Goal: Task Accomplishment & Management: Use online tool/utility

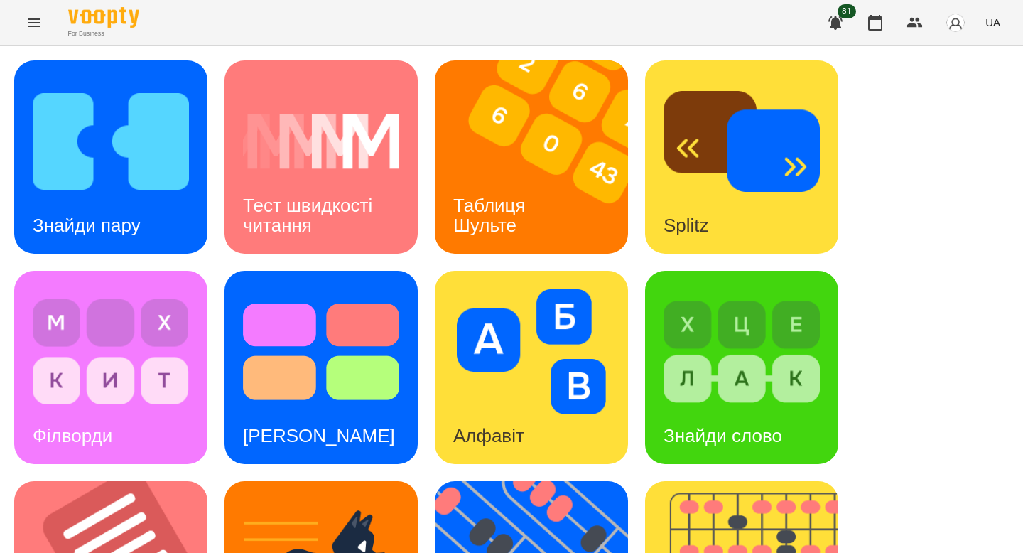
scroll to position [5, 0]
click at [463, 33] on div "For Business 81 UA" at bounding box center [511, 22] width 1023 height 45
click at [168, 137] on img at bounding box center [111, 141] width 156 height 125
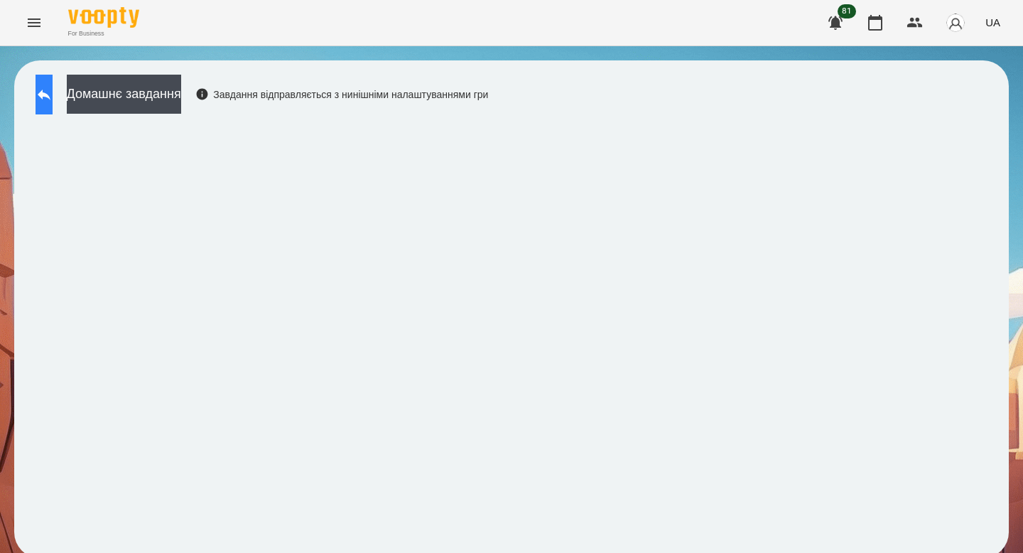
click at [50, 102] on icon at bounding box center [44, 94] width 17 height 17
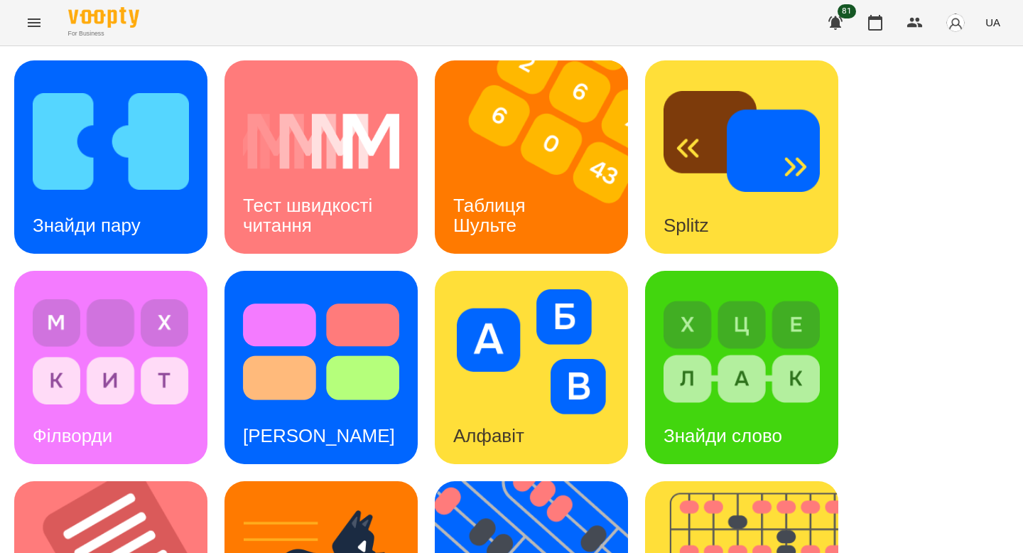
scroll to position [456, 0]
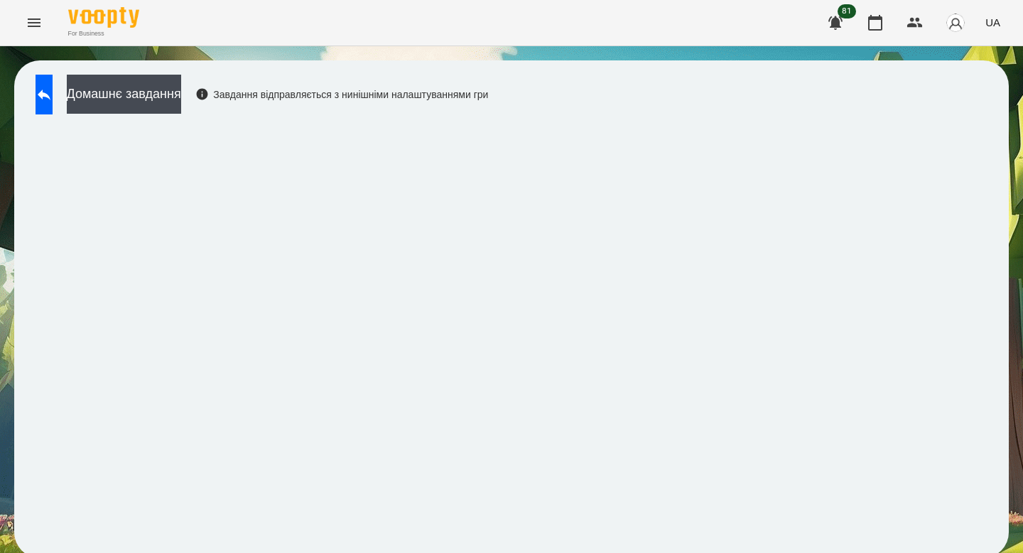
click at [382, 32] on div "For Business 81 UA" at bounding box center [511, 22] width 1023 height 45
click at [50, 90] on icon at bounding box center [44, 95] width 13 height 11
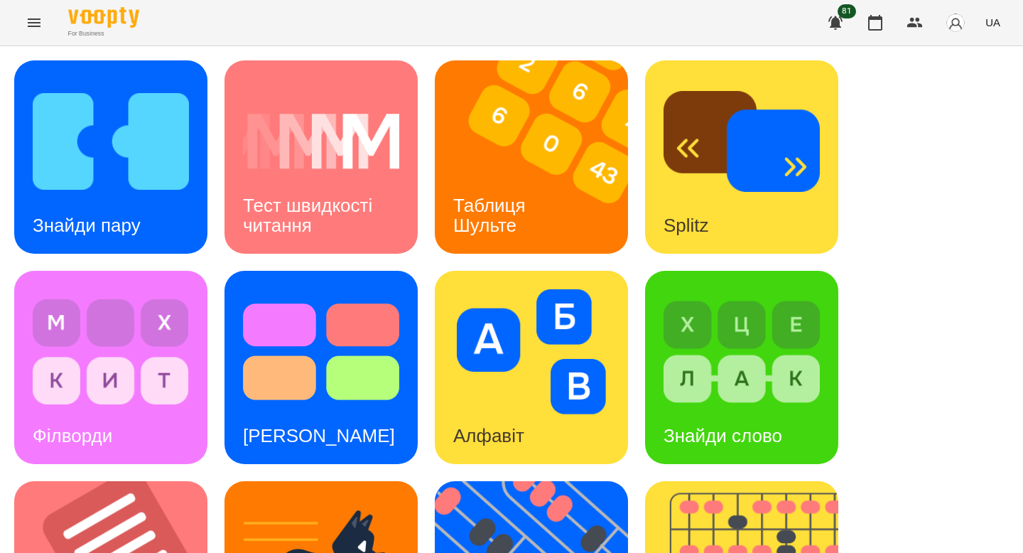
scroll to position [556, 0]
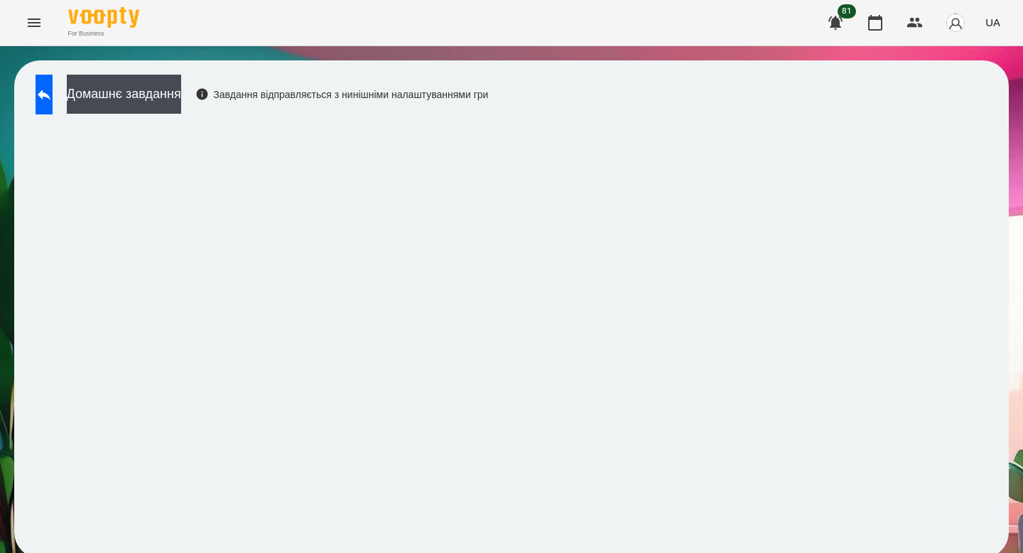
scroll to position [5, 0]
click at [31, 85] on div "Домашнє завдання Завдання відправляється з нинішніми налаштуваннями гри" at bounding box center [258, 98] width 460 height 47
click at [53, 108] on link at bounding box center [44, 95] width 17 height 40
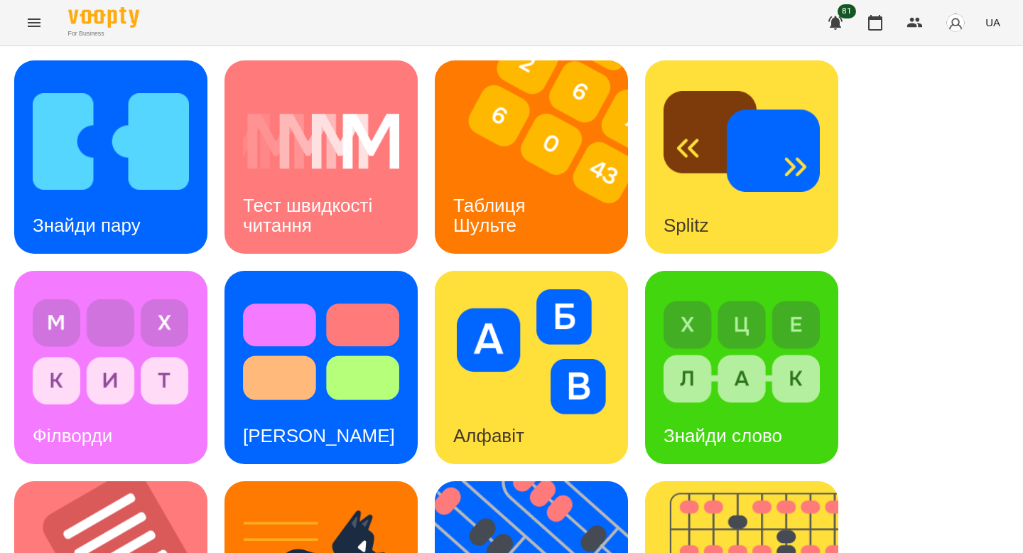
scroll to position [556, 0]
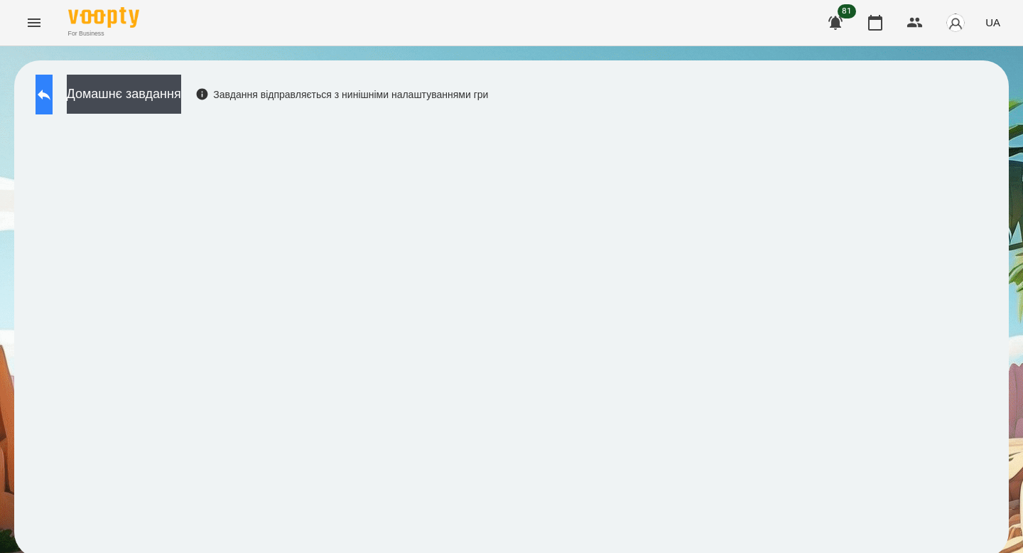
click at [53, 82] on button at bounding box center [44, 95] width 17 height 40
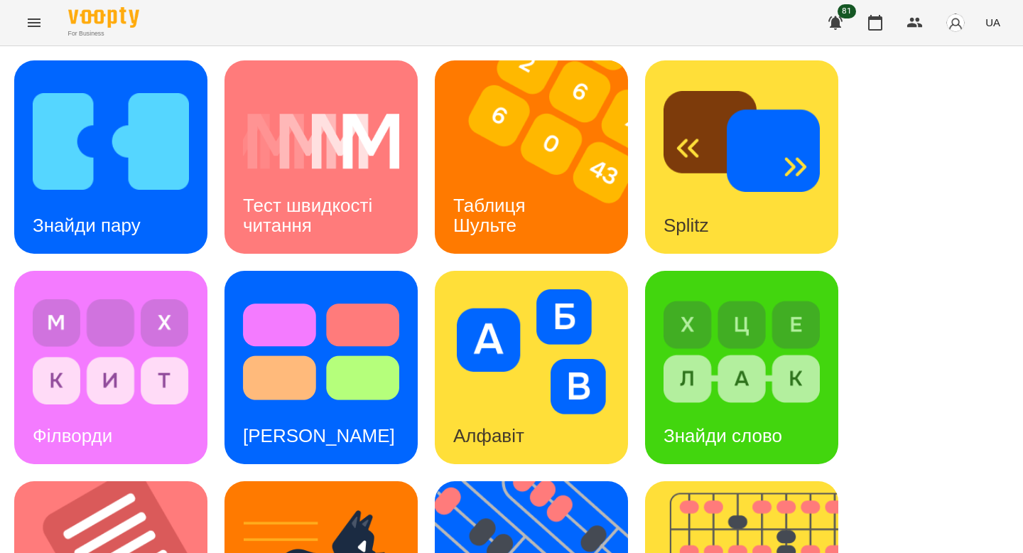
scroll to position [556, 0]
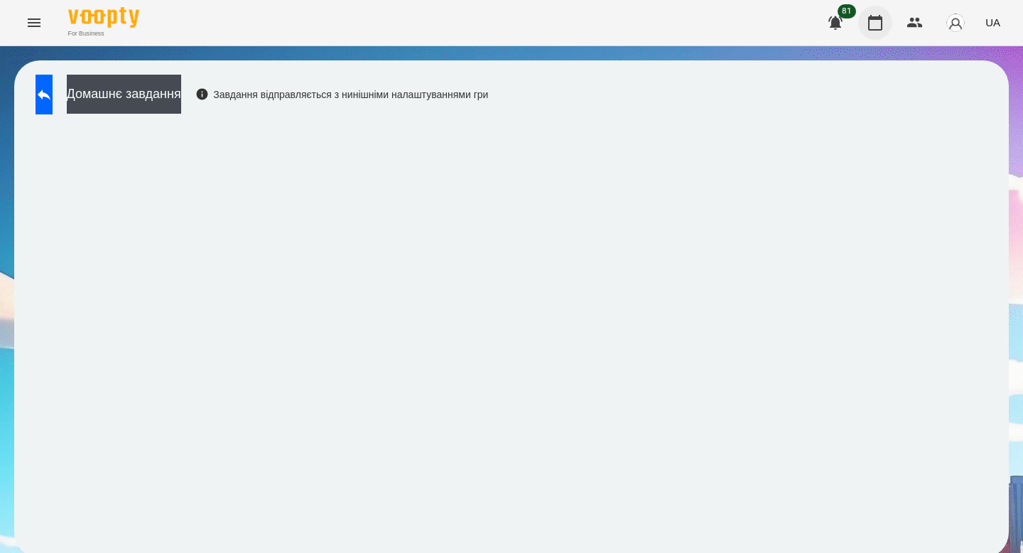
click at [872, 16] on icon "button" at bounding box center [875, 23] width 14 height 16
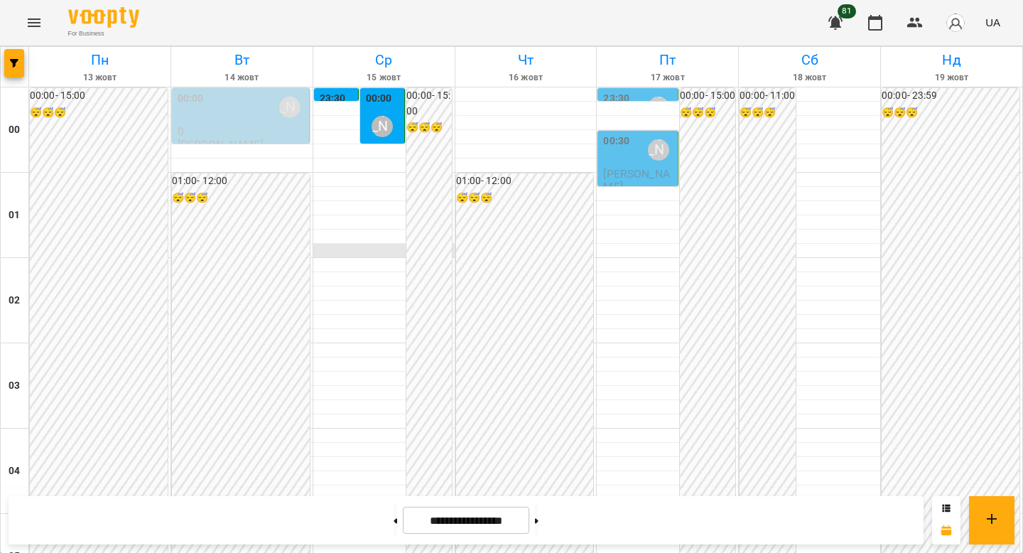
scroll to position [1645, 0]
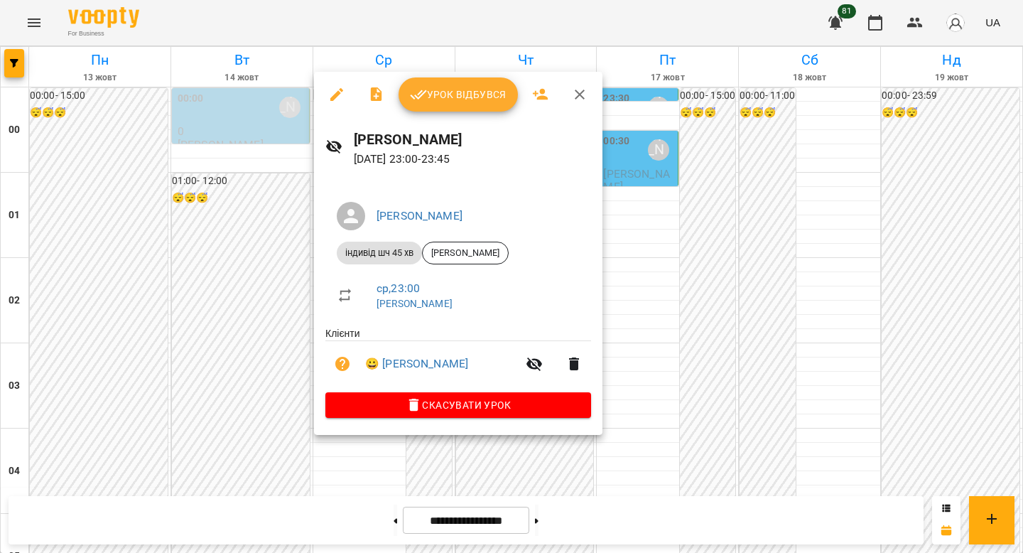
click at [719, 132] on div at bounding box center [511, 276] width 1023 height 553
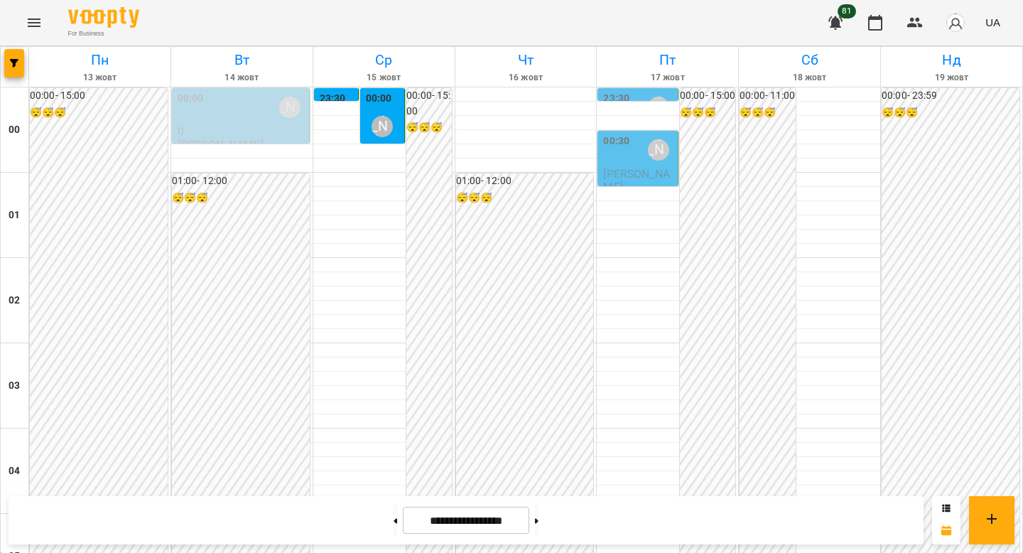
scroll to position [1015, 0]
click at [33, 23] on icon "Menu" at bounding box center [34, 22] width 17 height 17
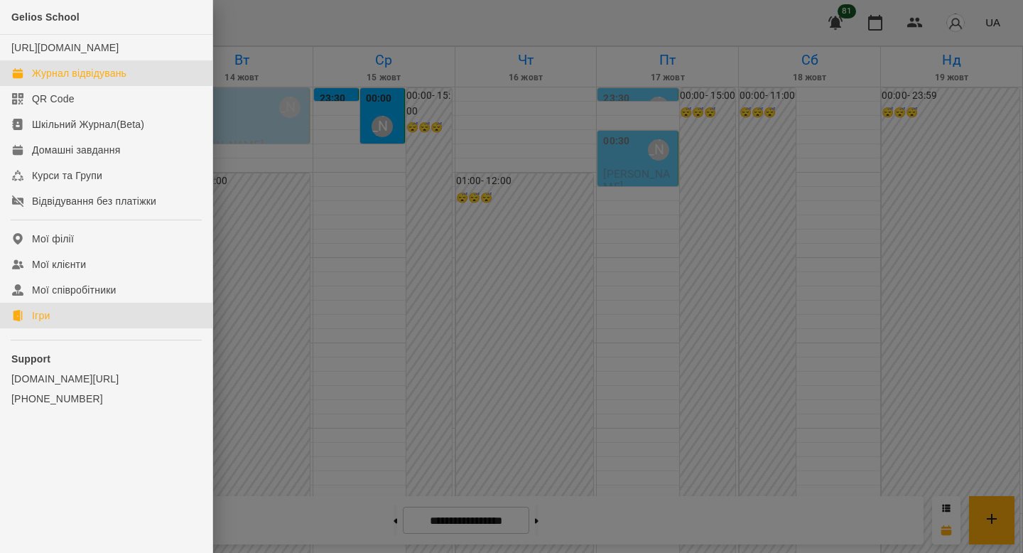
click at [41, 323] on div "Ігри" at bounding box center [41, 315] width 18 height 14
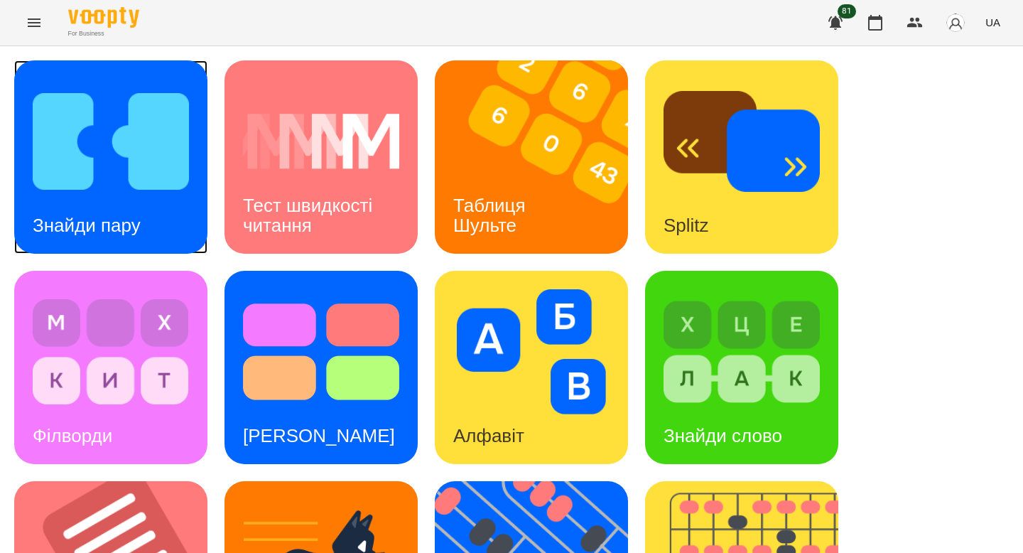
click at [116, 156] on img at bounding box center [111, 141] width 156 height 125
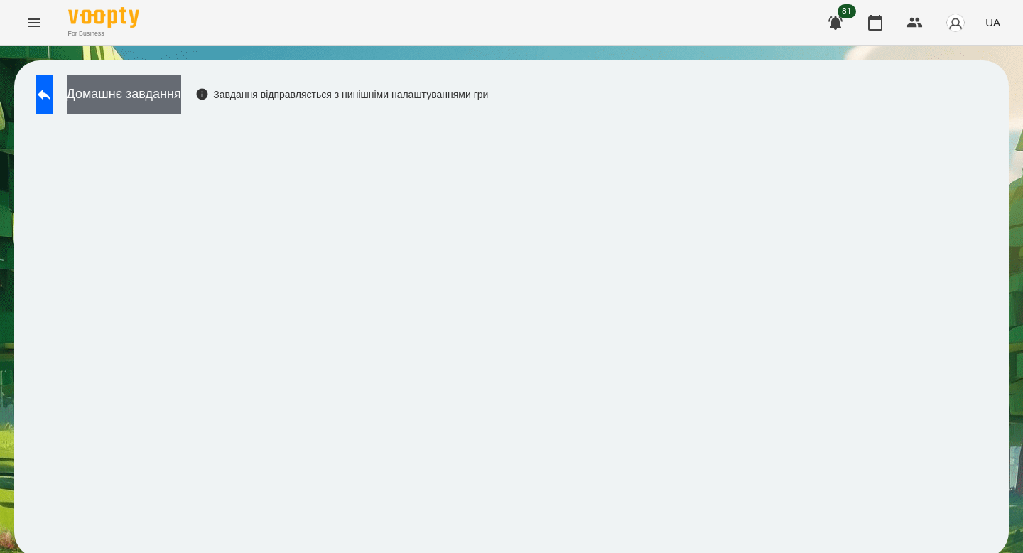
click at [181, 109] on button "Домашнє завдання" at bounding box center [124, 94] width 114 height 39
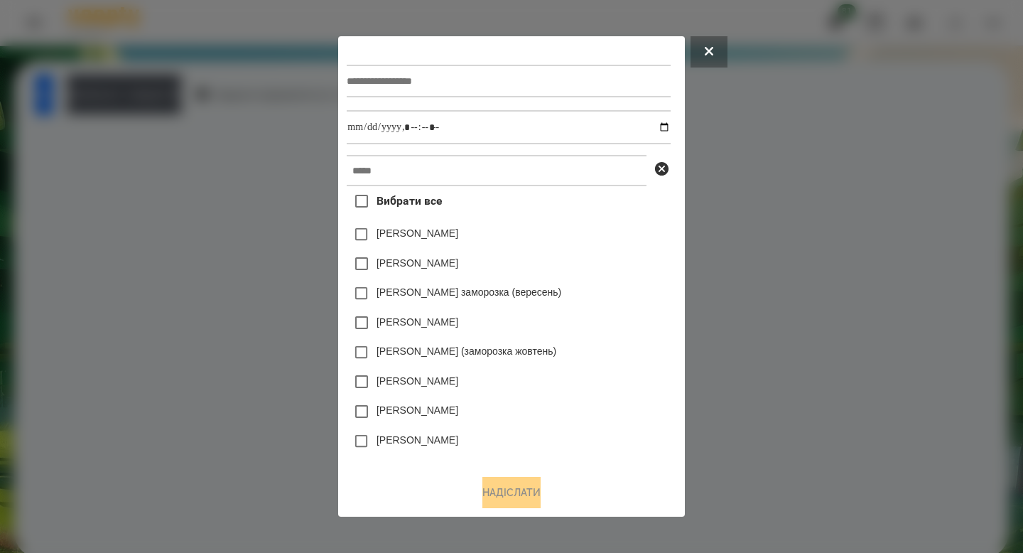
click at [405, 58] on div at bounding box center [508, 81] width 323 height 58
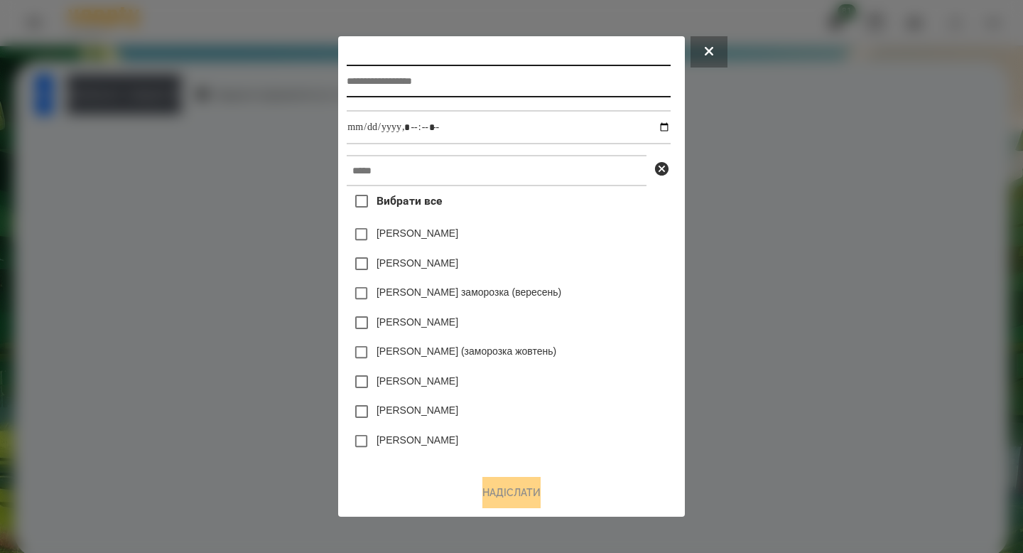
click at [406, 77] on input "text" at bounding box center [508, 81] width 323 height 33
type input "**********"
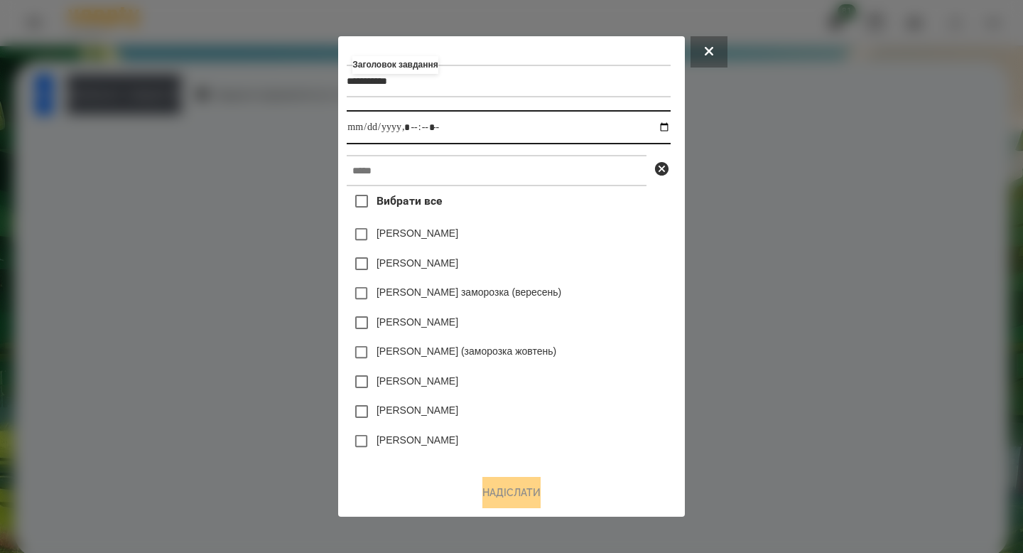
click at [667, 126] on input "datetime-local" at bounding box center [508, 127] width 323 height 34
click at [411, 131] on input "datetime-local" at bounding box center [508, 127] width 323 height 34
type input "**********"
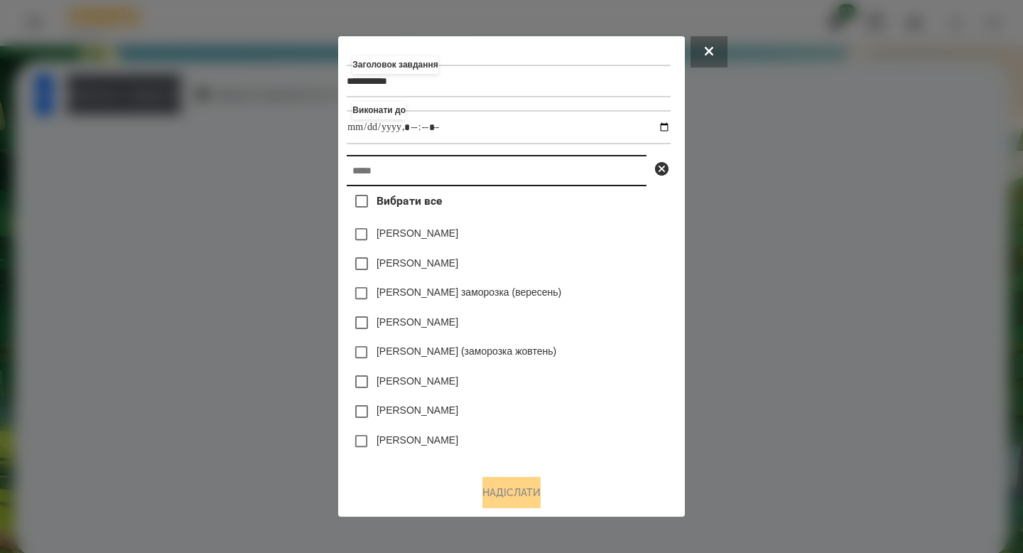
click at [408, 166] on input "text" at bounding box center [497, 170] width 300 height 31
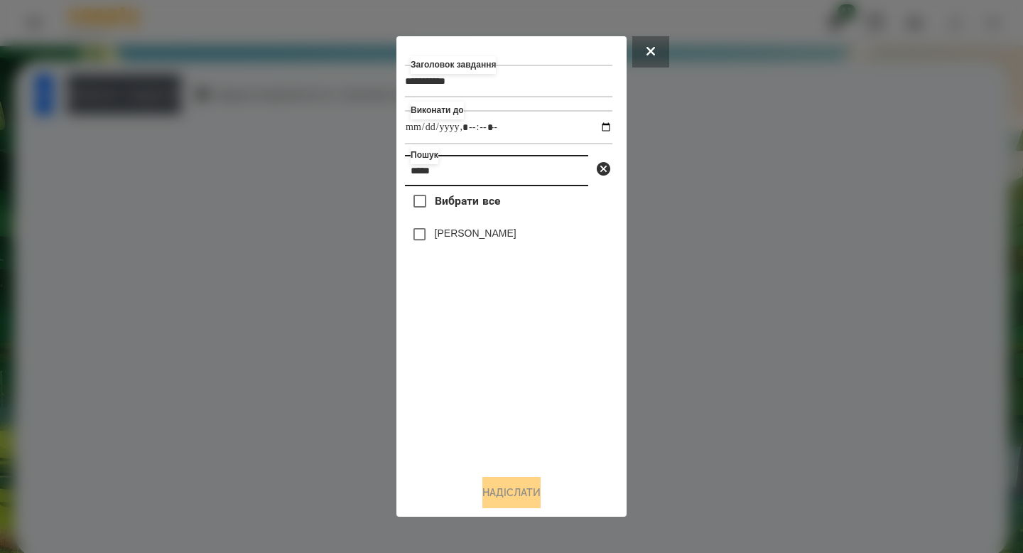
type input "*****"
click at [500, 240] on label "[PERSON_NAME]" at bounding box center [476, 233] width 82 height 14
click at [519, 499] on button "Надіслати" at bounding box center [512, 492] width 58 height 31
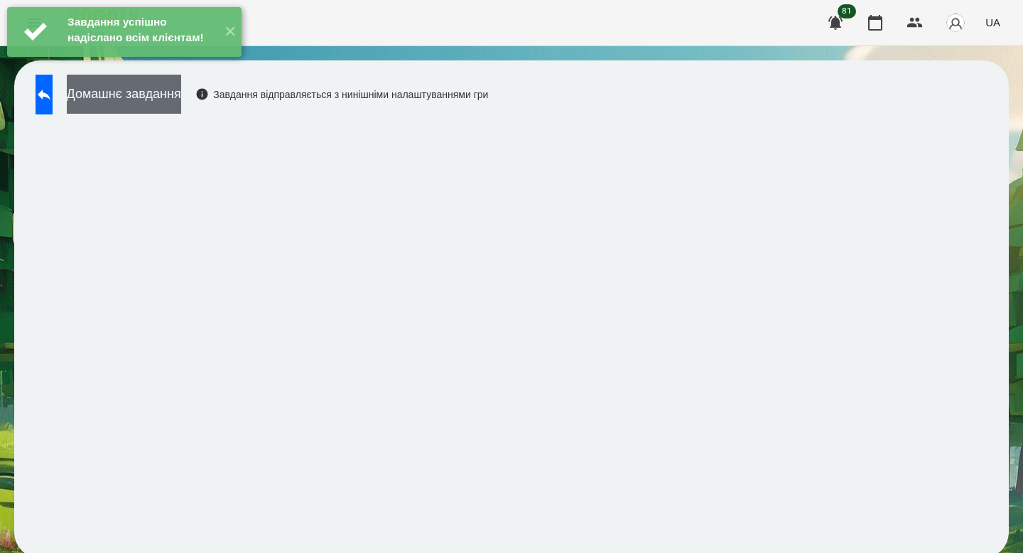
click at [181, 98] on button "Домашнє завдання" at bounding box center [124, 94] width 114 height 39
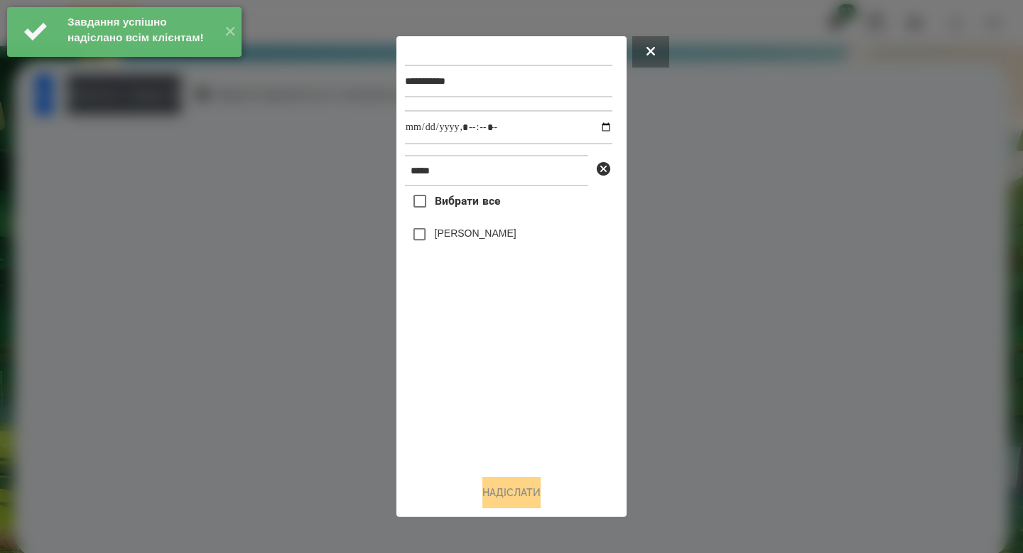
click at [425, 222] on div "[PERSON_NAME]" at bounding box center [509, 235] width 208 height 30
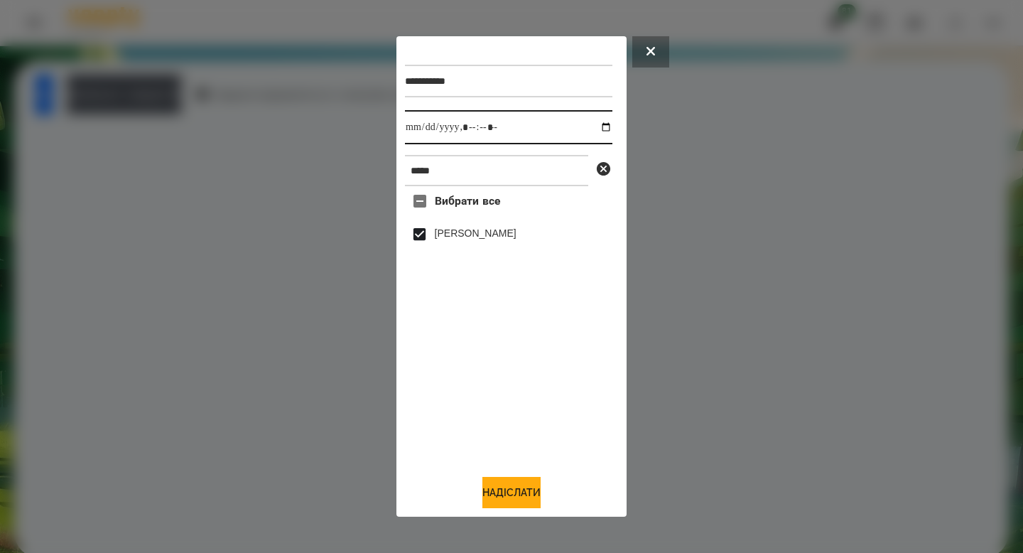
click at [588, 129] on input "datetime-local" at bounding box center [509, 127] width 208 height 34
type input "**********"
click at [509, 484] on button "Надіслати" at bounding box center [512, 492] width 58 height 31
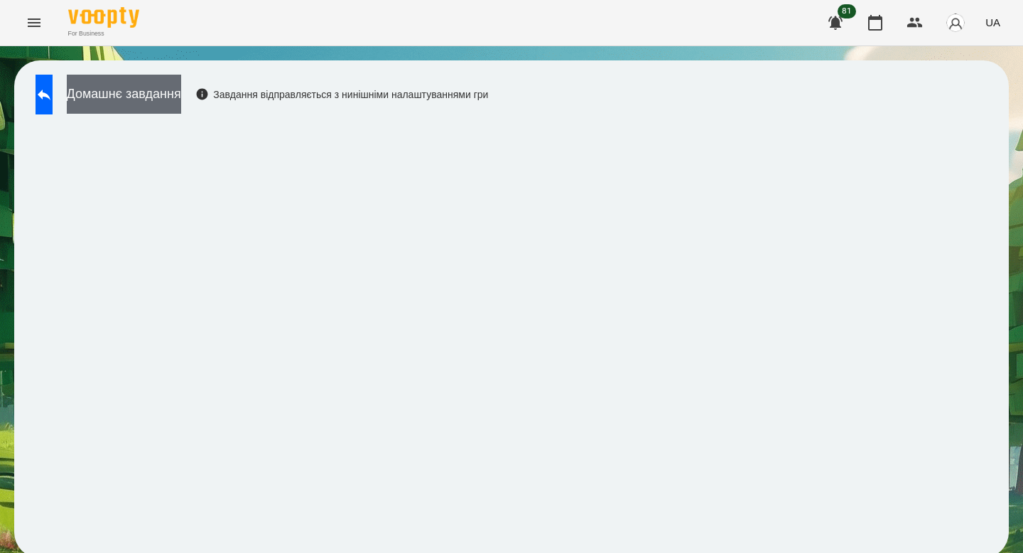
click at [181, 99] on button "Домашнє завдання" at bounding box center [124, 94] width 114 height 39
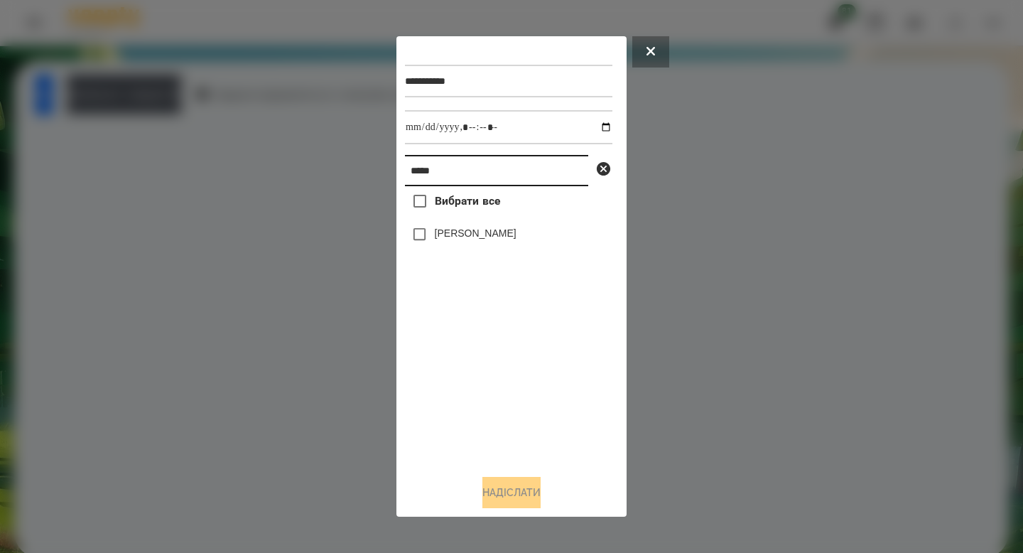
drag, startPoint x: 477, startPoint y: 166, endPoint x: 362, endPoint y: 158, distance: 114.7
click at [364, 163] on div "**********" at bounding box center [511, 276] width 1023 height 553
type input "*****"
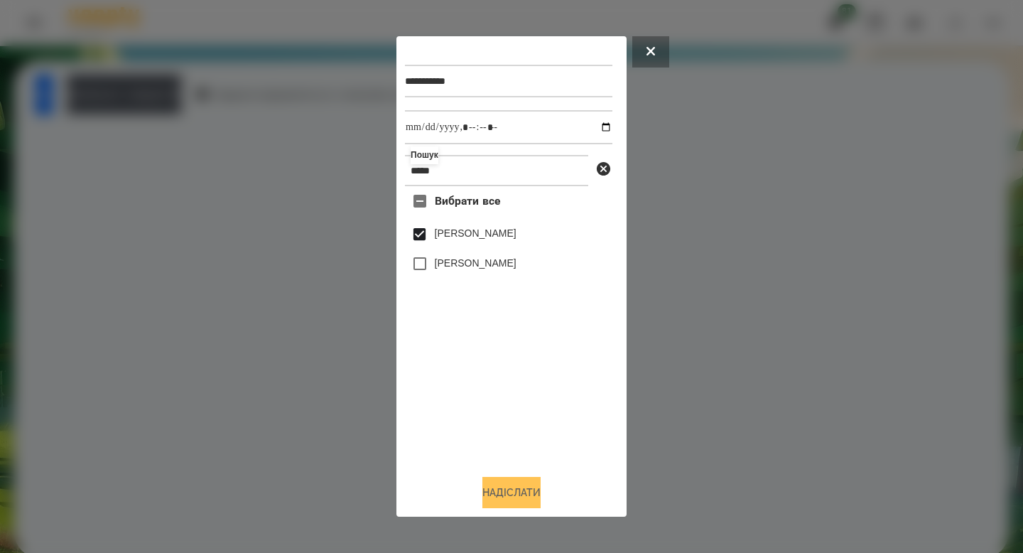
click at [524, 483] on button "Надіслати" at bounding box center [512, 492] width 58 height 31
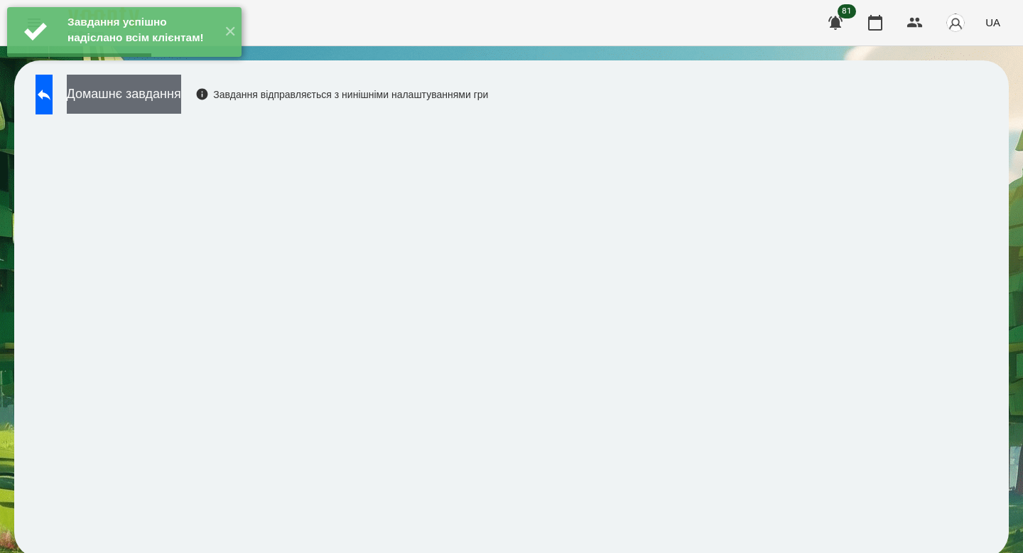
click at [181, 100] on button "Домашнє завдання" at bounding box center [124, 94] width 114 height 39
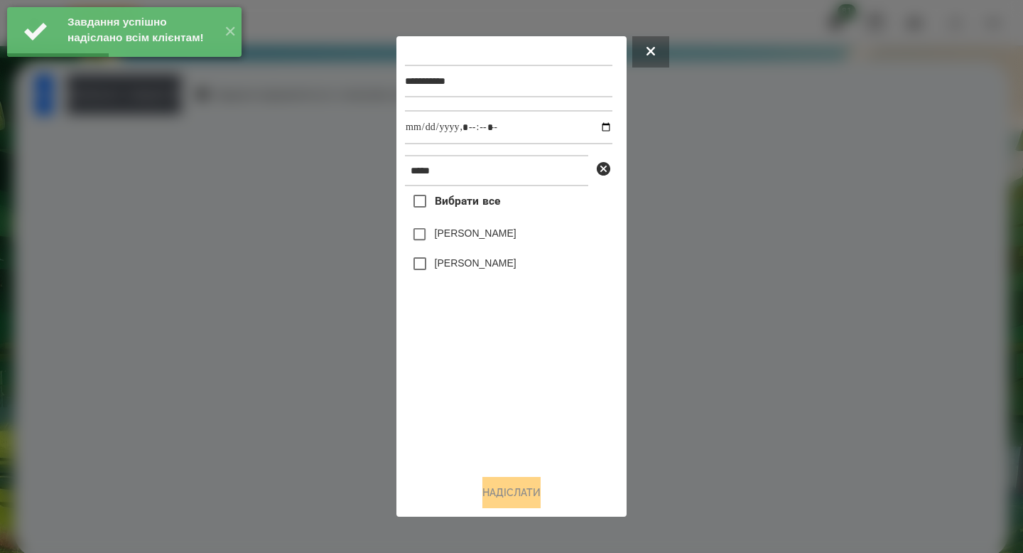
click at [461, 237] on label "[PERSON_NAME]" at bounding box center [476, 233] width 82 height 14
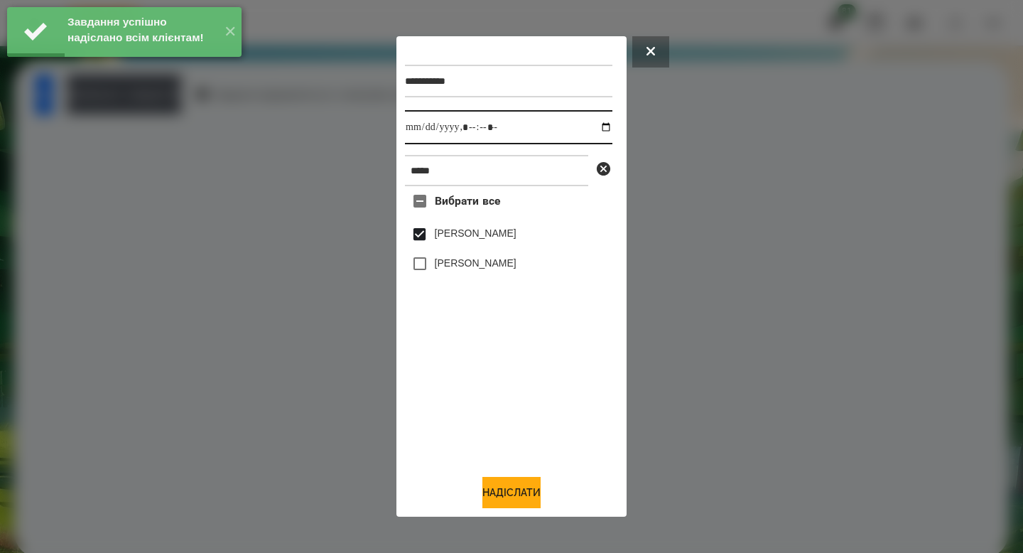
click at [593, 128] on input "datetime-local" at bounding box center [509, 127] width 208 height 34
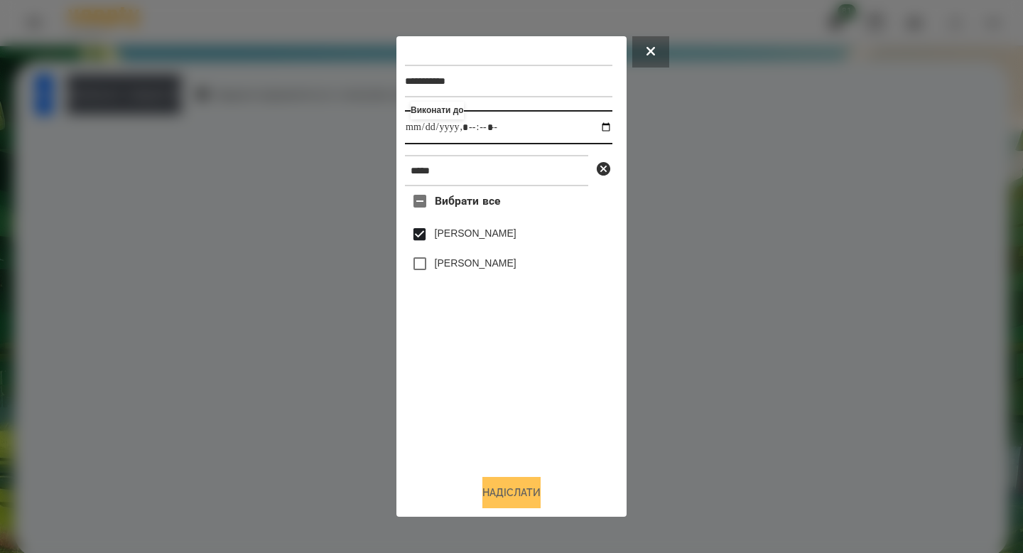
type input "**********"
click at [521, 480] on div "Надіслати" at bounding box center [511, 492] width 213 height 31
click at [524, 493] on button "Надіслати" at bounding box center [512, 492] width 58 height 31
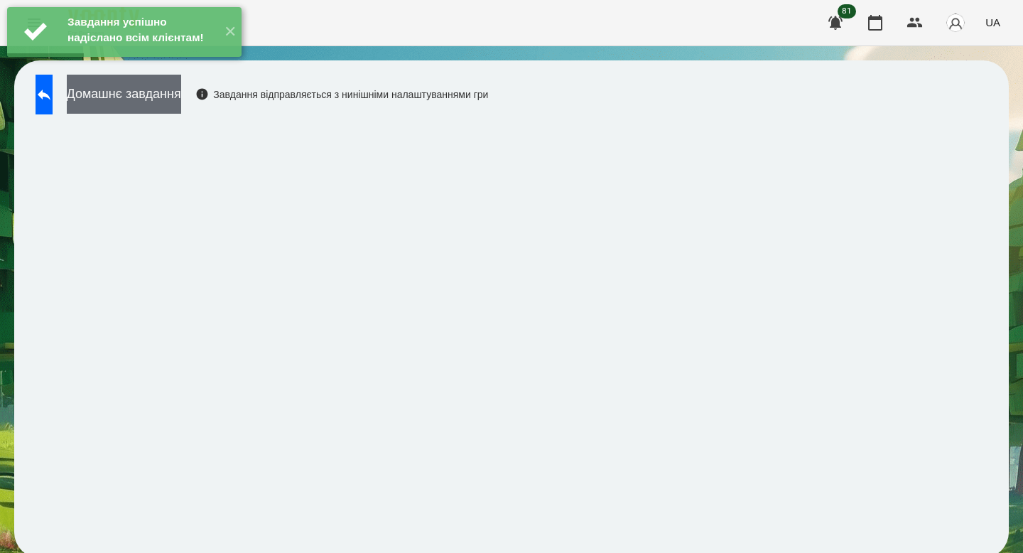
click at [181, 102] on button "Домашнє завдання" at bounding box center [124, 94] width 114 height 39
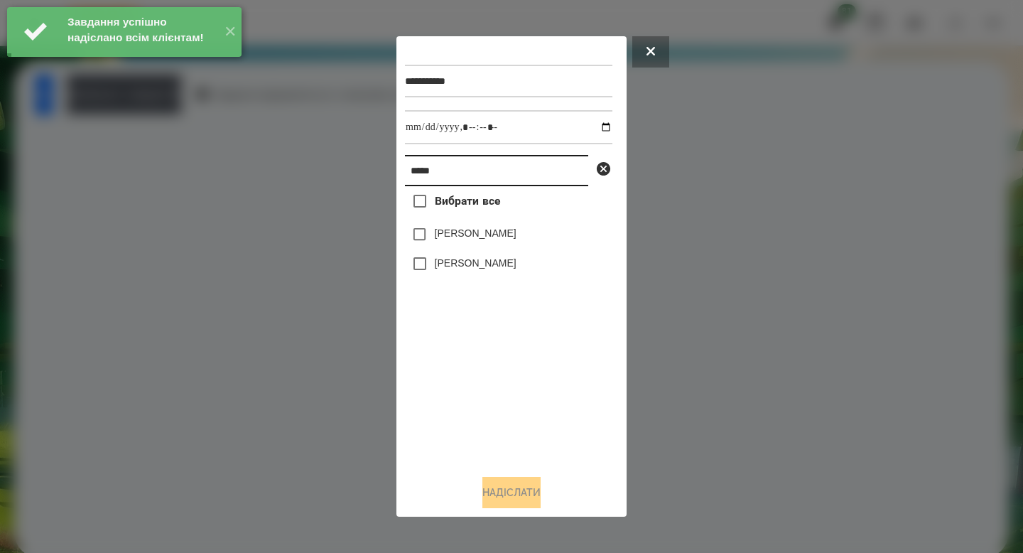
drag, startPoint x: 448, startPoint y: 168, endPoint x: 365, endPoint y: 156, distance: 84.6
click at [365, 161] on div "**********" at bounding box center [511, 276] width 1023 height 553
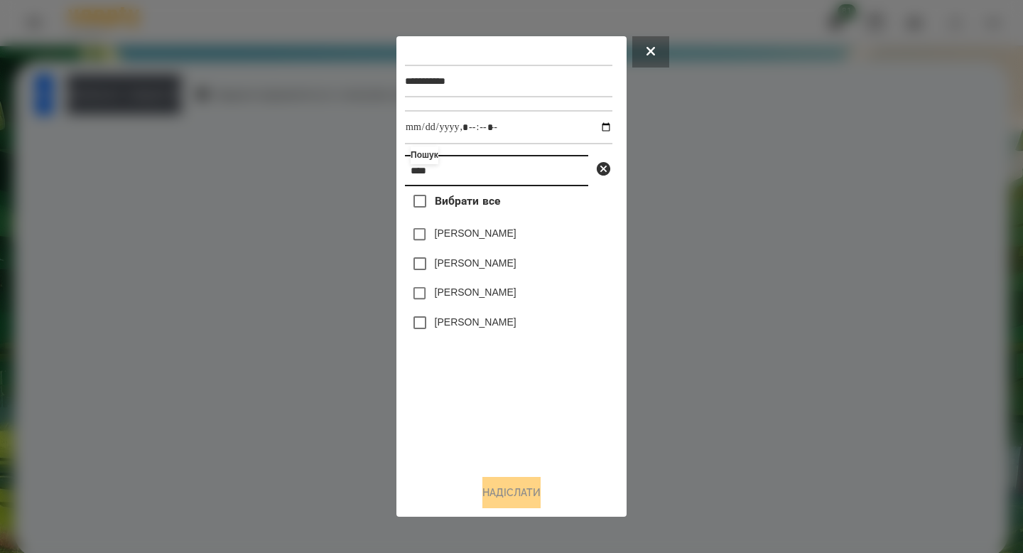
type input "****"
click at [480, 296] on label "[PERSON_NAME]" at bounding box center [476, 292] width 82 height 14
click at [507, 488] on button "Надіслати" at bounding box center [512, 492] width 58 height 31
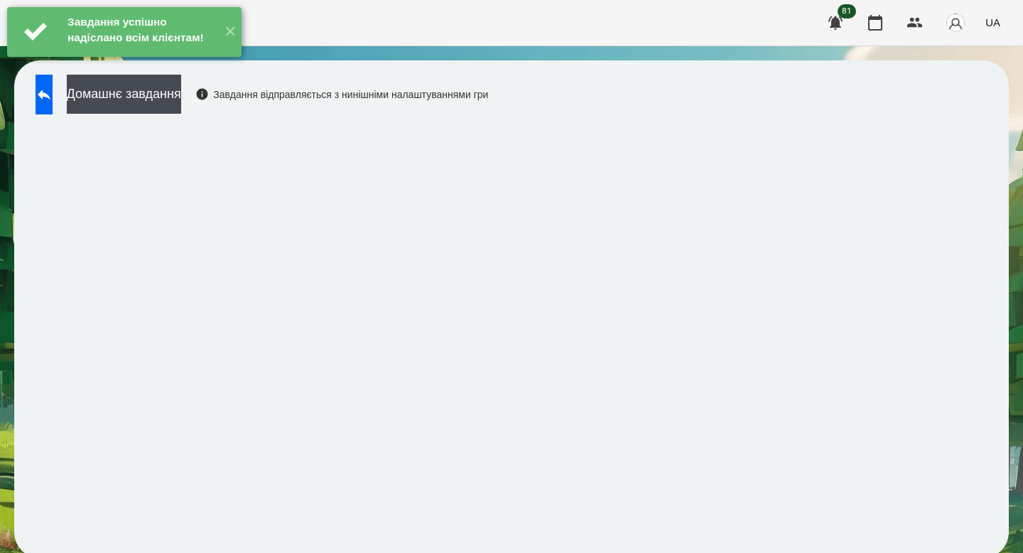
click at [177, 56] on div "Завдання успішно надіслано всім клієнтам!" at bounding box center [140, 31] width 153 height 49
click at [181, 87] on button "Домашнє завдання" at bounding box center [124, 94] width 114 height 39
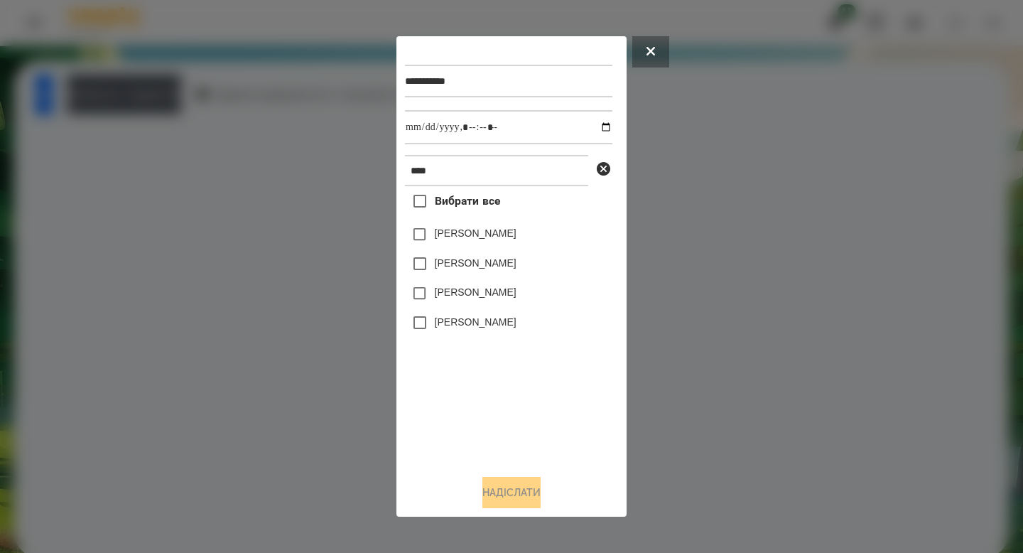
click at [490, 297] on label "[PERSON_NAME]" at bounding box center [476, 292] width 82 height 14
click at [597, 122] on input "datetime-local" at bounding box center [509, 127] width 208 height 34
type input "**********"
click at [515, 488] on button "Надіслати" at bounding box center [512, 492] width 58 height 31
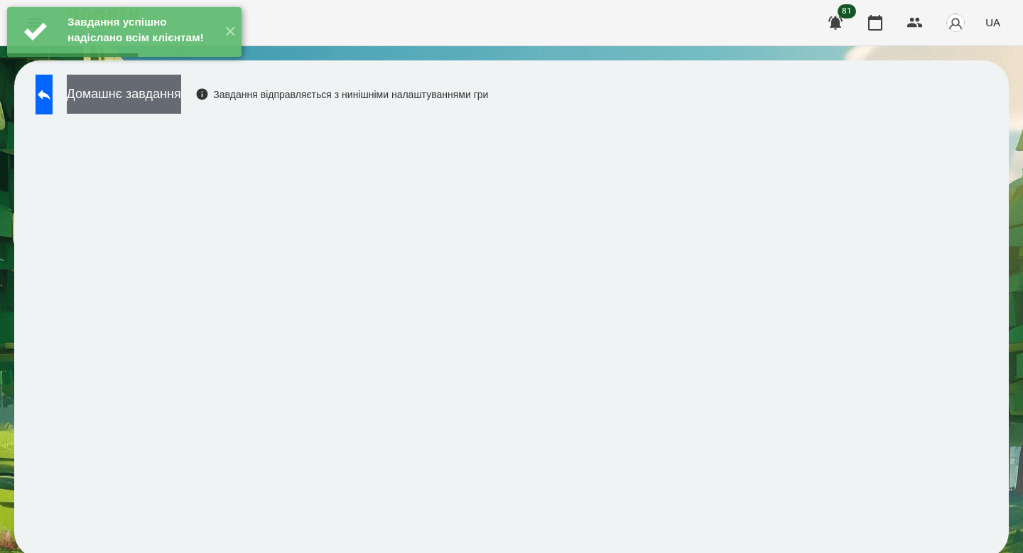
click at [181, 102] on button "Домашнє завдання" at bounding box center [124, 94] width 114 height 39
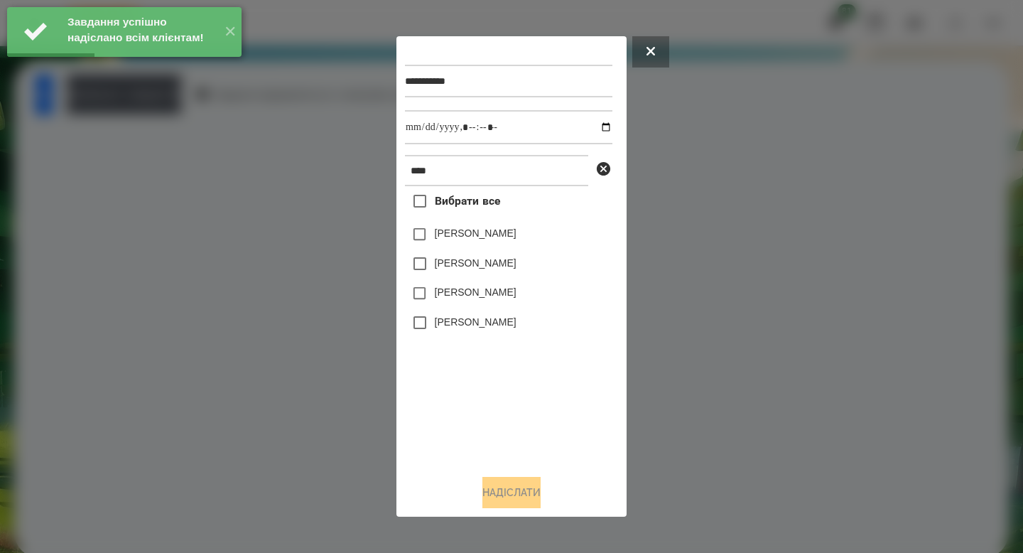
click at [489, 287] on div "[PERSON_NAME]" at bounding box center [509, 294] width 208 height 30
click at [489, 287] on label "[PERSON_NAME]" at bounding box center [476, 292] width 82 height 14
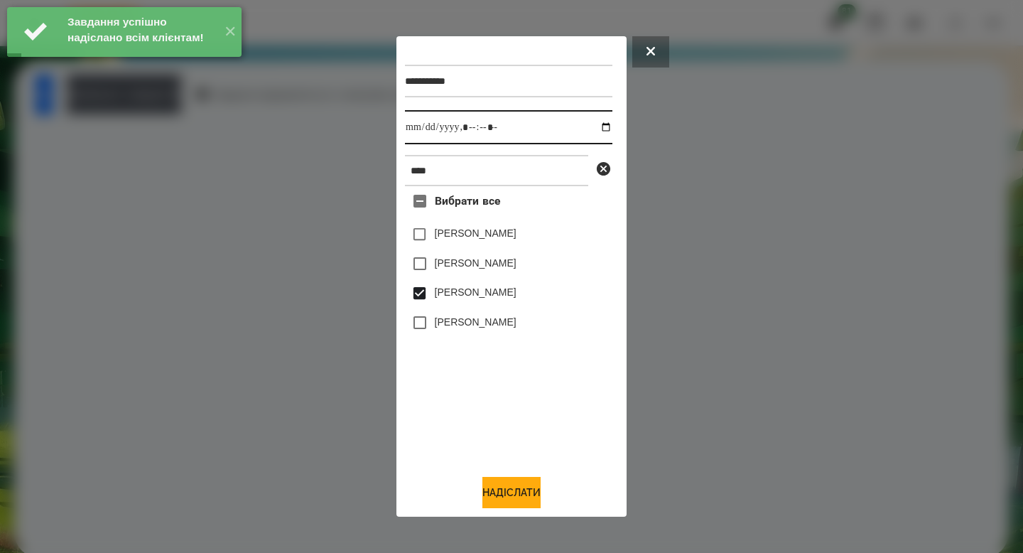
click at [599, 121] on input "datetime-local" at bounding box center [509, 127] width 208 height 34
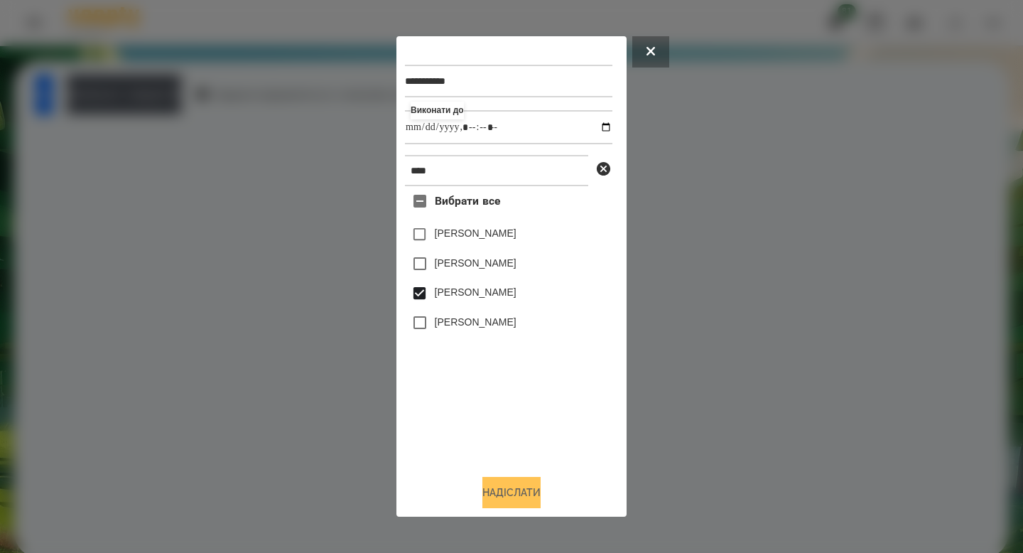
type input "**********"
click at [519, 489] on button "Надіслати" at bounding box center [512, 492] width 58 height 31
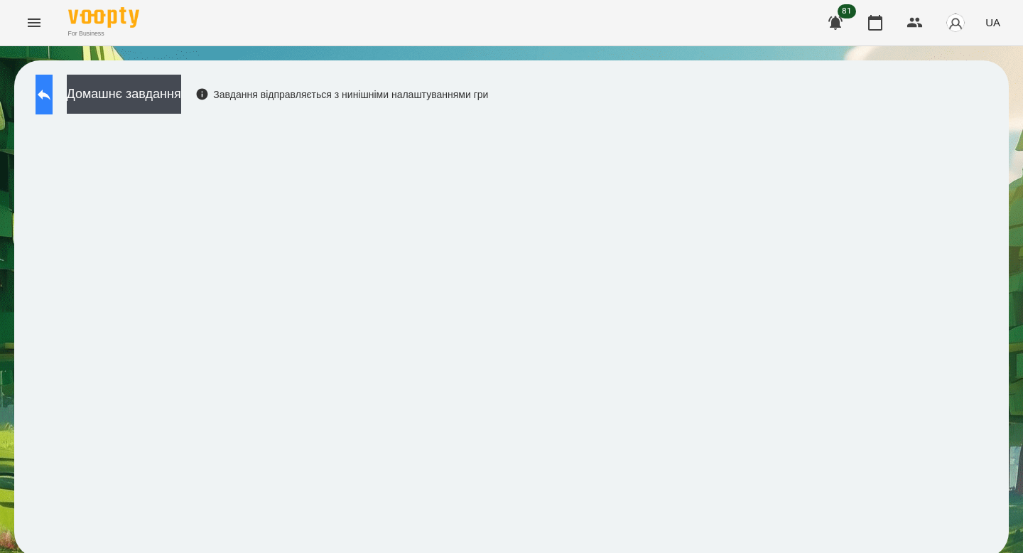
click at [53, 99] on button at bounding box center [44, 95] width 17 height 40
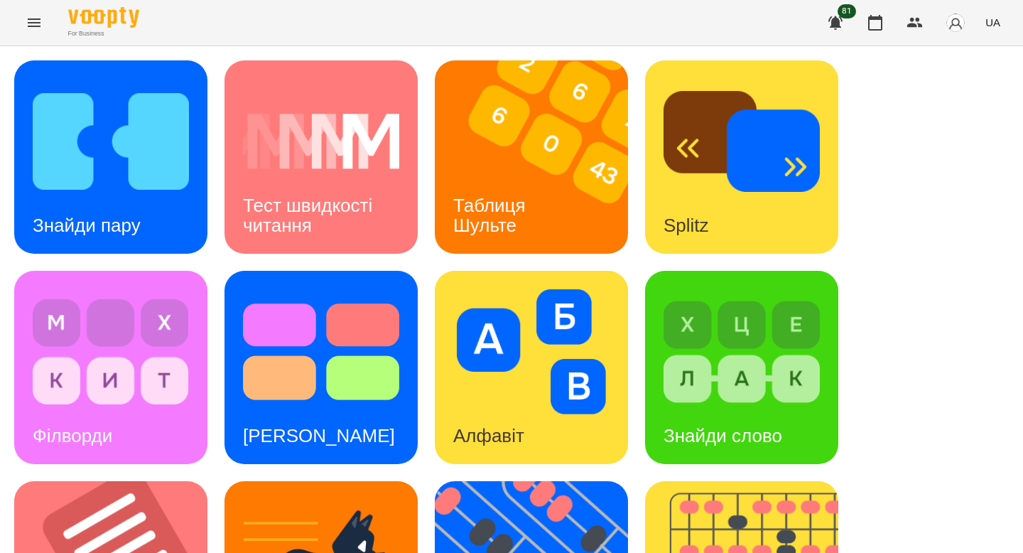
scroll to position [556, 0]
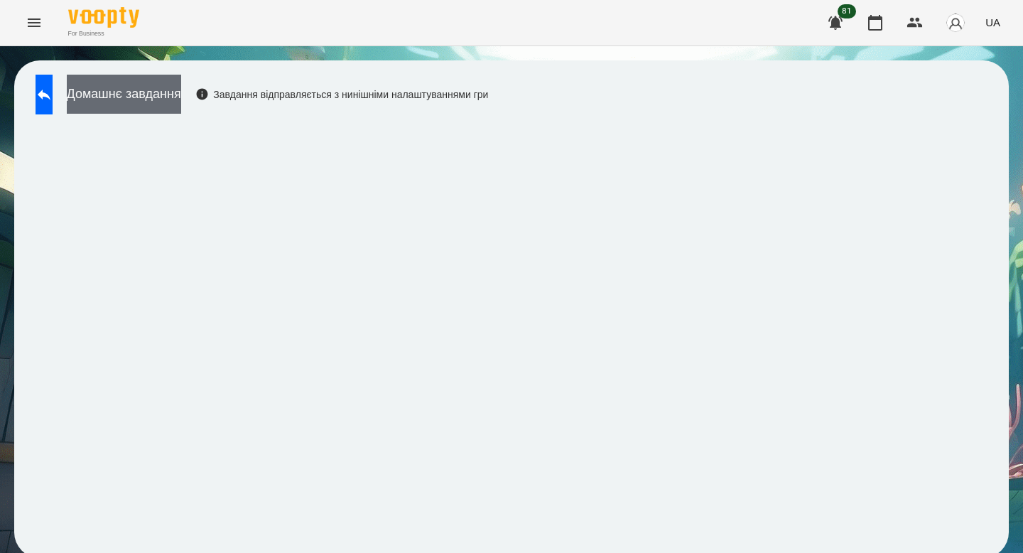
click at [181, 92] on button "Домашнє завдання" at bounding box center [124, 94] width 114 height 39
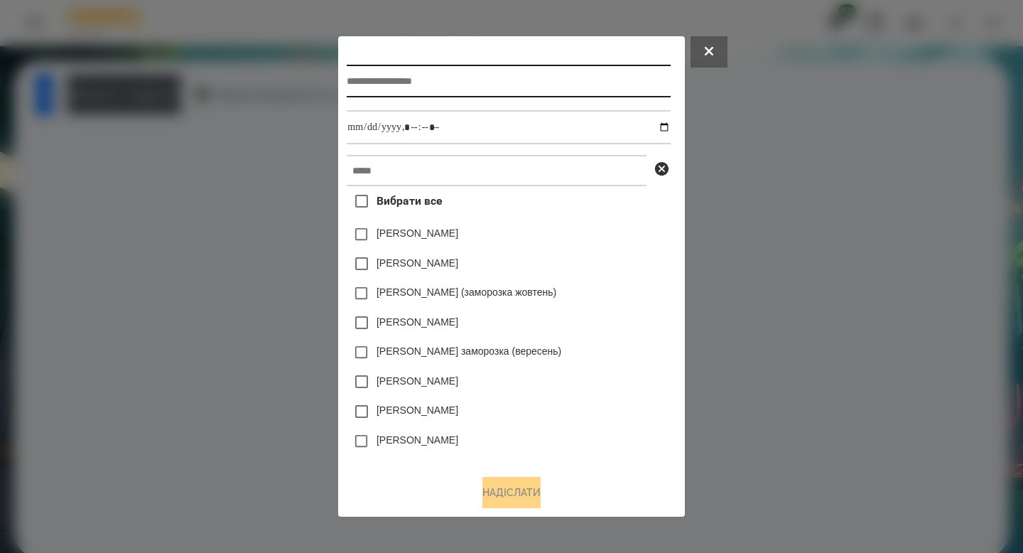
click at [377, 94] on input "text" at bounding box center [508, 81] width 323 height 33
type input "*******"
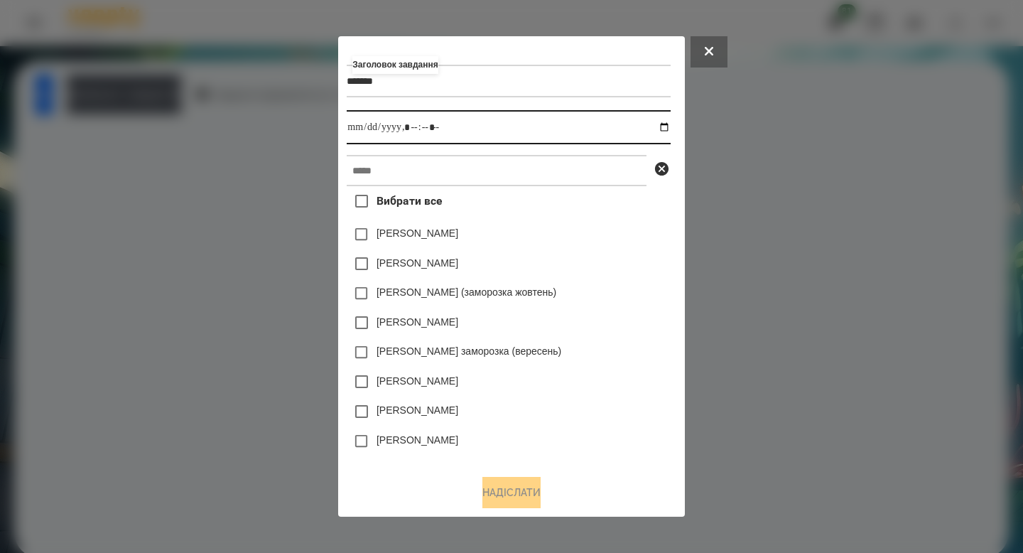
click at [670, 117] on input "datetime-local" at bounding box center [508, 127] width 323 height 34
click at [670, 122] on input "datetime-local" at bounding box center [508, 127] width 323 height 34
click at [411, 128] on input "datetime-local" at bounding box center [508, 127] width 323 height 34
type input "**********"
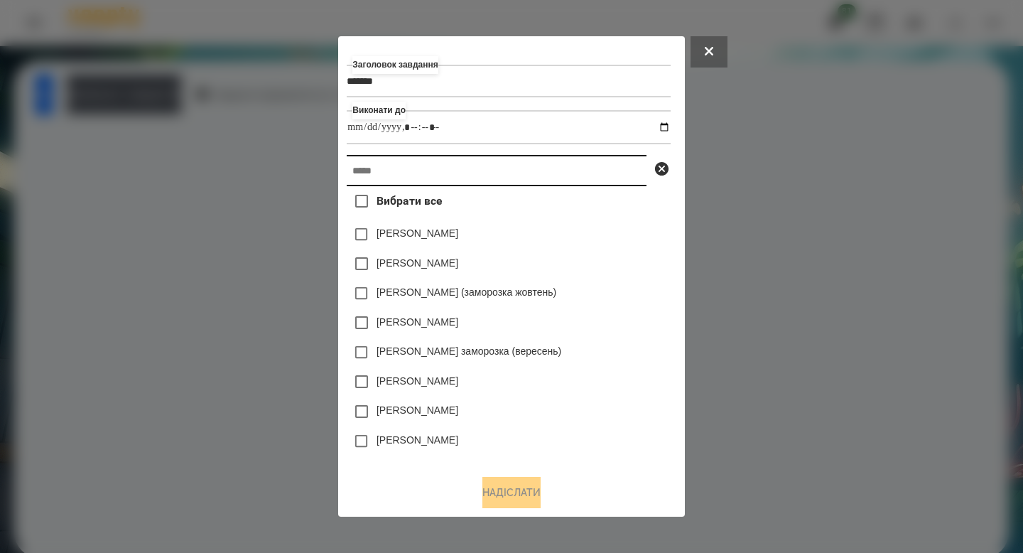
click at [411, 162] on input "text" at bounding box center [497, 170] width 300 height 31
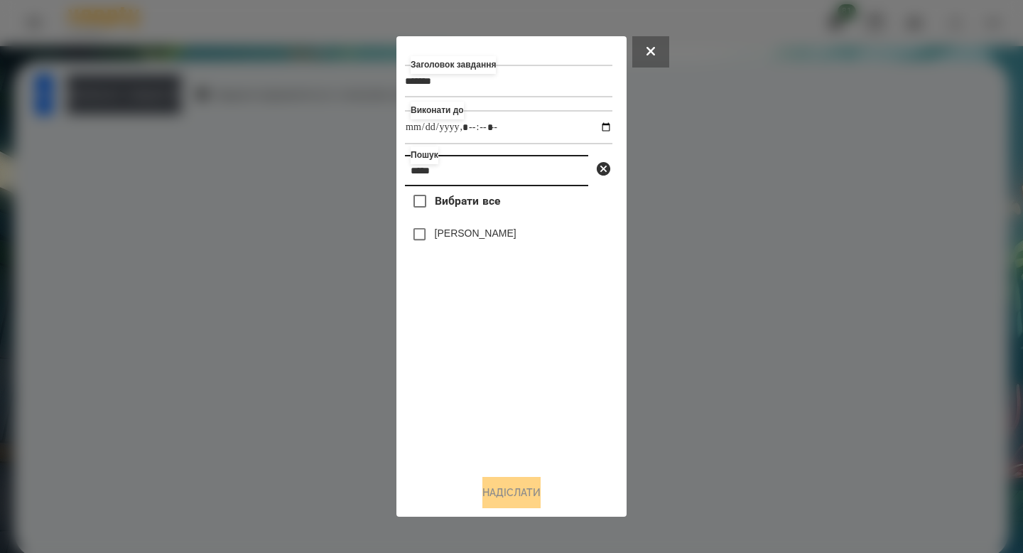
type input "*****"
click at [449, 216] on label "Вибрати все" at bounding box center [452, 201] width 95 height 30
click at [512, 495] on button "Надіслати" at bounding box center [512, 492] width 58 height 31
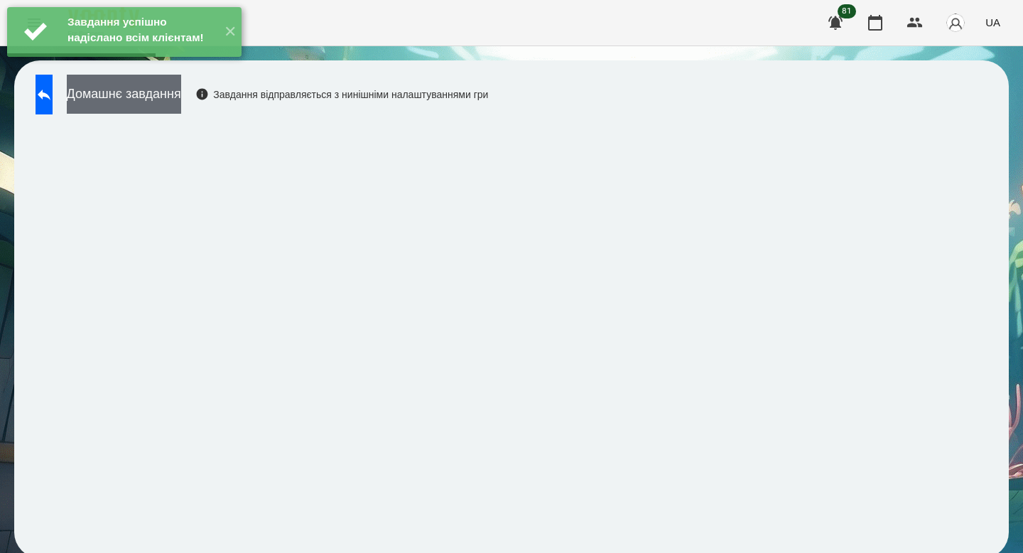
click at [181, 98] on button "Домашнє завдання" at bounding box center [124, 94] width 114 height 39
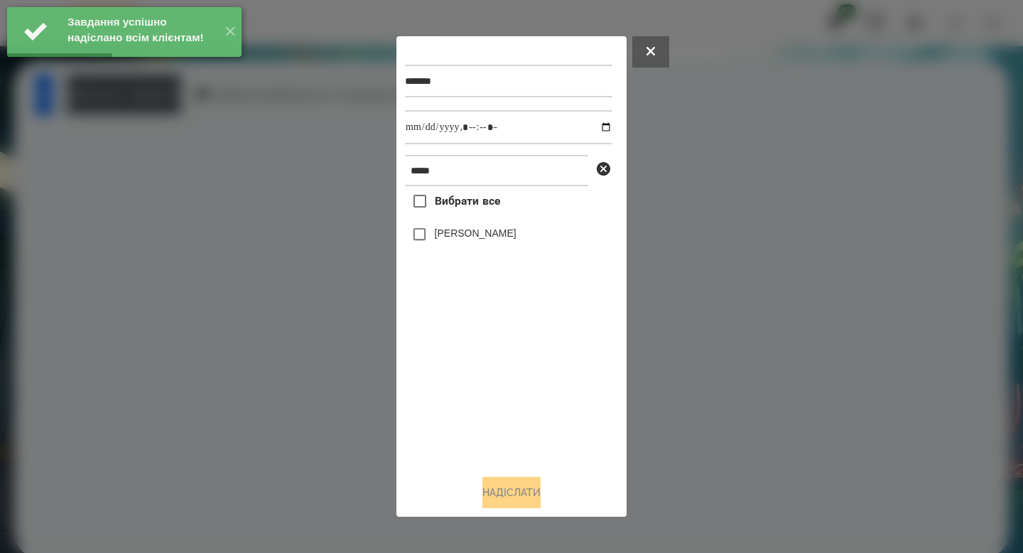
click at [439, 208] on span "Вибрати все" at bounding box center [468, 201] width 66 height 17
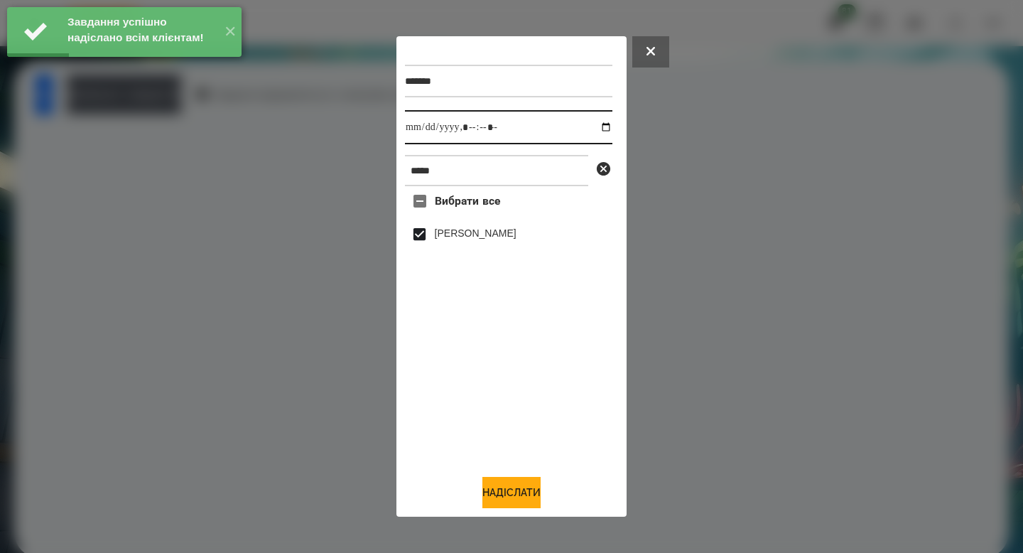
click at [598, 126] on input "datetime-local" at bounding box center [509, 127] width 208 height 34
type input "**********"
click at [516, 495] on button "Надіслати" at bounding box center [512, 492] width 58 height 31
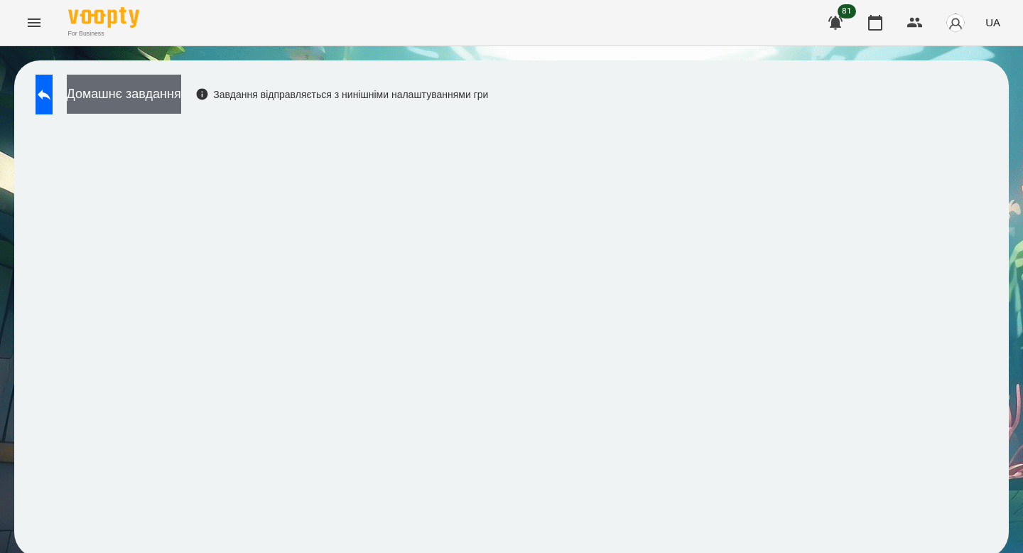
click at [181, 88] on button "Домашнє завдання" at bounding box center [124, 94] width 114 height 39
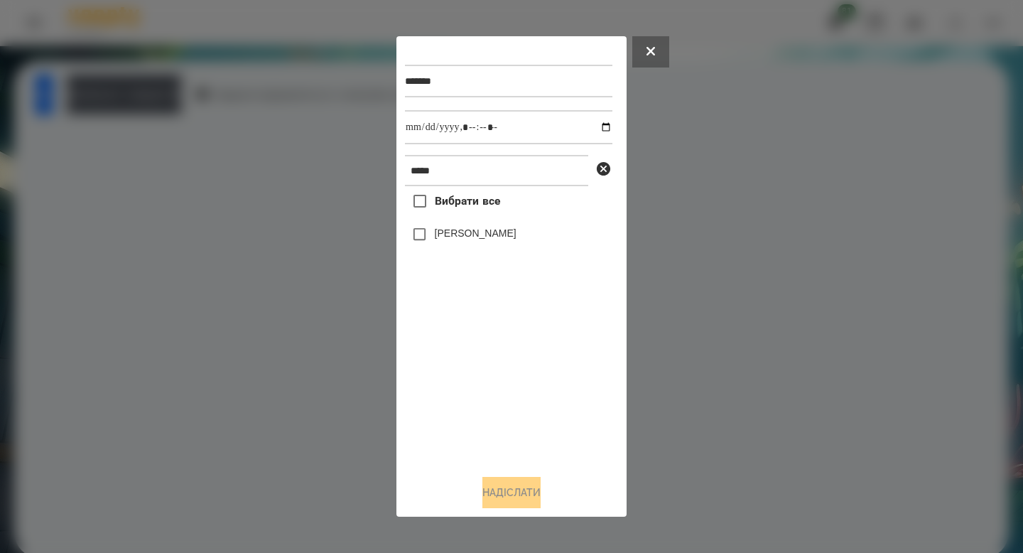
click at [647, 50] on icon at bounding box center [651, 51] width 9 height 9
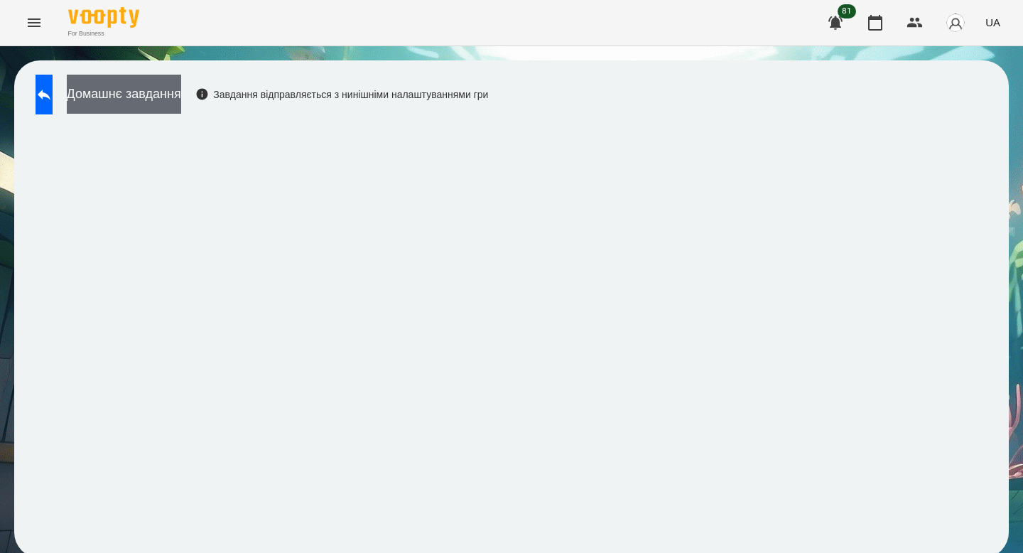
click at [181, 103] on button "Домашнє завдання" at bounding box center [124, 94] width 114 height 39
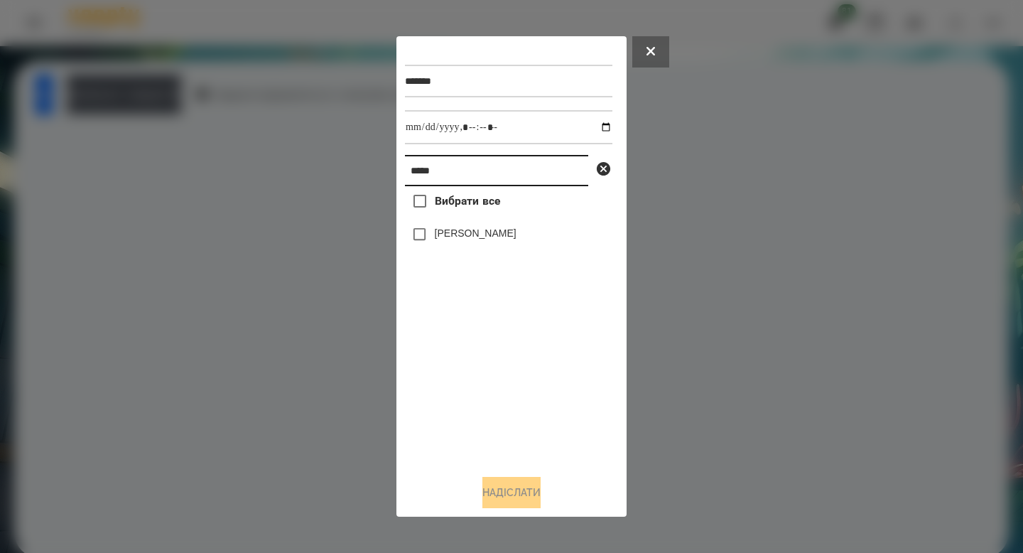
drag, startPoint x: 490, startPoint y: 188, endPoint x: 330, endPoint y: 166, distance: 162.2
click at [330, 166] on div "******* ***** Вибрати все [PERSON_NAME]" at bounding box center [511, 276] width 1023 height 553
type input "*****"
click at [455, 290] on label "[PERSON_NAME]" at bounding box center [476, 292] width 82 height 14
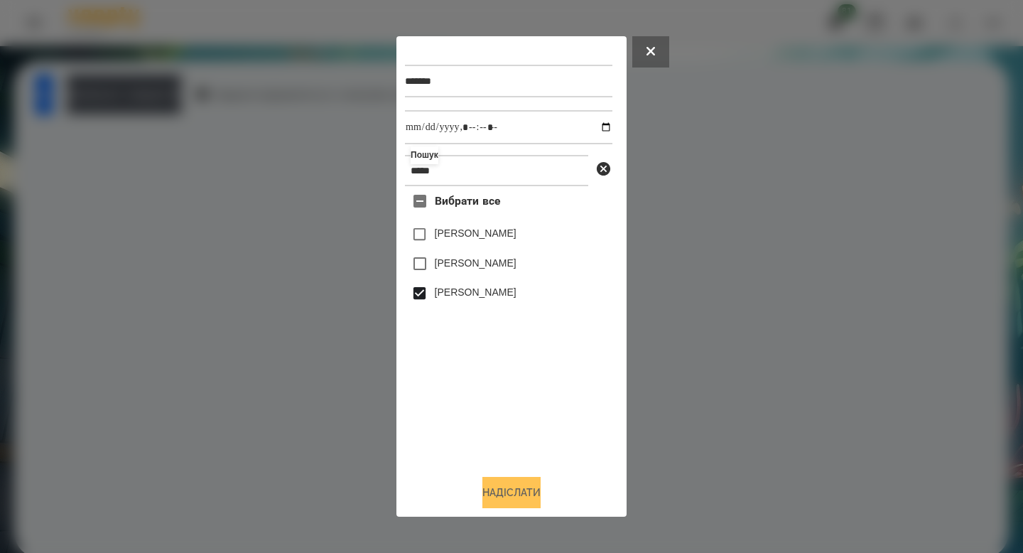
click at [505, 508] on div "Надіслати" at bounding box center [511, 492] width 213 height 31
click at [507, 507] on button "Надіслати" at bounding box center [512, 492] width 58 height 31
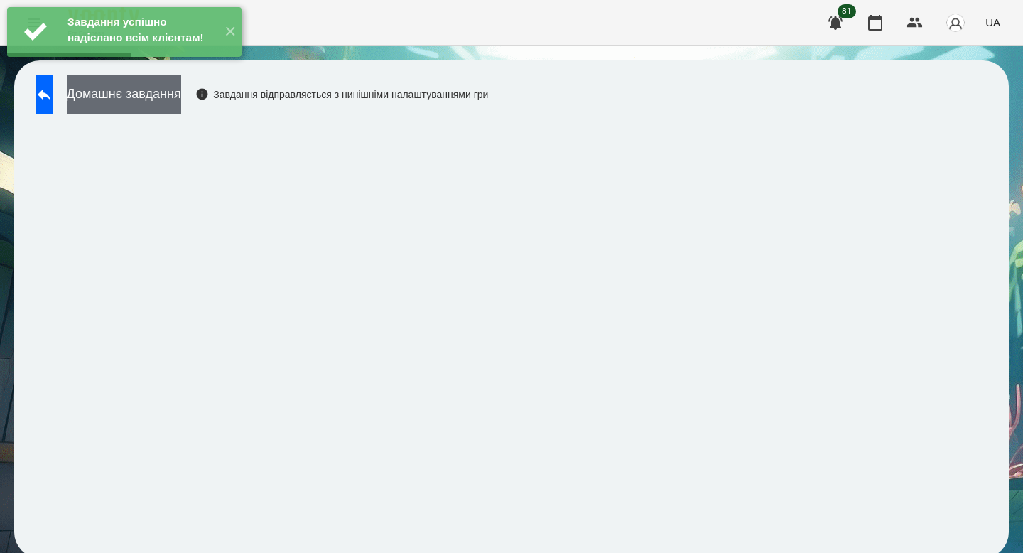
click at [181, 101] on button "Домашнє завдання" at bounding box center [124, 94] width 114 height 39
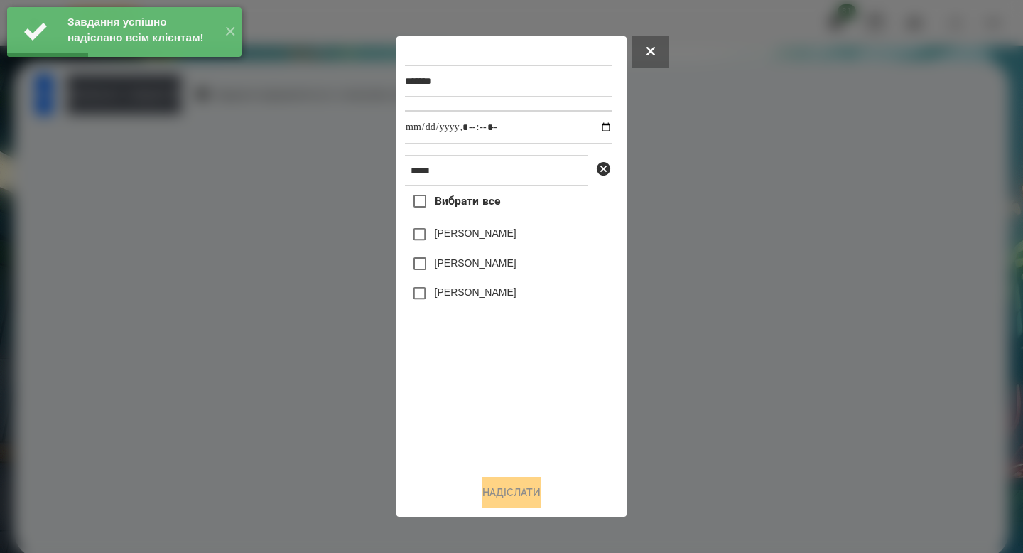
click at [488, 292] on label "[PERSON_NAME]" at bounding box center [476, 292] width 82 height 14
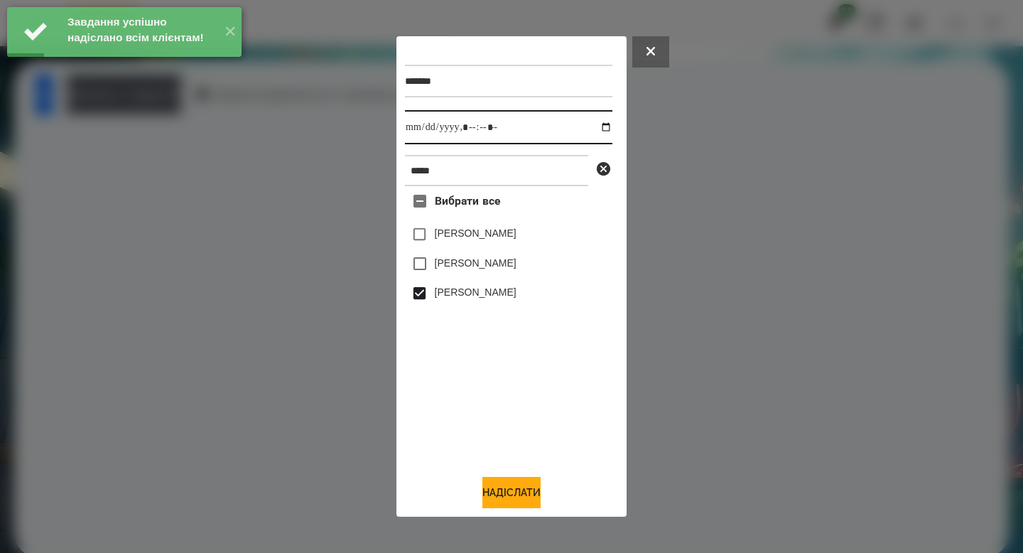
click at [595, 127] on input "datetime-local" at bounding box center [509, 127] width 208 height 34
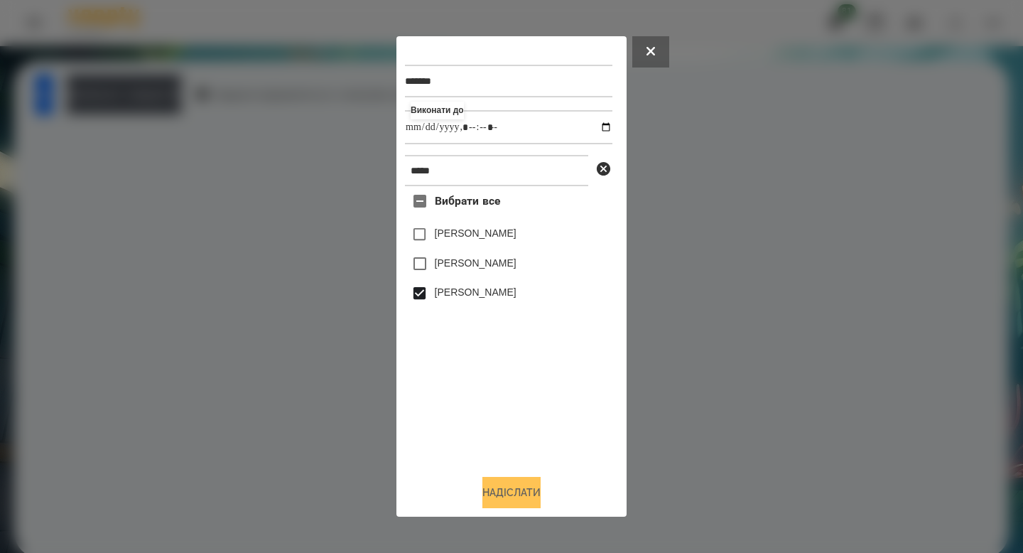
type input "**********"
click at [524, 502] on button "Надіслати" at bounding box center [512, 492] width 58 height 31
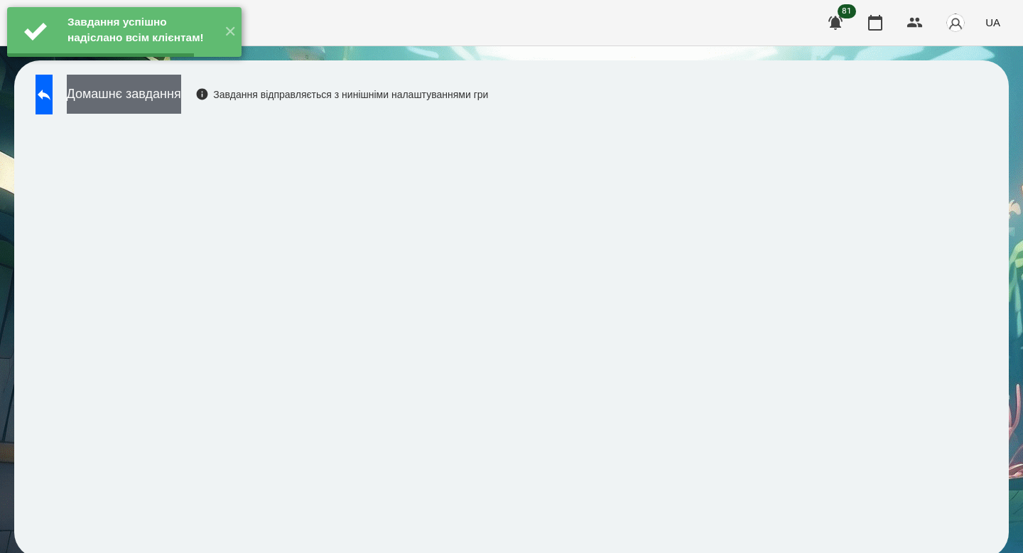
click at [181, 95] on button "Домашнє завдання" at bounding box center [124, 94] width 114 height 39
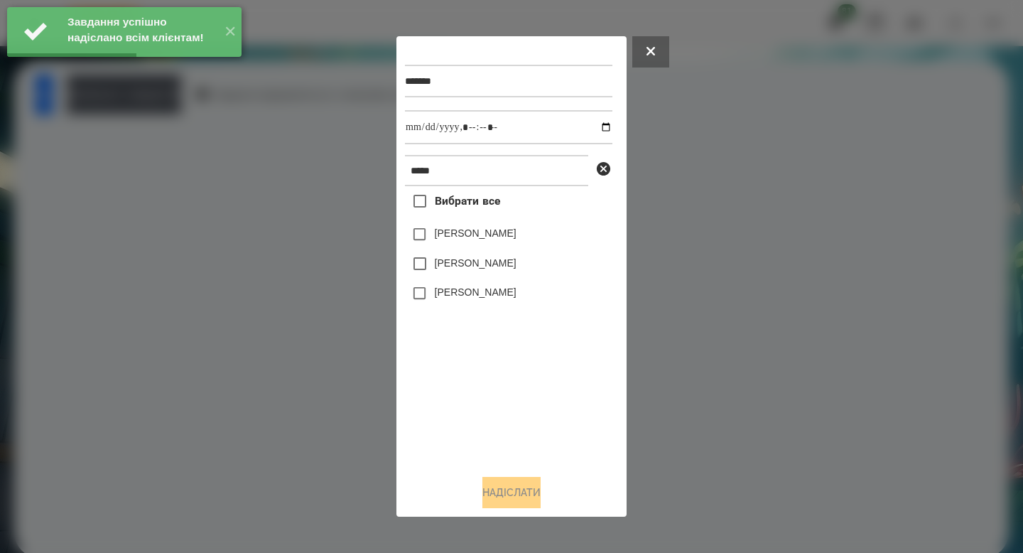
click at [511, 299] on label "[PERSON_NAME]" at bounding box center [476, 292] width 82 height 14
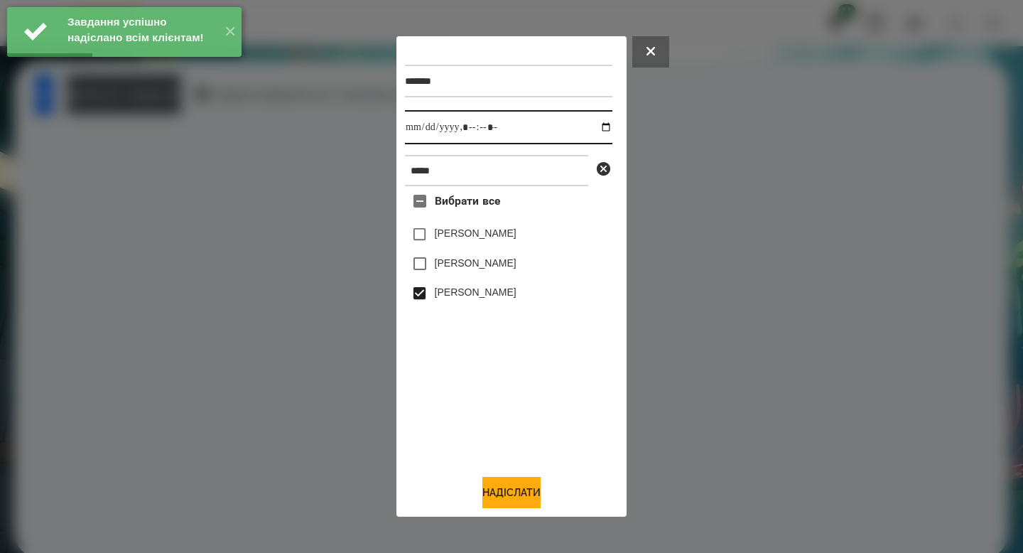
click at [590, 127] on input "datetime-local" at bounding box center [509, 127] width 208 height 34
type input "**********"
click at [500, 497] on button "Надіслати" at bounding box center [512, 492] width 58 height 31
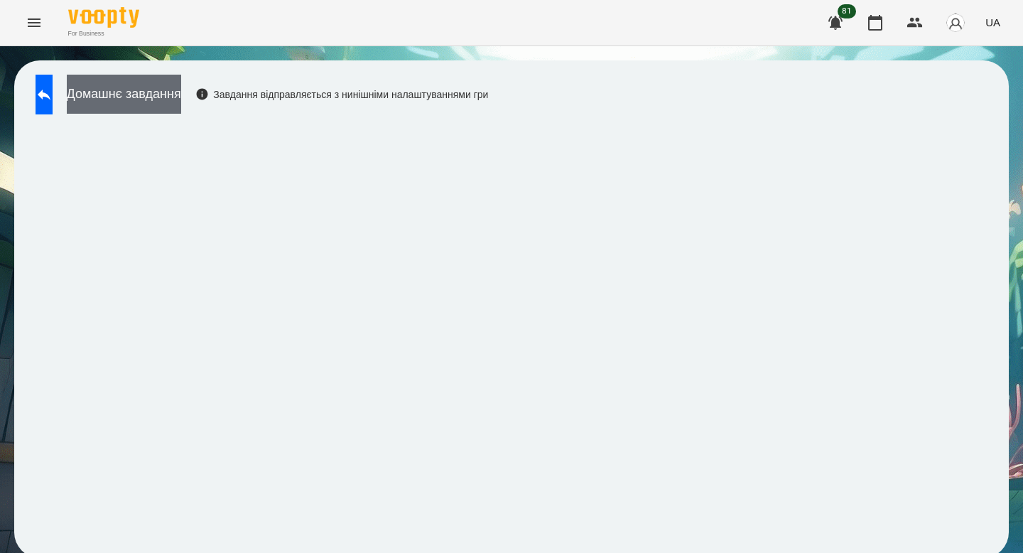
click at [178, 80] on button "Домашнє завдання" at bounding box center [124, 94] width 114 height 39
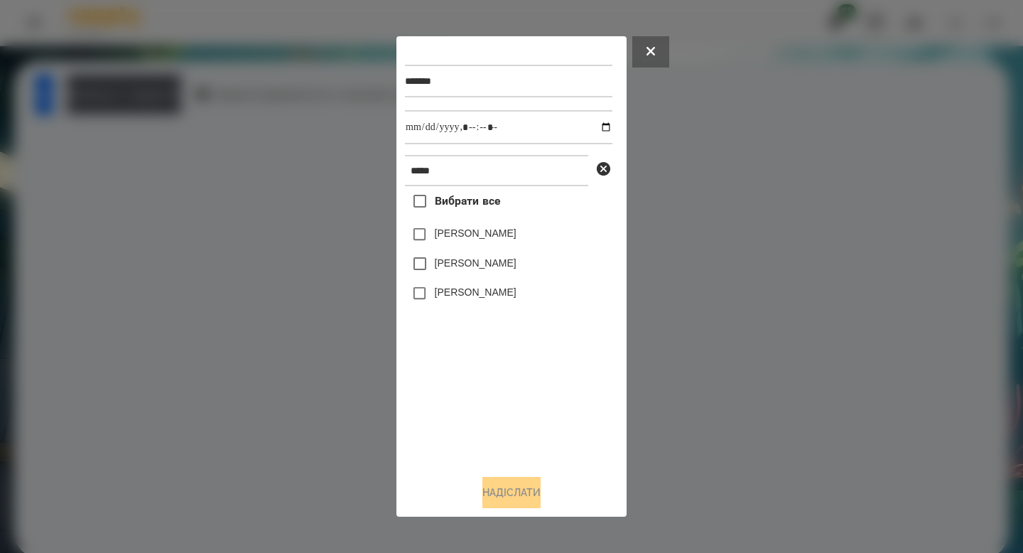
click at [466, 294] on label "[PERSON_NAME]" at bounding box center [476, 292] width 82 height 14
click at [496, 494] on button "Надіслати" at bounding box center [512, 492] width 58 height 31
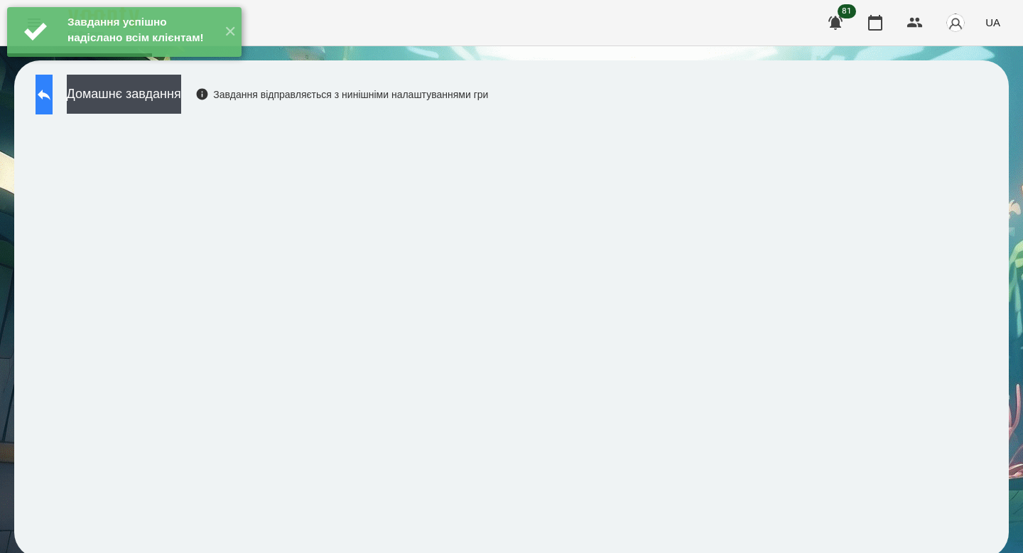
click at [53, 109] on button at bounding box center [44, 95] width 17 height 40
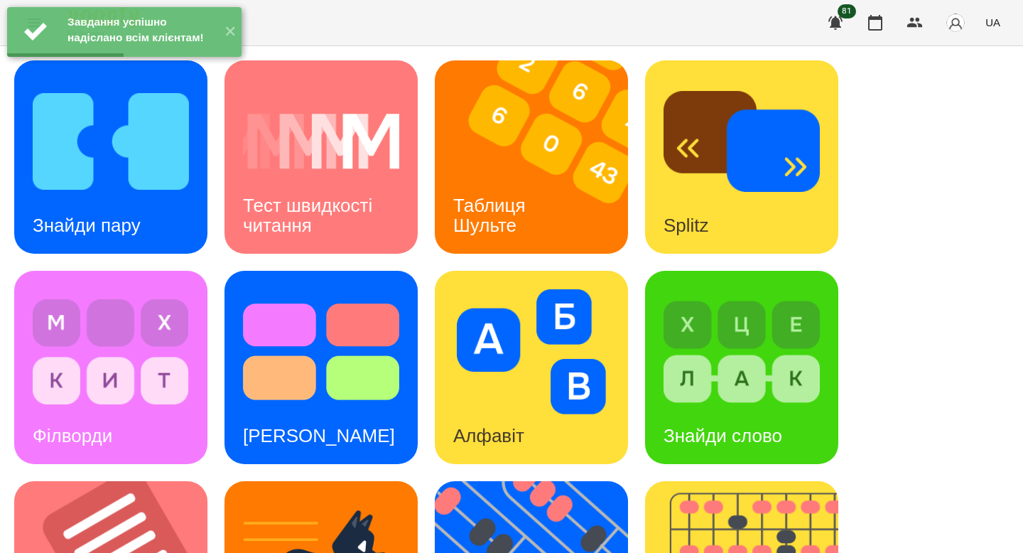
scroll to position [556, 0]
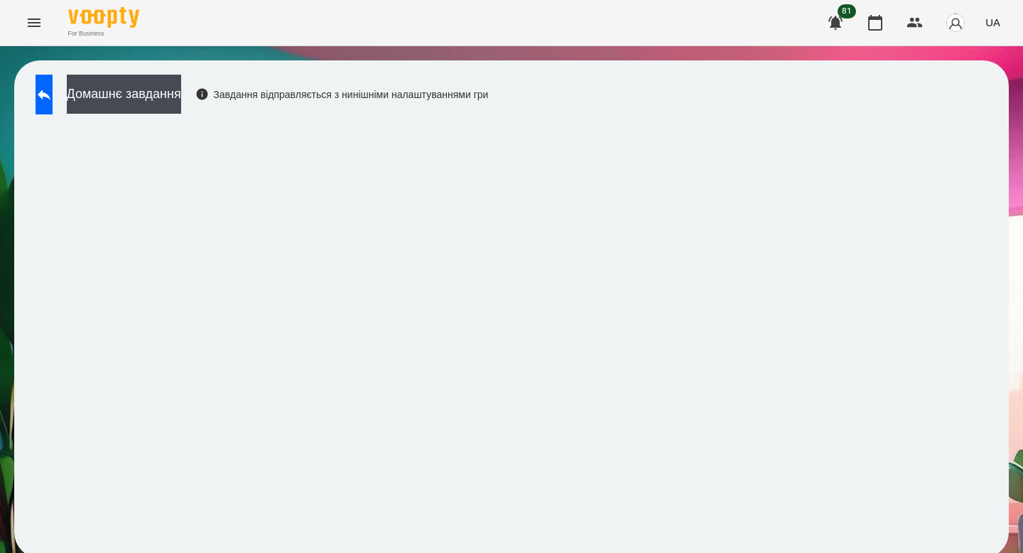
click at [246, 107] on div "Домашнє завдання Завдання відправляється з нинішніми налаштуваннями гри" at bounding box center [258, 98] width 460 height 47
click at [181, 100] on button "Домашнє завдання" at bounding box center [124, 94] width 114 height 39
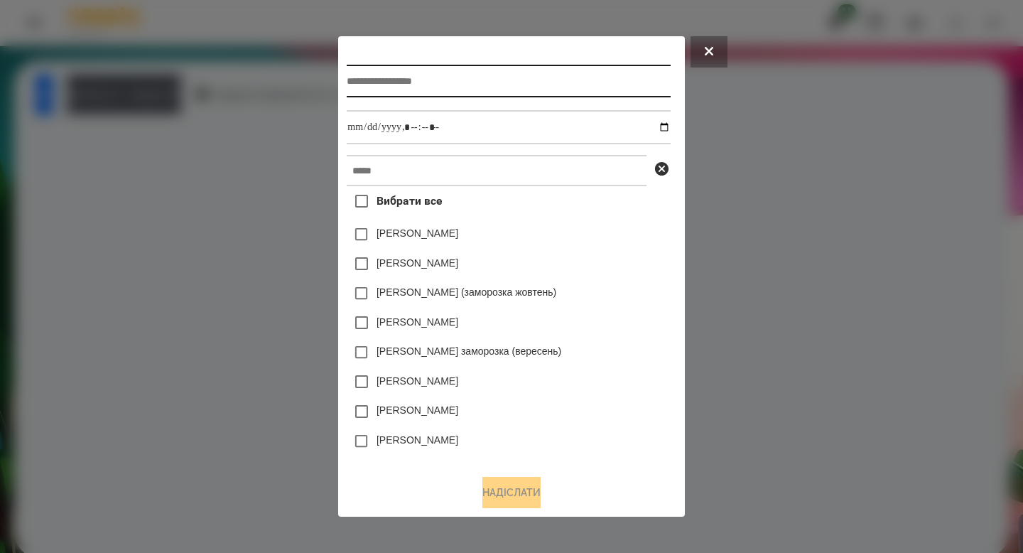
click at [429, 75] on input "text" at bounding box center [508, 81] width 323 height 33
type input "**********"
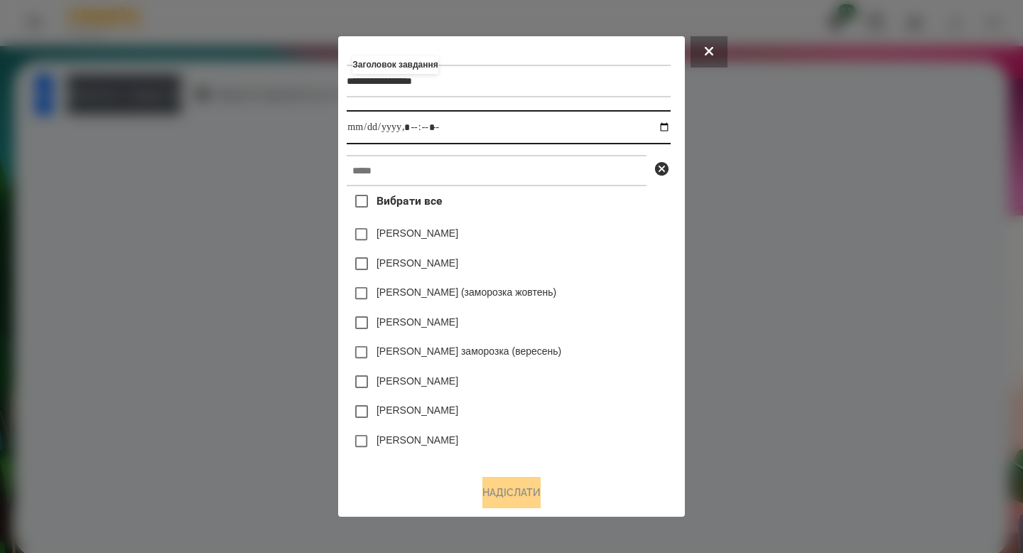
click at [667, 132] on input "datetime-local" at bounding box center [508, 127] width 323 height 34
click at [421, 122] on input "datetime-local" at bounding box center [508, 127] width 323 height 34
click at [413, 124] on input "datetime-local" at bounding box center [508, 127] width 323 height 34
type input "**********"
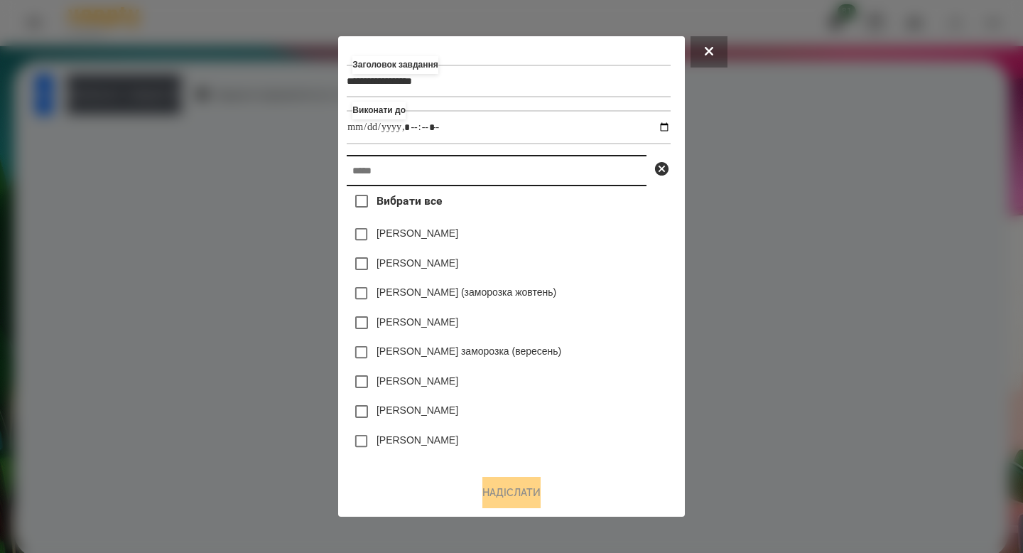
click at [409, 175] on input "text" at bounding box center [497, 170] width 300 height 31
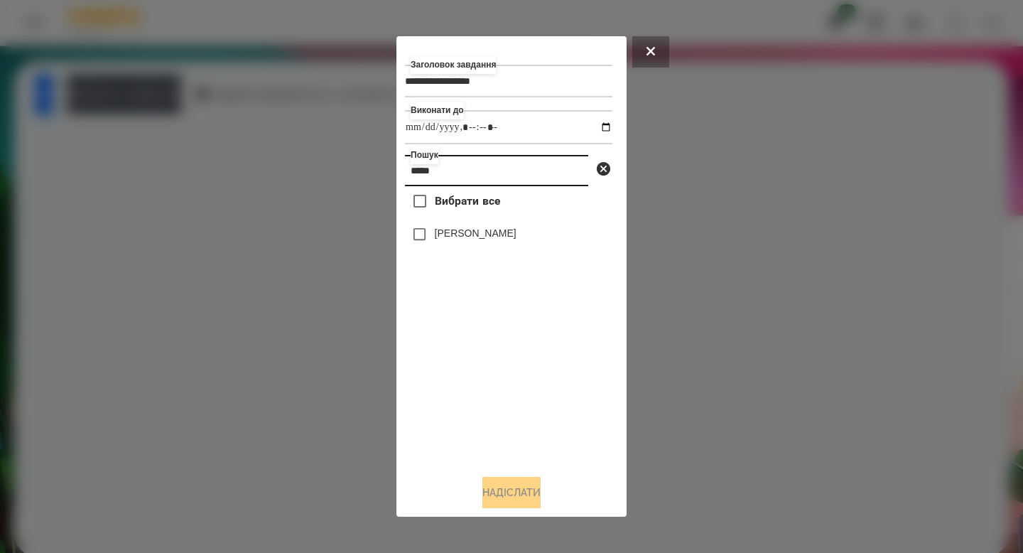
type input "*****"
click at [497, 240] on label "[PERSON_NAME]" at bounding box center [476, 233] width 82 height 14
click at [528, 492] on button "Надіслати" at bounding box center [512, 492] width 58 height 31
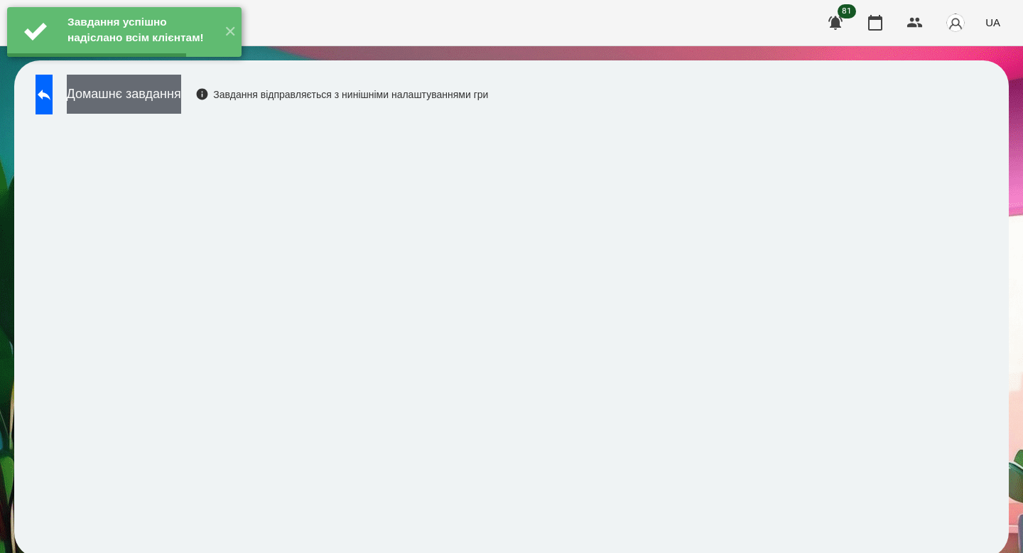
click at [181, 88] on button "Домашнє завдання" at bounding box center [124, 94] width 114 height 39
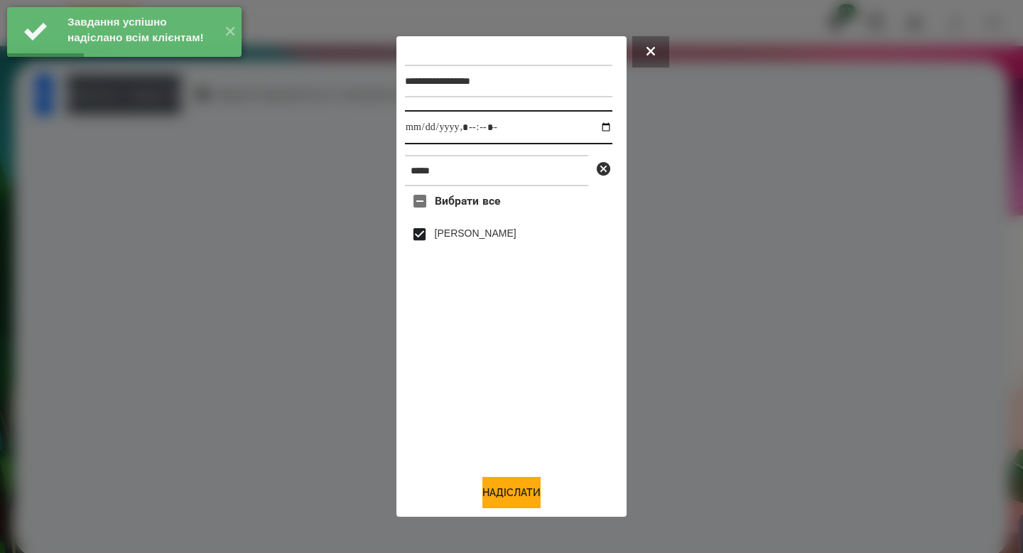
click at [597, 127] on input "datetime-local" at bounding box center [509, 127] width 208 height 34
type input "**********"
click at [510, 505] on button "Надіслати" at bounding box center [512, 492] width 58 height 31
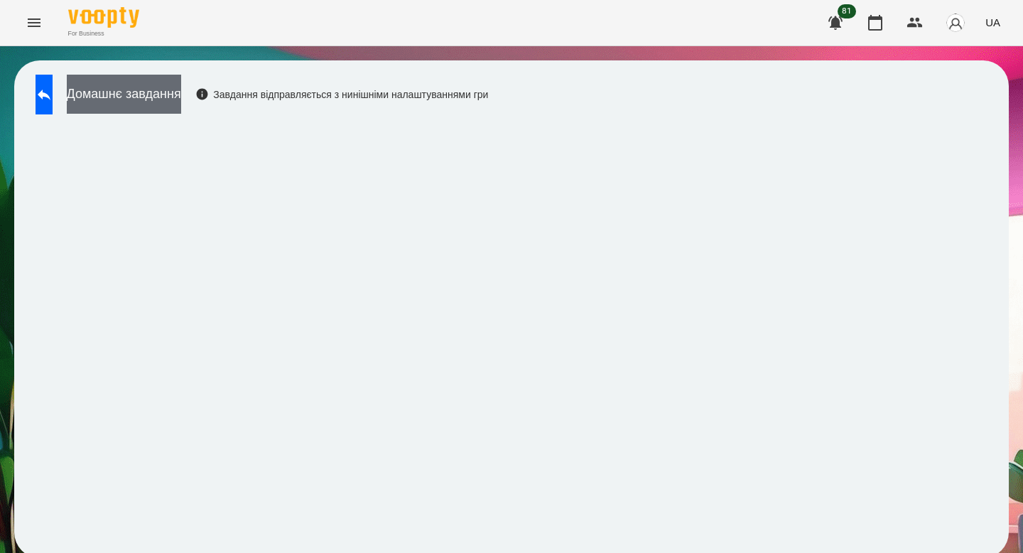
click at [181, 78] on button "Домашнє завдання" at bounding box center [124, 94] width 114 height 39
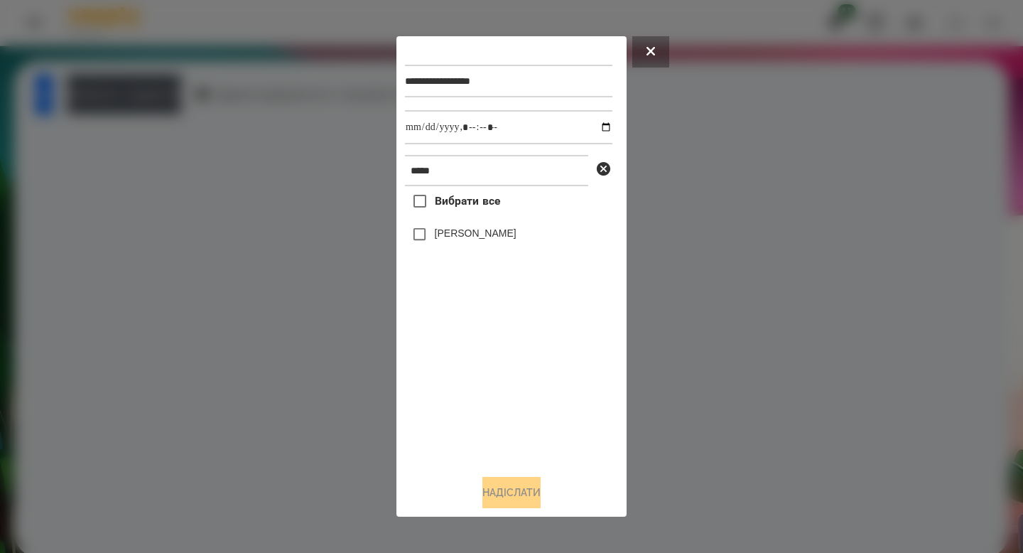
click at [496, 236] on label "[PERSON_NAME]" at bounding box center [476, 233] width 82 height 14
click at [598, 131] on input "datetime-local" at bounding box center [509, 127] width 208 height 34
type input "**********"
click at [499, 485] on button "Надіслати" at bounding box center [512, 492] width 58 height 31
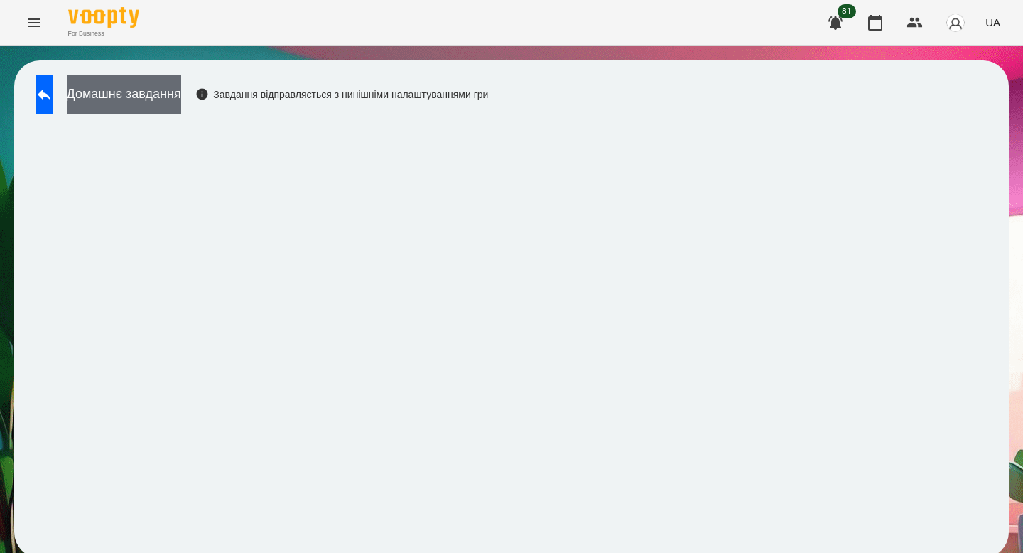
click at [181, 80] on button "Домашнє завдання" at bounding box center [124, 94] width 114 height 39
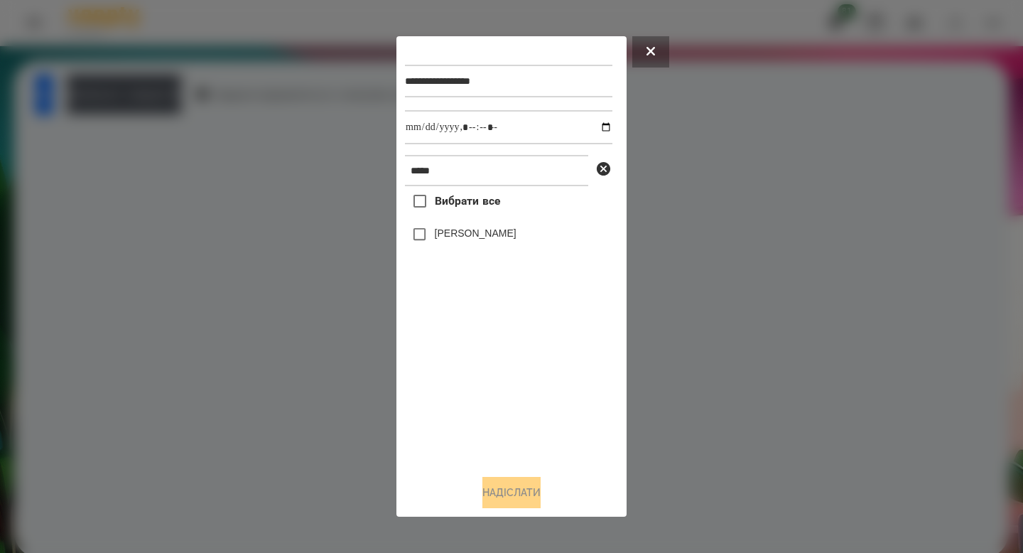
click at [479, 216] on label "Вибрати все" at bounding box center [452, 201] width 95 height 30
click at [513, 490] on button "Надіслати" at bounding box center [512, 492] width 58 height 31
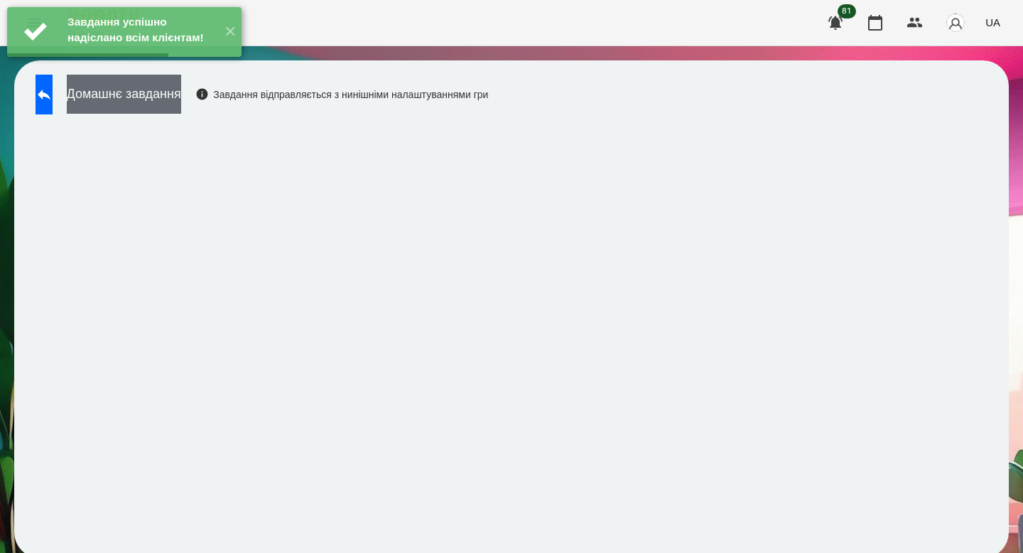
click at [181, 89] on button "Домашнє завдання" at bounding box center [124, 94] width 114 height 39
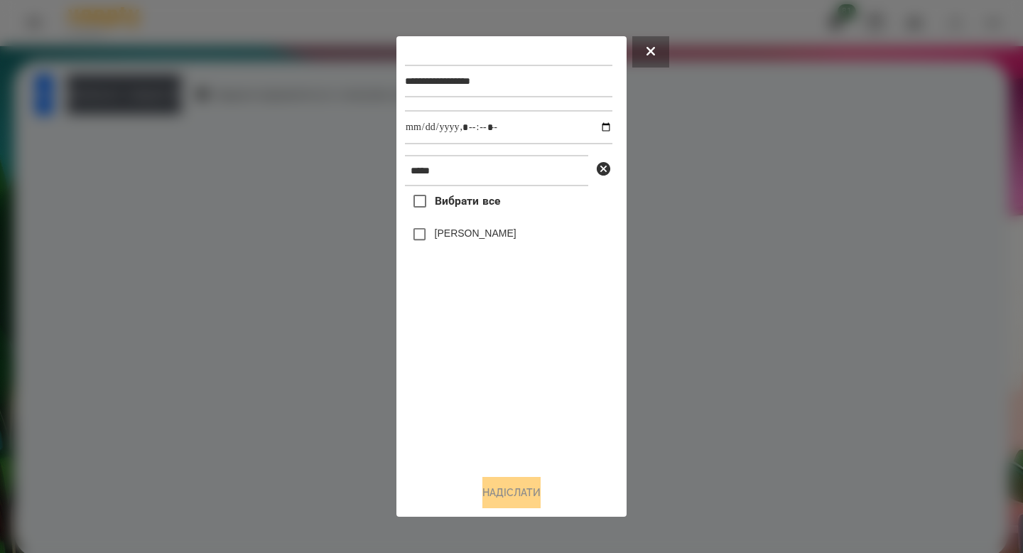
click at [459, 194] on label "Вибрати все" at bounding box center [452, 201] width 95 height 30
click at [597, 128] on input "datetime-local" at bounding box center [509, 127] width 208 height 34
type input "**********"
click at [510, 517] on div "**********" at bounding box center [512, 276] width 230 height 480
click at [507, 498] on button "Надіслати" at bounding box center [512, 492] width 58 height 31
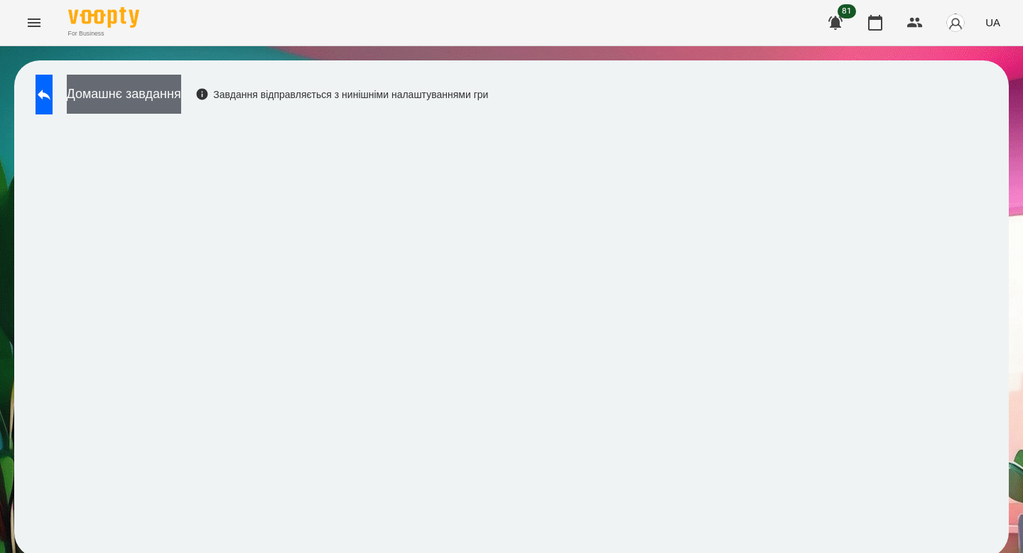
click at [166, 113] on button "Домашнє завдання" at bounding box center [124, 94] width 114 height 39
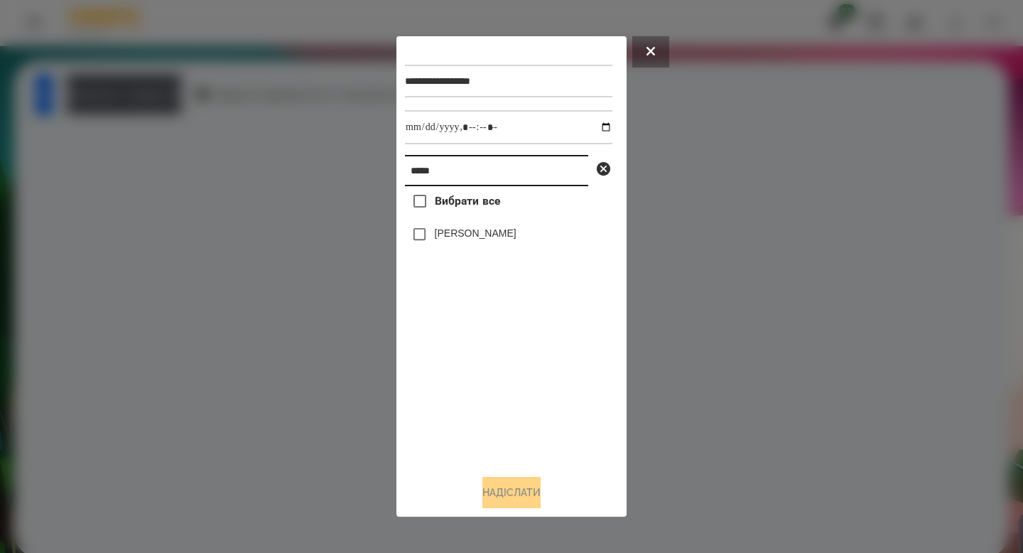
drag, startPoint x: 465, startPoint y: 174, endPoint x: 389, endPoint y: 171, distance: 75.4
click at [389, 171] on div "**********" at bounding box center [511, 276] width 1023 height 553
type input "****"
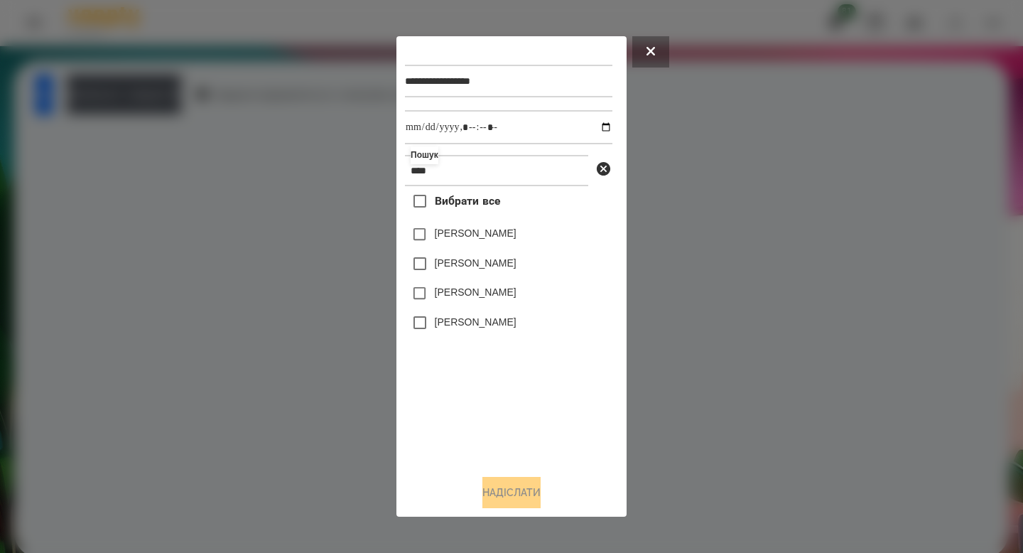
click at [480, 298] on label "[PERSON_NAME]" at bounding box center [476, 292] width 82 height 14
click at [490, 474] on div "**********" at bounding box center [511, 276] width 213 height 463
click at [492, 487] on button "Надіслати" at bounding box center [512, 492] width 58 height 31
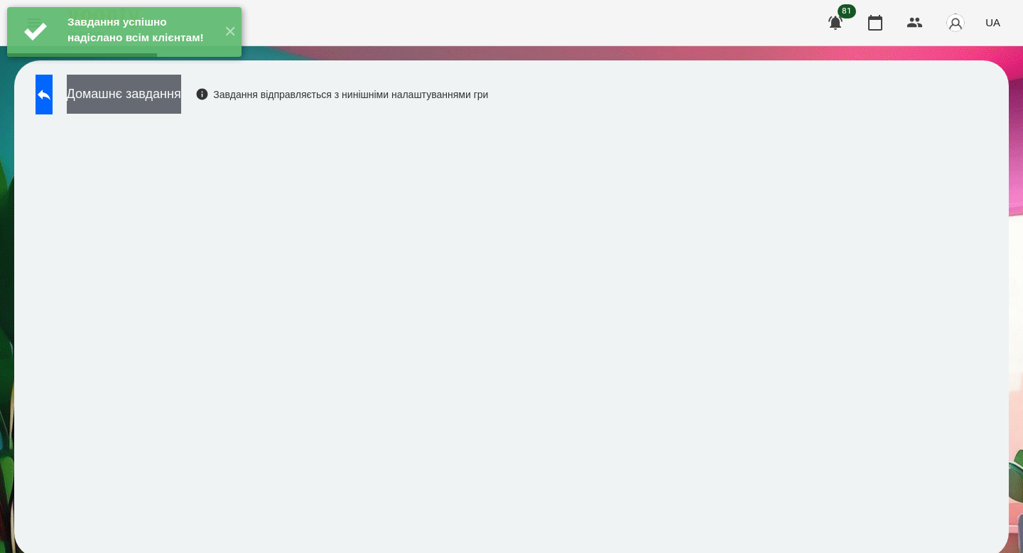
click at [181, 99] on button "Домашнє завдання" at bounding box center [124, 94] width 114 height 39
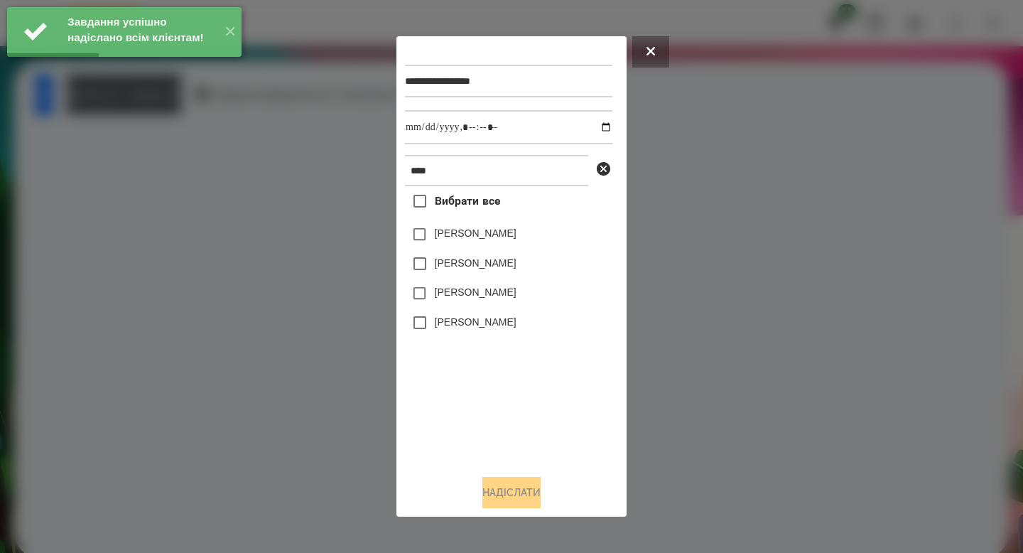
click at [465, 290] on label "[PERSON_NAME]" at bounding box center [476, 292] width 82 height 14
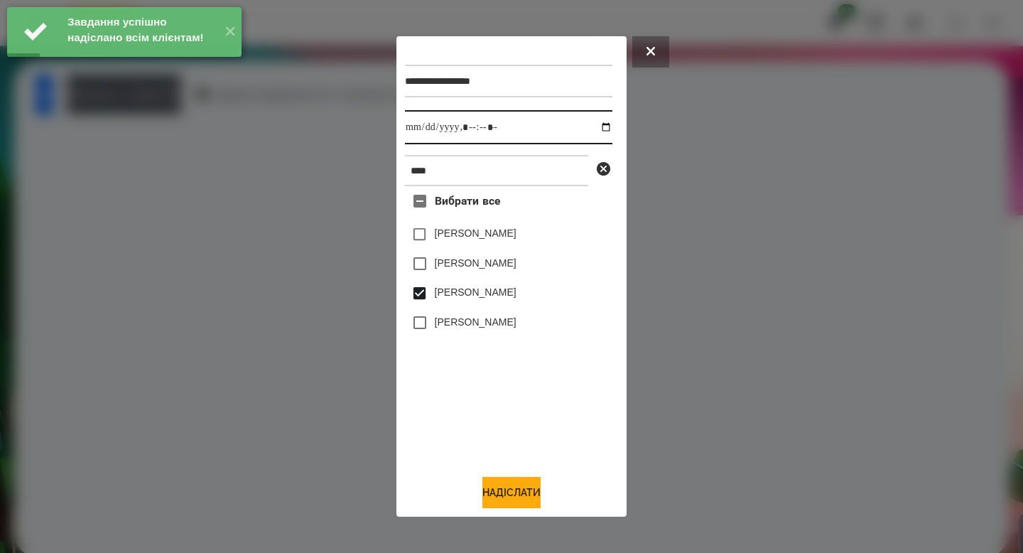
click at [591, 126] on input "datetime-local" at bounding box center [509, 127] width 208 height 34
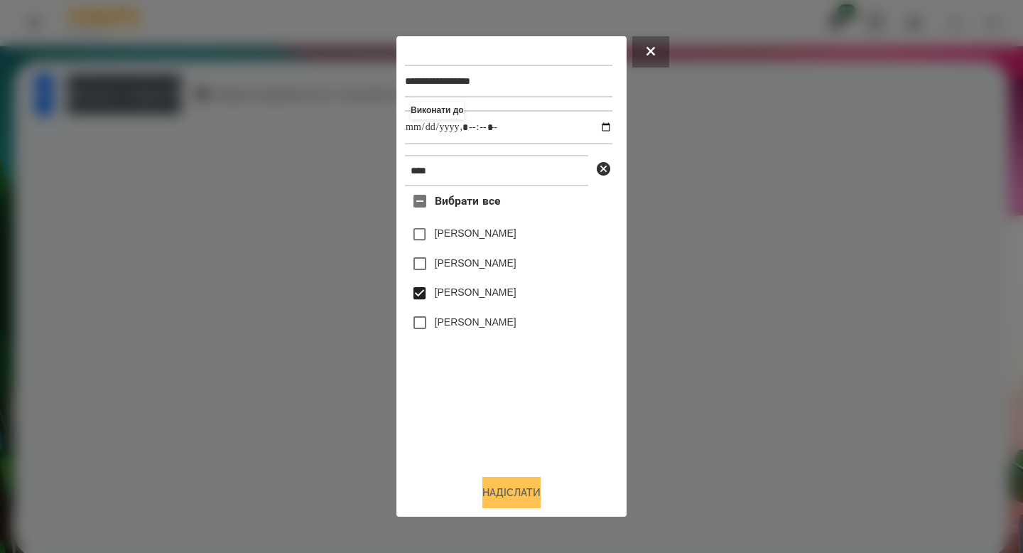
type input "**********"
click at [520, 498] on button "Надіслати" at bounding box center [512, 492] width 58 height 31
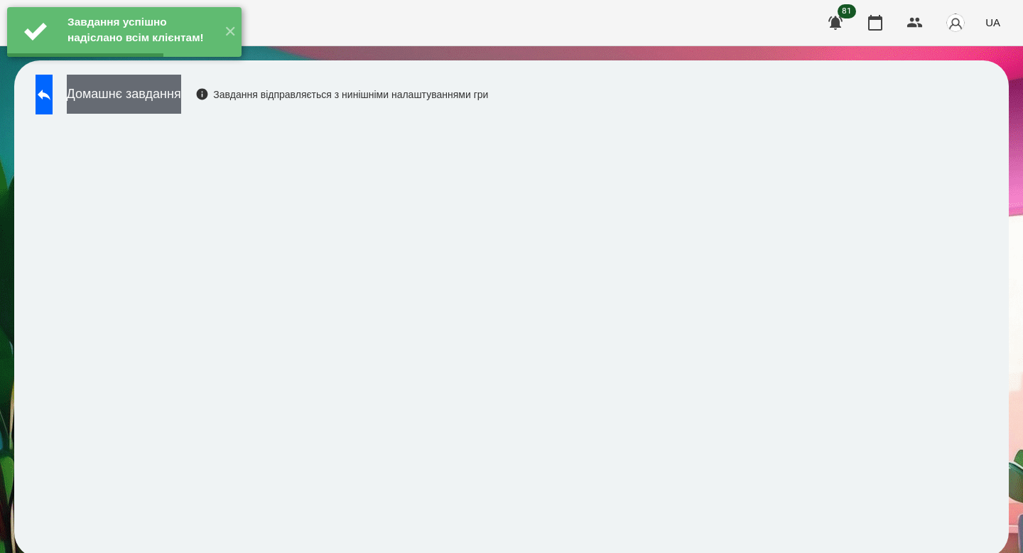
click at [181, 108] on button "Домашнє завдання" at bounding box center [124, 94] width 114 height 39
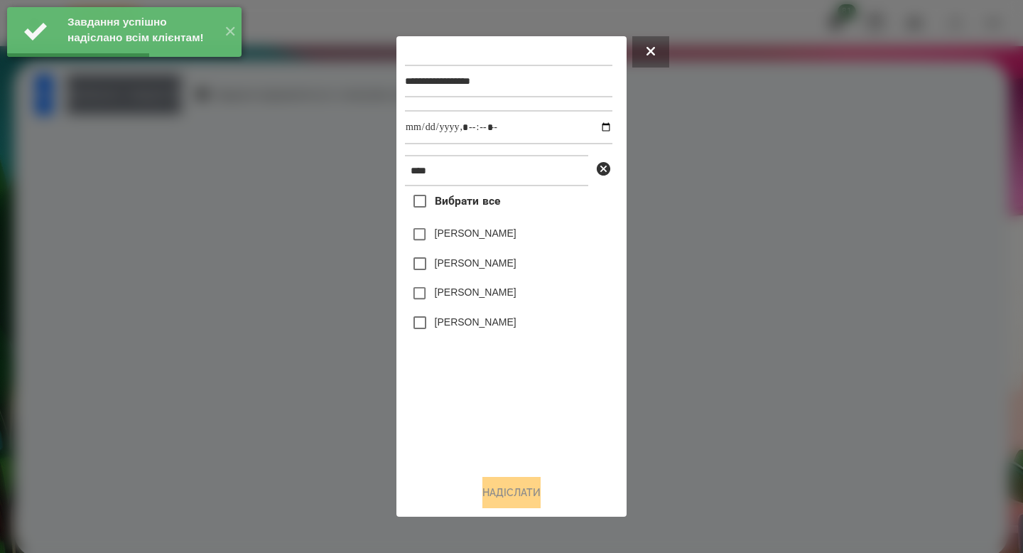
click at [239, 108] on div at bounding box center [511, 276] width 1023 height 553
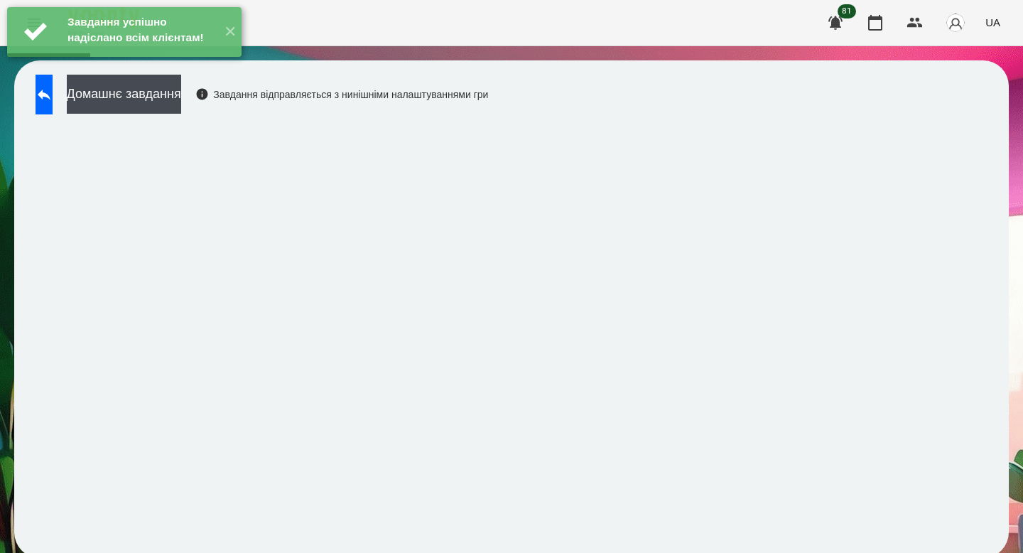
click at [209, 64] on div "Завдання успішно надіслано всім клієнтам! ✕" at bounding box center [124, 32] width 249 height 64
click at [181, 103] on button "Домашнє завдання" at bounding box center [124, 94] width 114 height 39
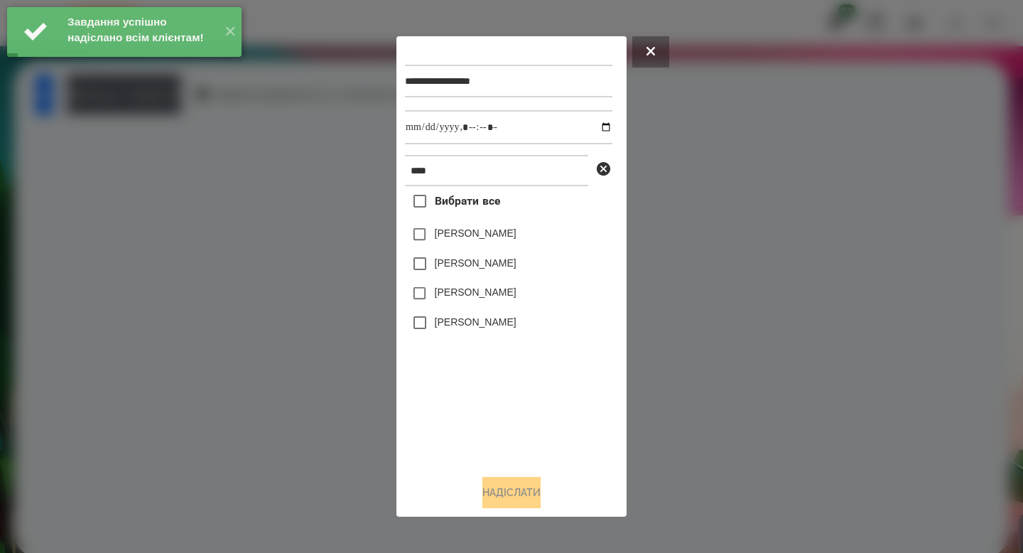
click at [475, 296] on label "[PERSON_NAME]" at bounding box center [476, 292] width 82 height 14
click at [598, 124] on input "datetime-local" at bounding box center [509, 127] width 208 height 34
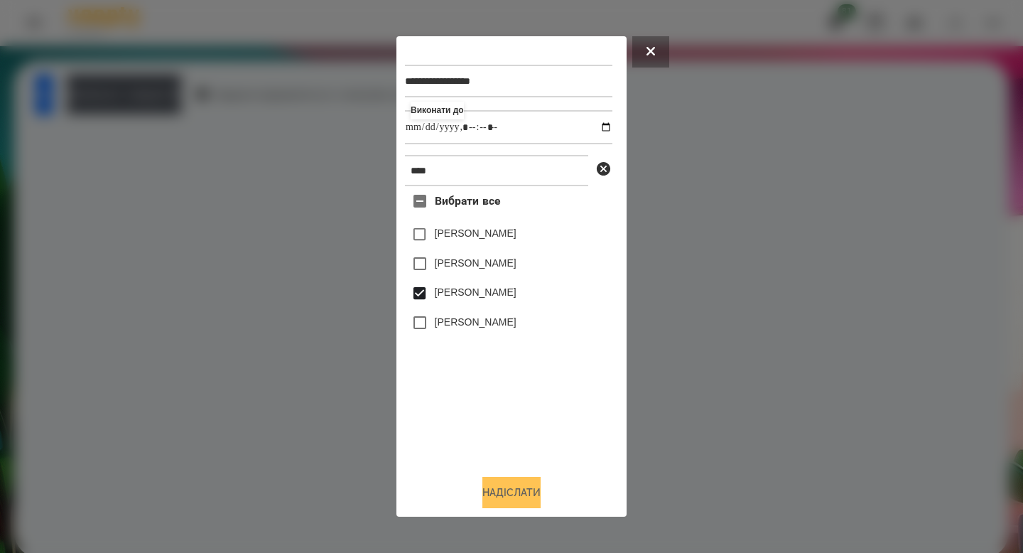
type input "**********"
click at [512, 500] on button "Надіслати" at bounding box center [512, 492] width 58 height 31
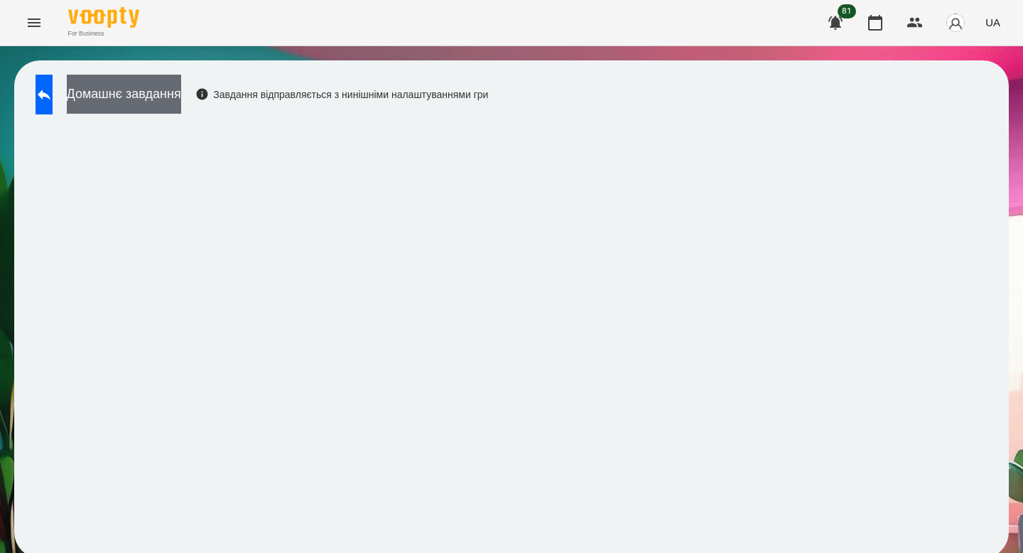
click at [164, 113] on button "Домашнє завдання" at bounding box center [124, 94] width 114 height 39
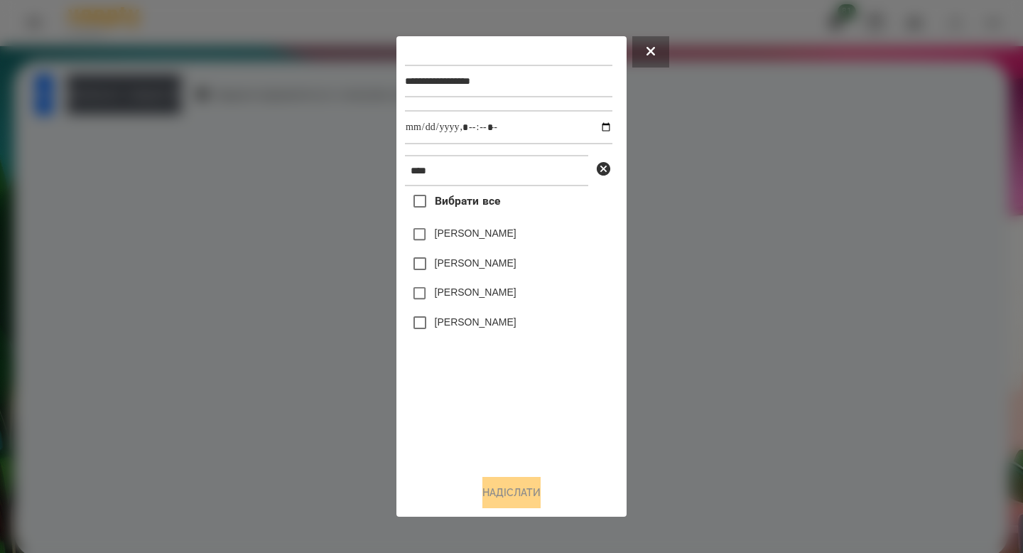
click at [505, 299] on label "[PERSON_NAME]" at bounding box center [476, 292] width 82 height 14
click at [521, 504] on button "Надіслати" at bounding box center [512, 492] width 58 height 31
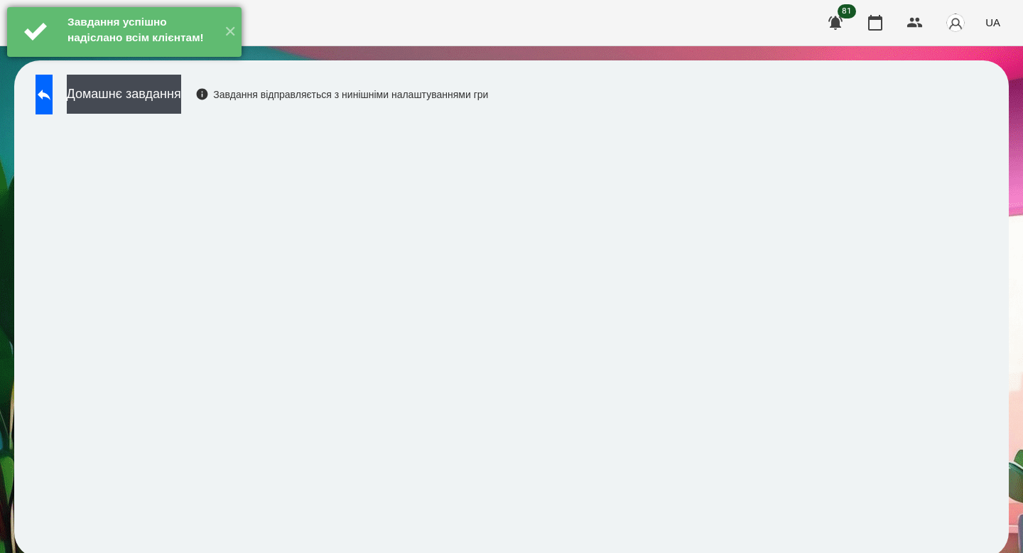
click at [191, 56] on div "Завдання успішно надіслано всім клієнтам!" at bounding box center [140, 31] width 153 height 49
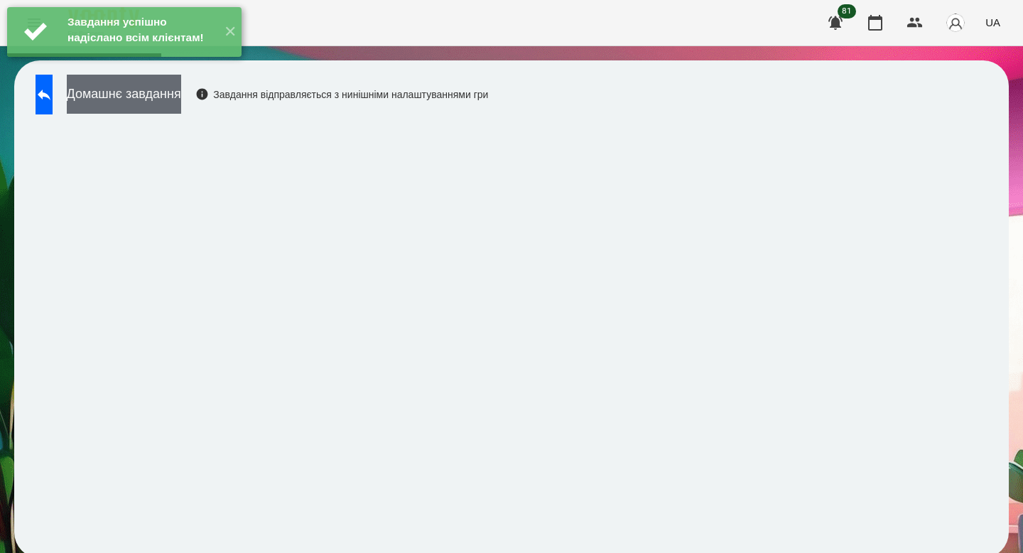
click at [181, 92] on button "Домашнє завдання" at bounding box center [124, 94] width 114 height 39
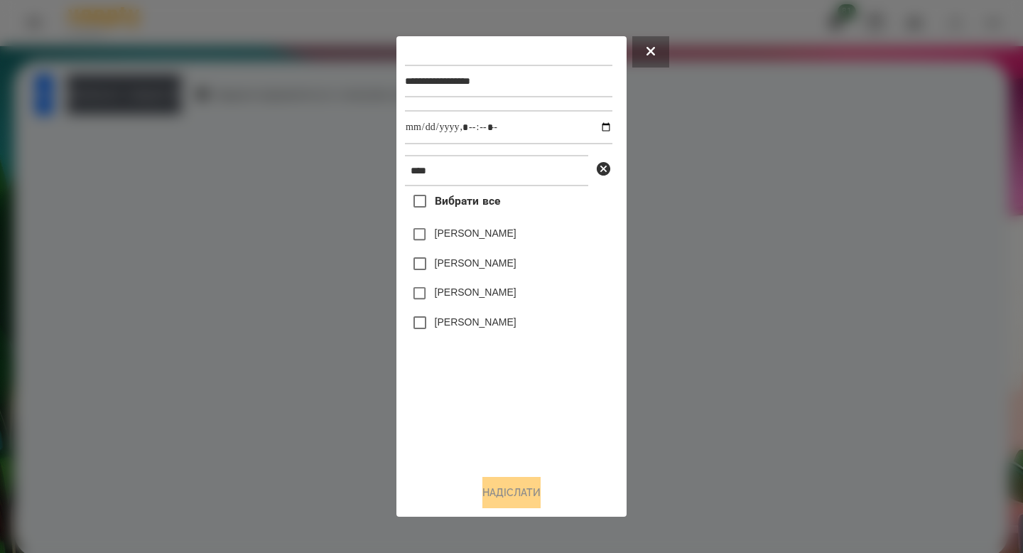
click at [512, 297] on label "[PERSON_NAME]" at bounding box center [476, 292] width 82 height 14
click at [597, 129] on input "datetime-local" at bounding box center [509, 127] width 208 height 34
type input "**********"
click at [531, 497] on button "Надіслати" at bounding box center [512, 492] width 58 height 31
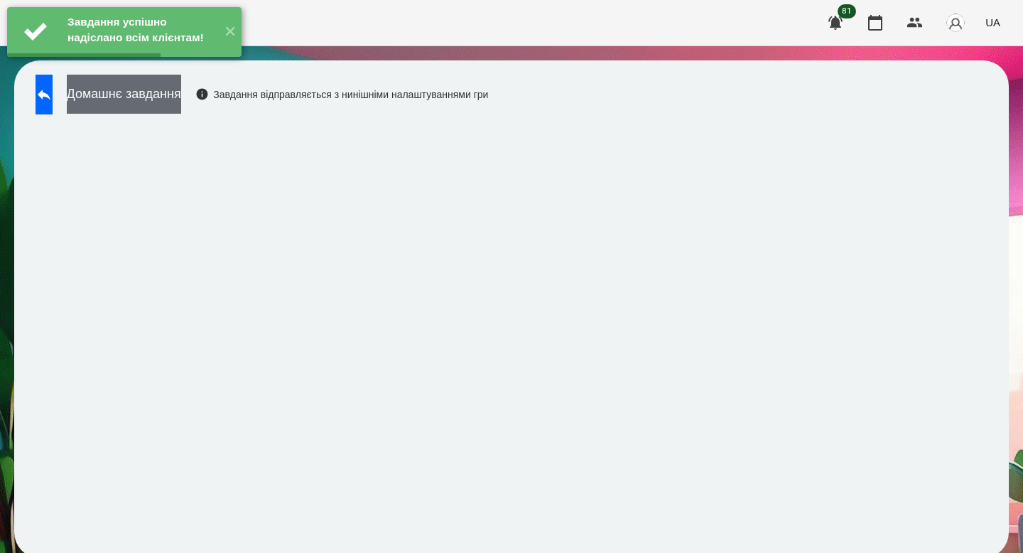
click at [181, 107] on button "Домашнє завдання" at bounding box center [124, 94] width 114 height 39
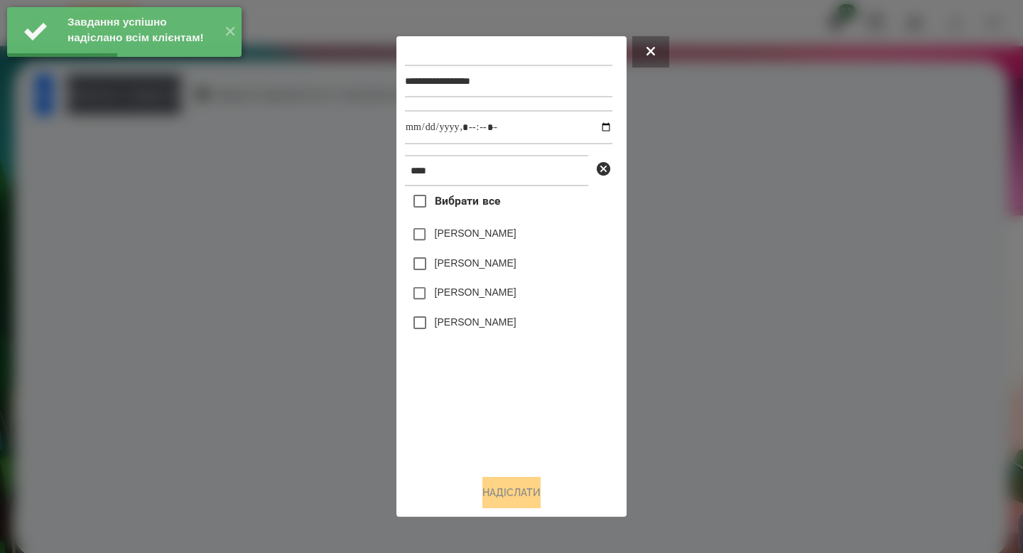
click at [492, 279] on div "[PERSON_NAME]" at bounding box center [509, 264] width 208 height 30
click at [497, 291] on label "[PERSON_NAME]" at bounding box center [476, 292] width 82 height 14
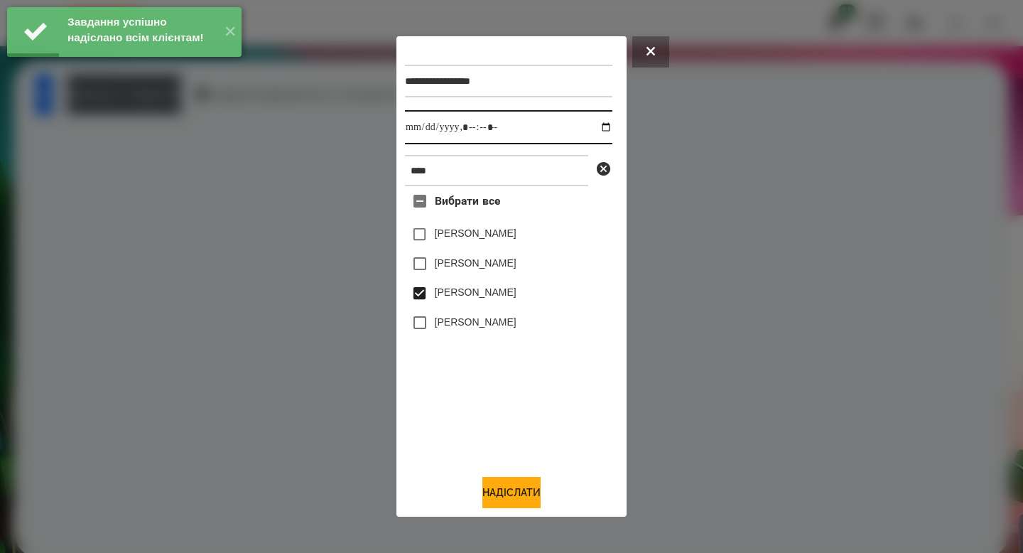
click at [597, 127] on input "datetime-local" at bounding box center [509, 127] width 208 height 34
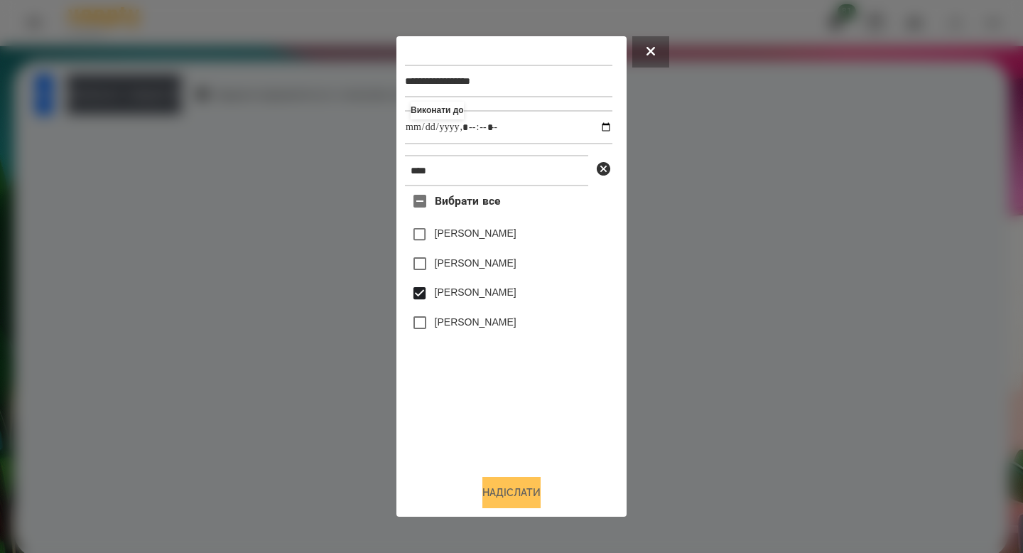
type input "**********"
click at [514, 492] on button "Надіслати" at bounding box center [512, 492] width 58 height 31
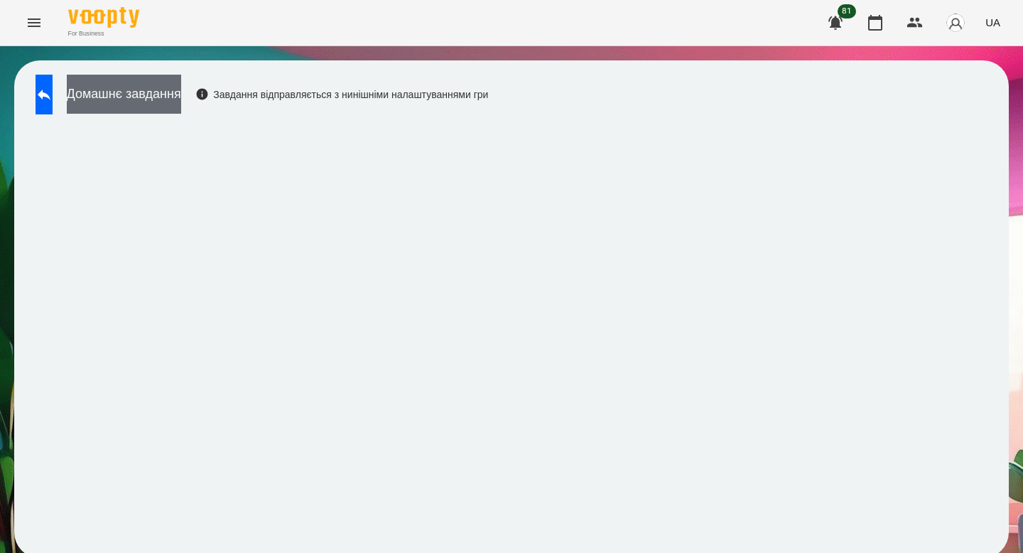
click at [156, 93] on button "Домашнє завдання" at bounding box center [124, 94] width 114 height 39
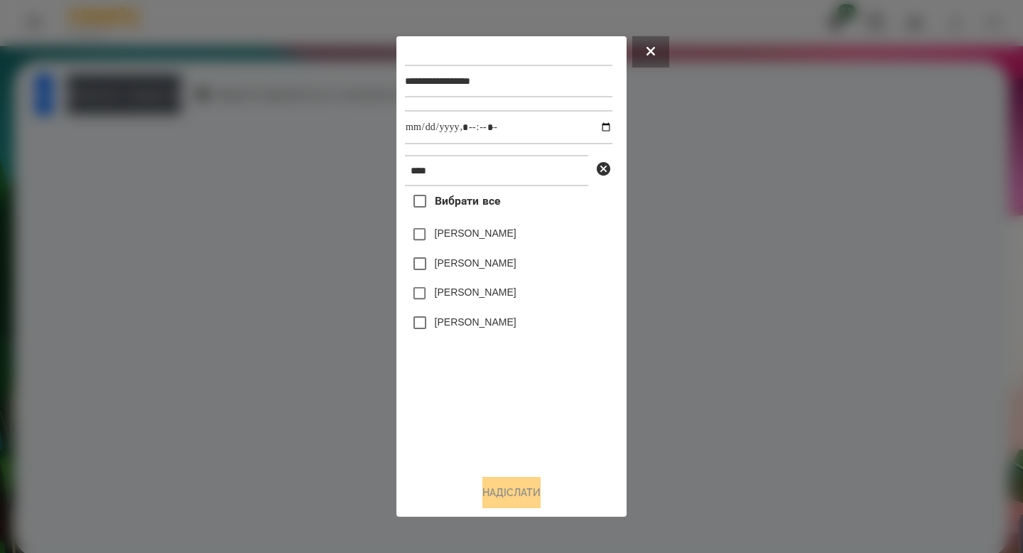
click at [517, 293] on label "[PERSON_NAME]" at bounding box center [476, 292] width 82 height 14
click at [512, 502] on button "Надіслати" at bounding box center [512, 492] width 58 height 31
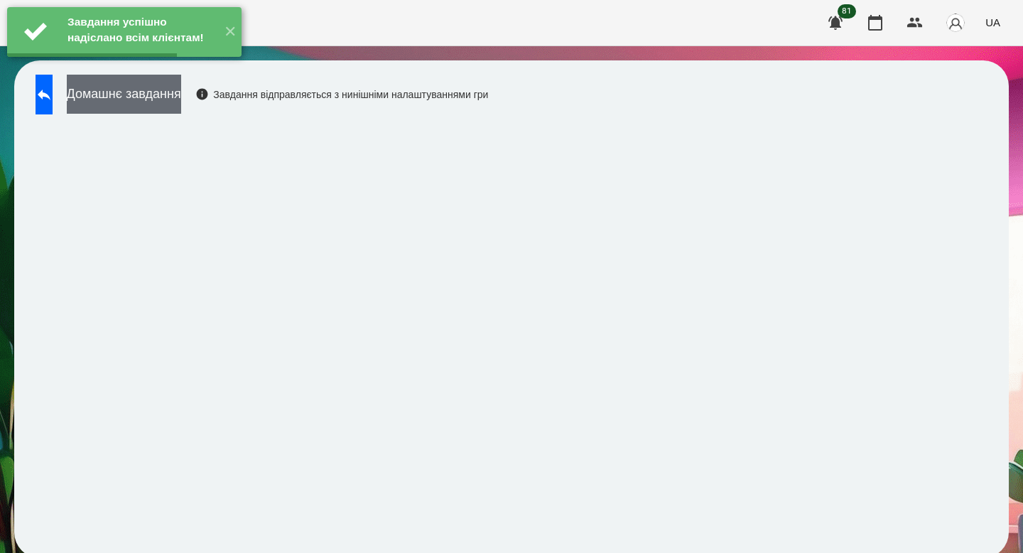
click at [181, 90] on button "Домашнє завдання" at bounding box center [124, 94] width 114 height 39
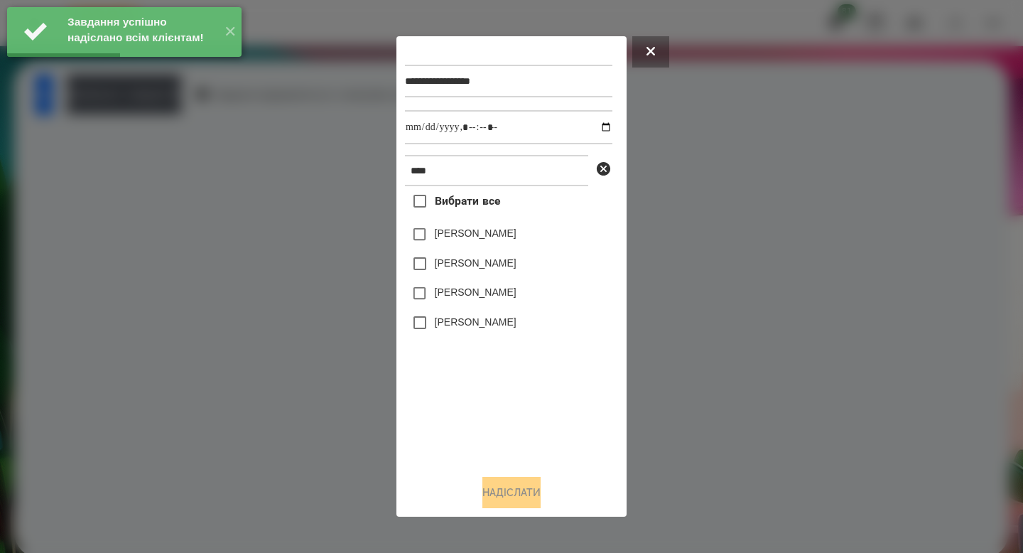
click at [465, 288] on label "[PERSON_NAME]" at bounding box center [476, 292] width 82 height 14
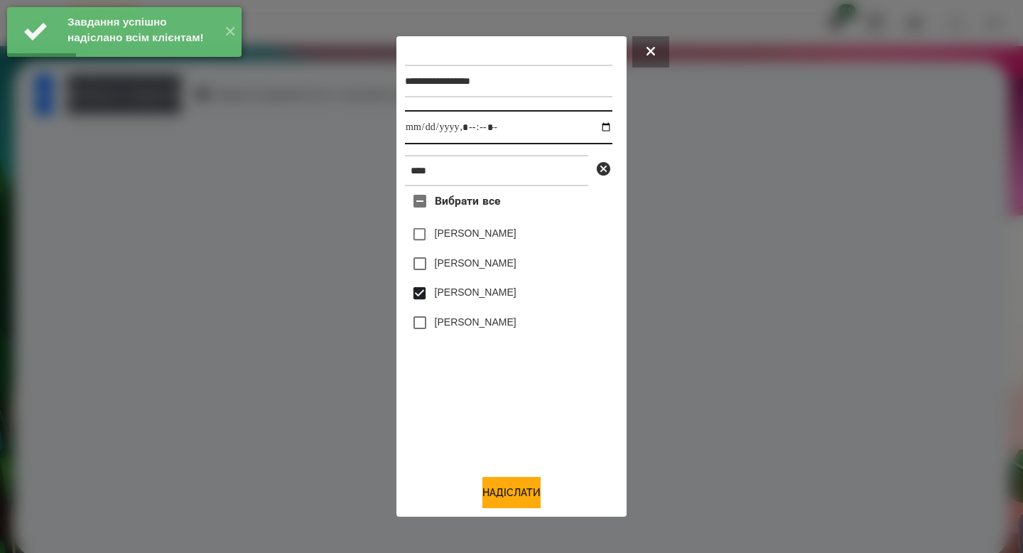
click at [600, 119] on input "datetime-local" at bounding box center [509, 127] width 208 height 34
click at [598, 126] on input "datetime-local" at bounding box center [509, 127] width 208 height 34
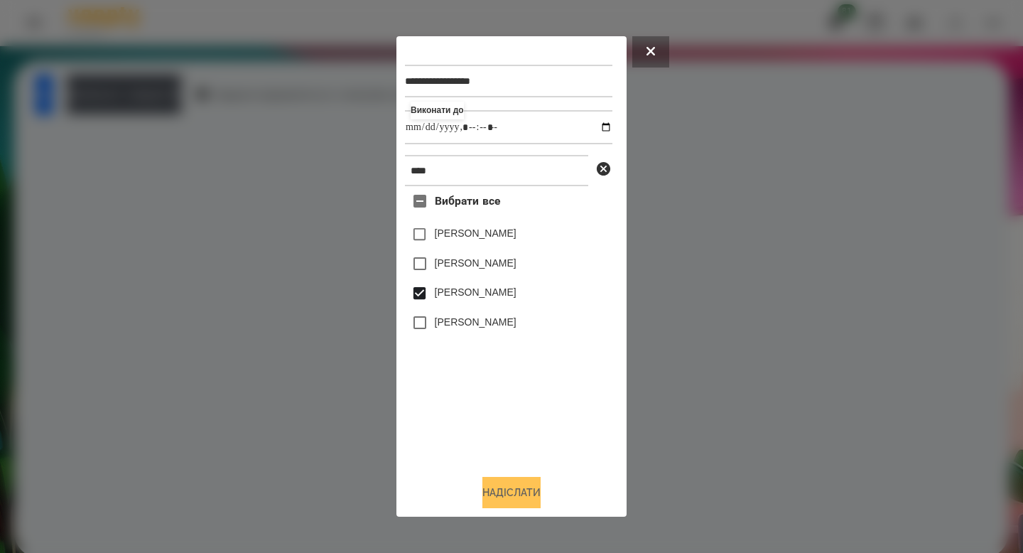
type input "**********"
click at [513, 491] on button "Надіслати" at bounding box center [512, 492] width 58 height 31
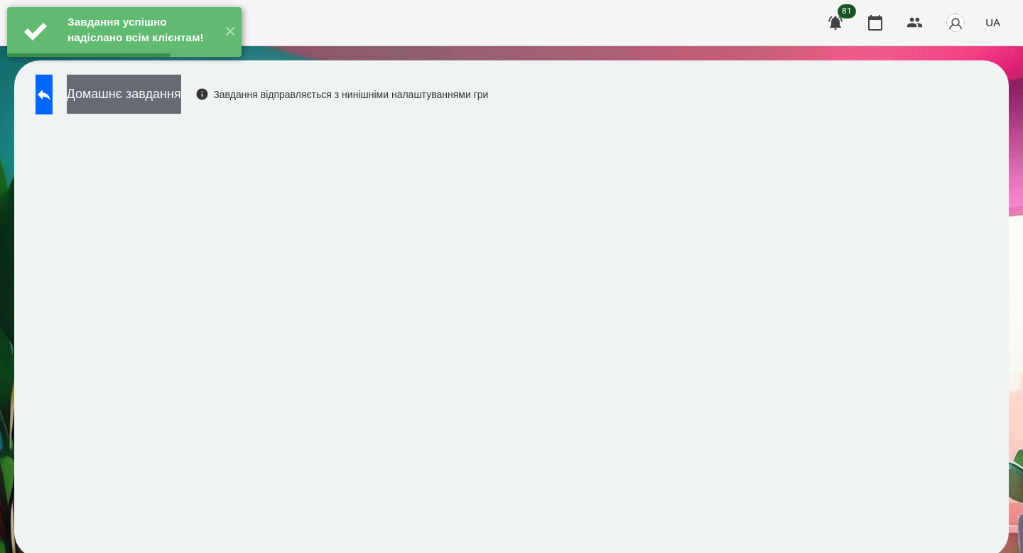
click at [181, 109] on button "Домашнє завдання" at bounding box center [124, 94] width 114 height 39
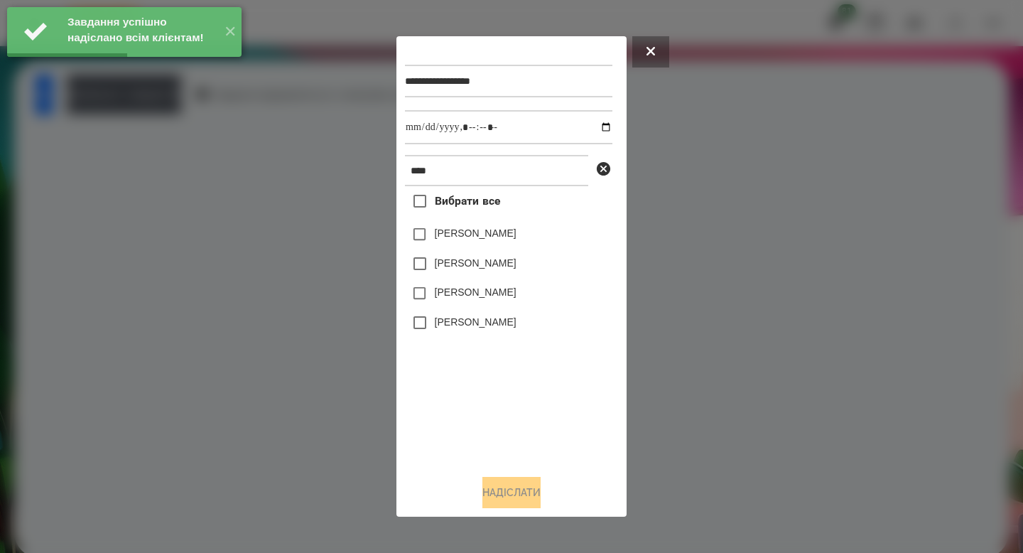
click at [469, 299] on label "[PERSON_NAME]" at bounding box center [476, 292] width 82 height 14
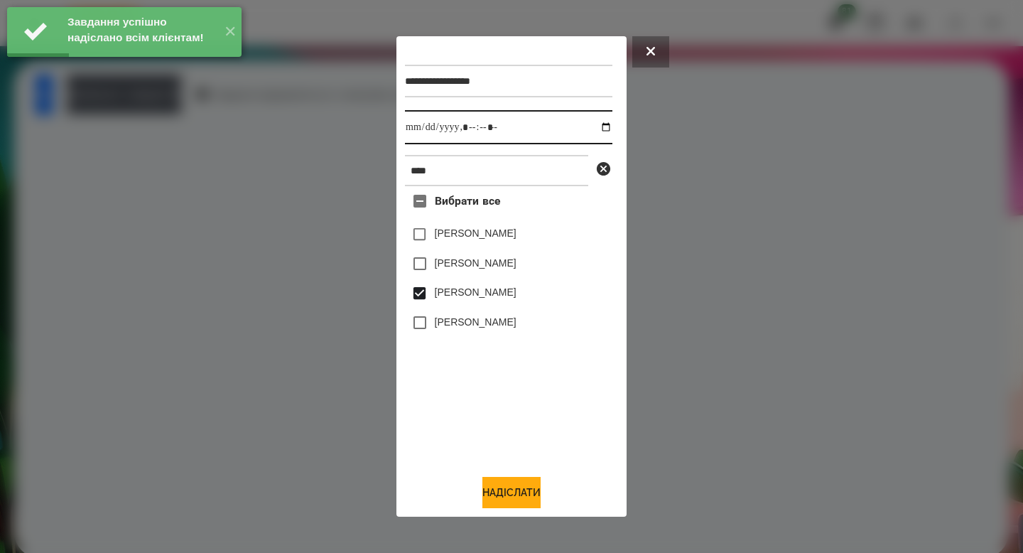
click at [601, 119] on input "datetime-local" at bounding box center [509, 127] width 208 height 34
click at [597, 124] on input "datetime-local" at bounding box center [509, 127] width 208 height 34
type input "**********"
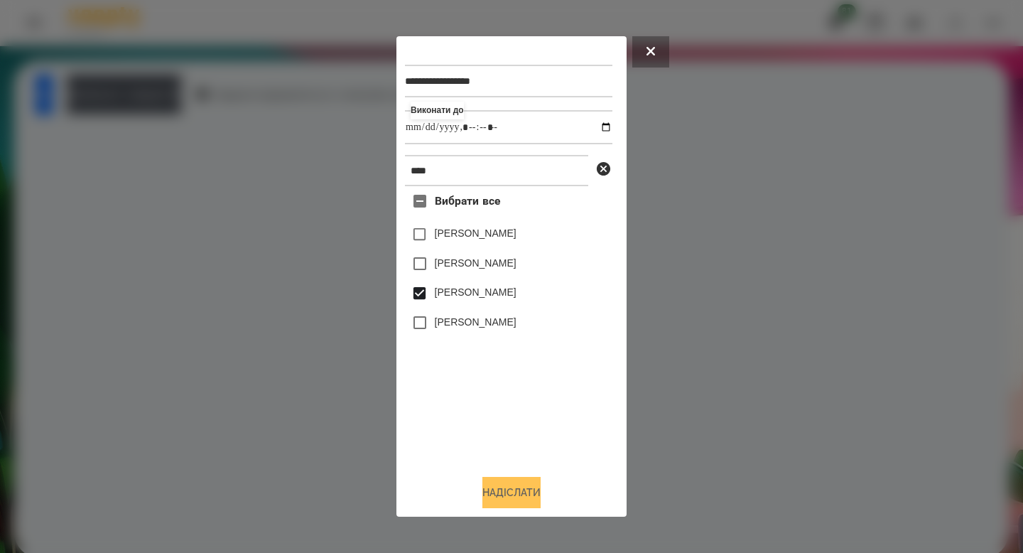
click at [505, 507] on button "Надіслати" at bounding box center [512, 492] width 58 height 31
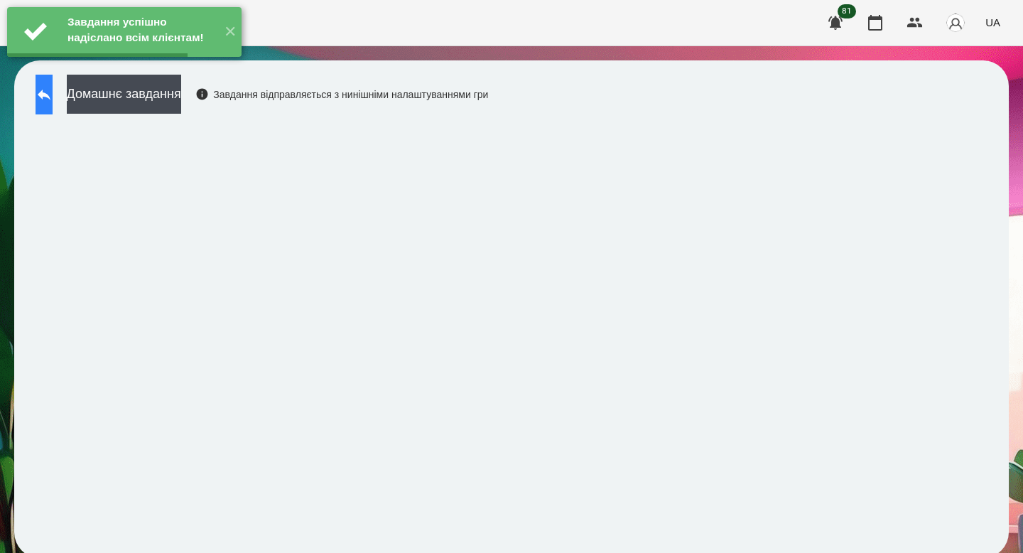
click at [53, 107] on button at bounding box center [44, 95] width 17 height 40
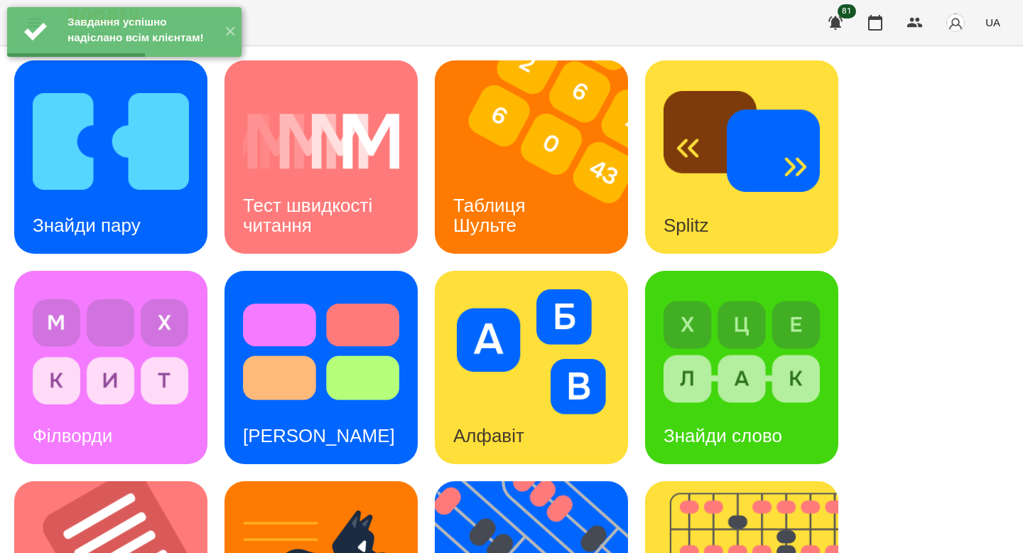
scroll to position [556, 0]
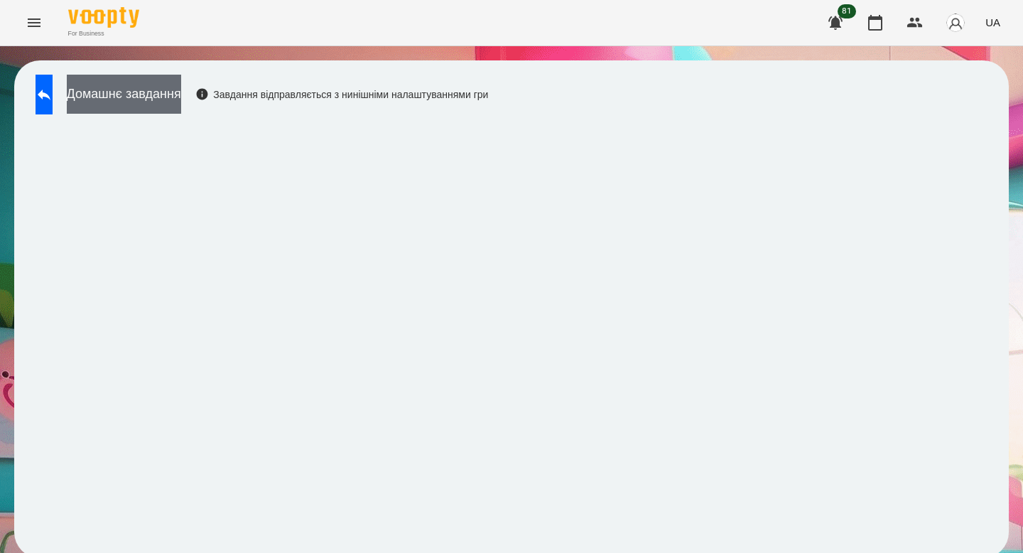
click at [149, 82] on button "Домашнє завдання" at bounding box center [124, 94] width 114 height 39
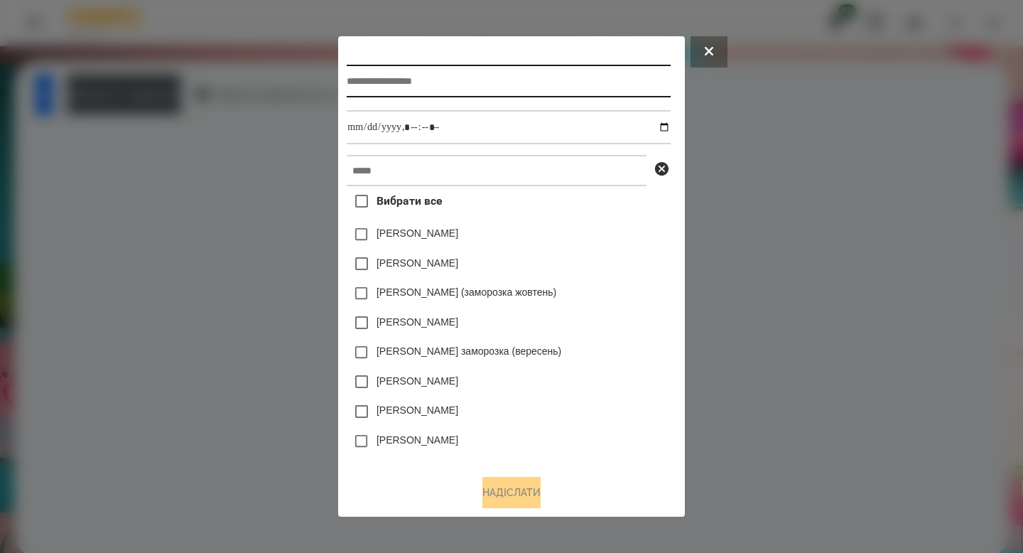
click at [358, 80] on input "text" at bounding box center [508, 81] width 323 height 33
type input "**********"
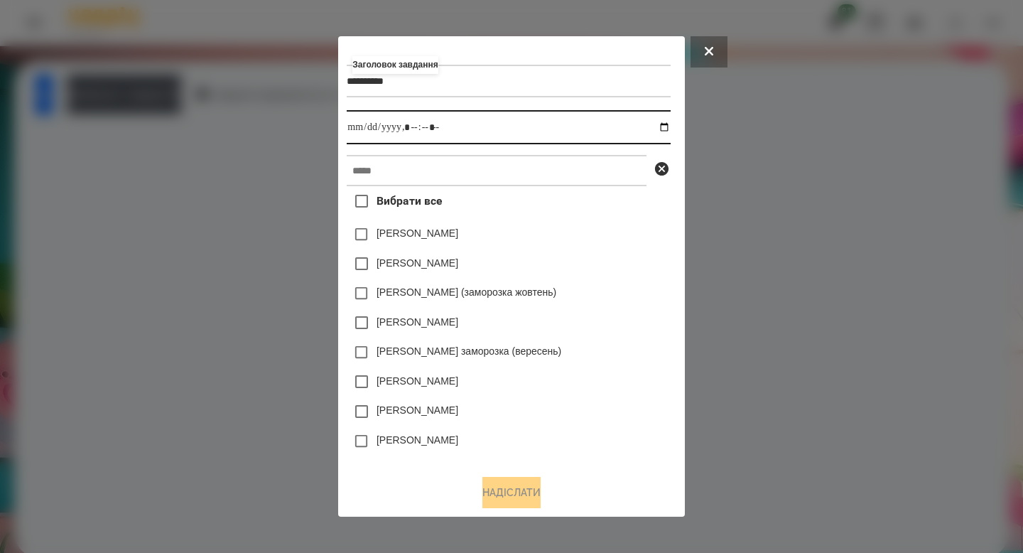
click at [670, 125] on input "datetime-local" at bounding box center [508, 127] width 323 height 34
click at [411, 124] on input "datetime-local" at bounding box center [508, 127] width 323 height 34
type input "**********"
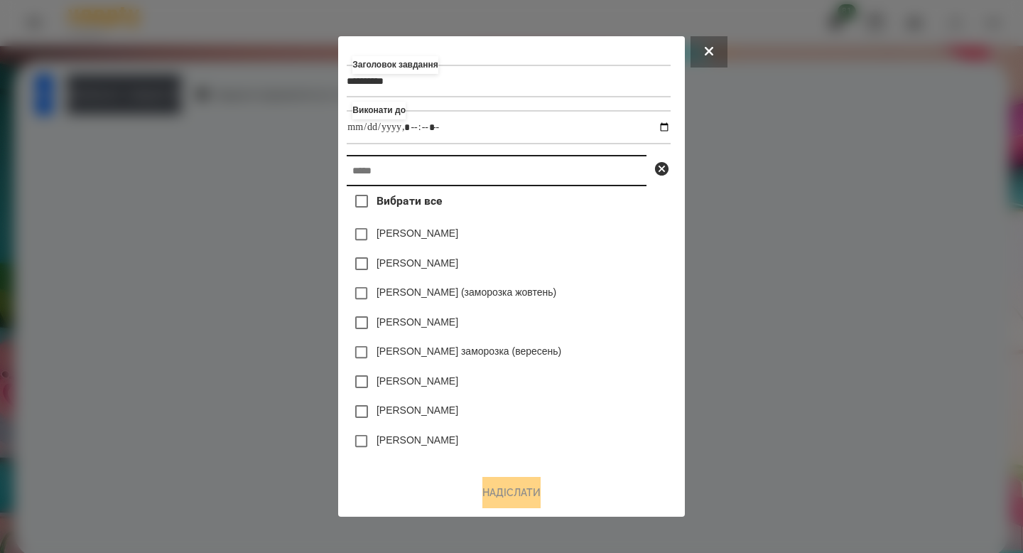
click at [394, 158] on input "text" at bounding box center [497, 170] width 300 height 31
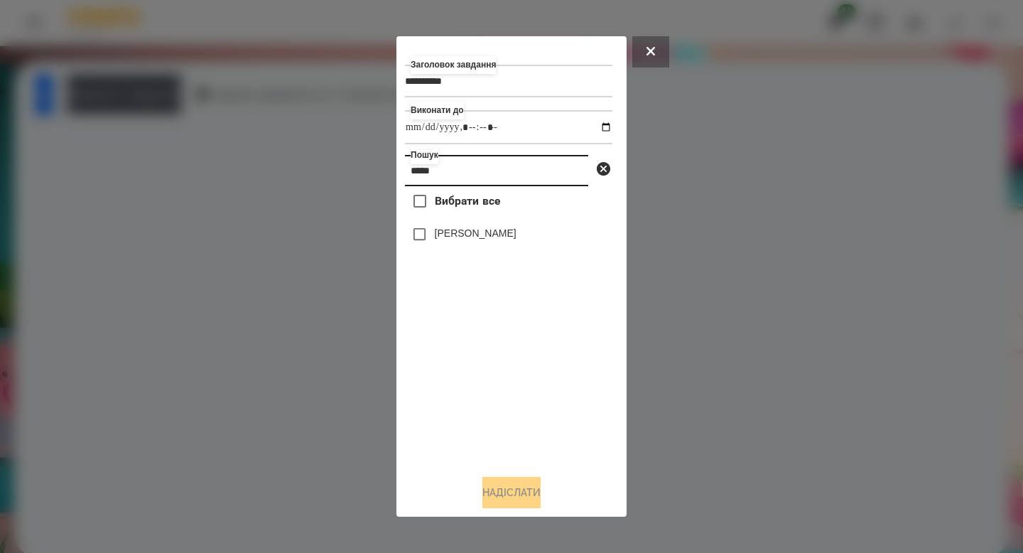
type input "*****"
click at [460, 239] on label "[PERSON_NAME]" at bounding box center [476, 233] width 82 height 14
click at [507, 488] on button "Надіслати" at bounding box center [512, 492] width 58 height 31
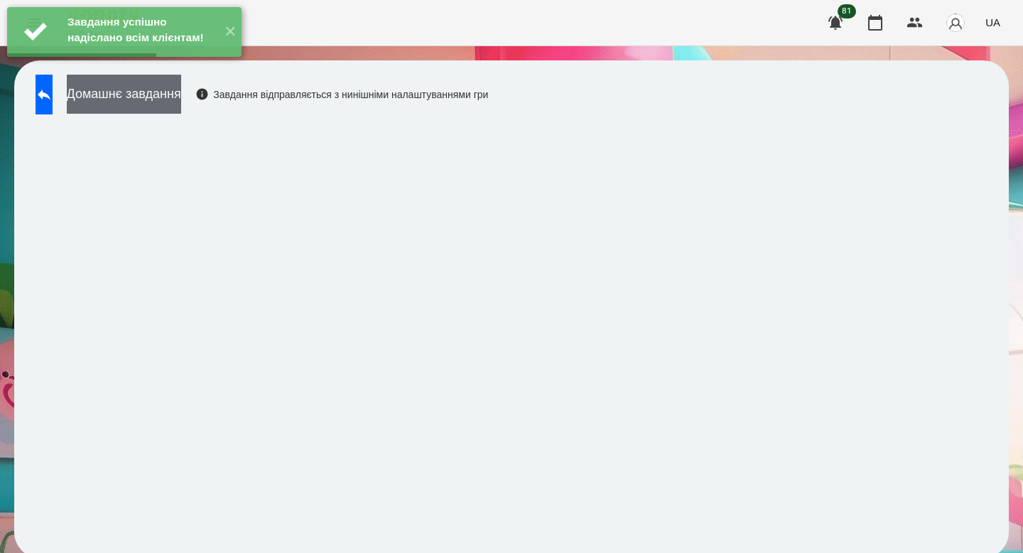
click at [181, 106] on button "Домашнє завдання" at bounding box center [124, 94] width 114 height 39
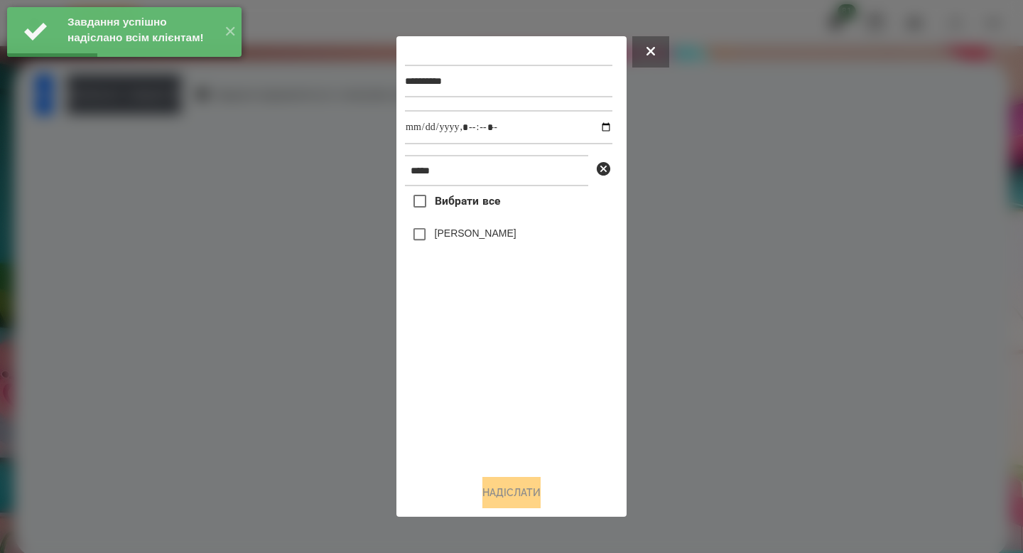
click at [505, 247] on div "[PERSON_NAME]" at bounding box center [509, 235] width 208 height 30
click at [506, 240] on label "[PERSON_NAME]" at bounding box center [476, 233] width 82 height 14
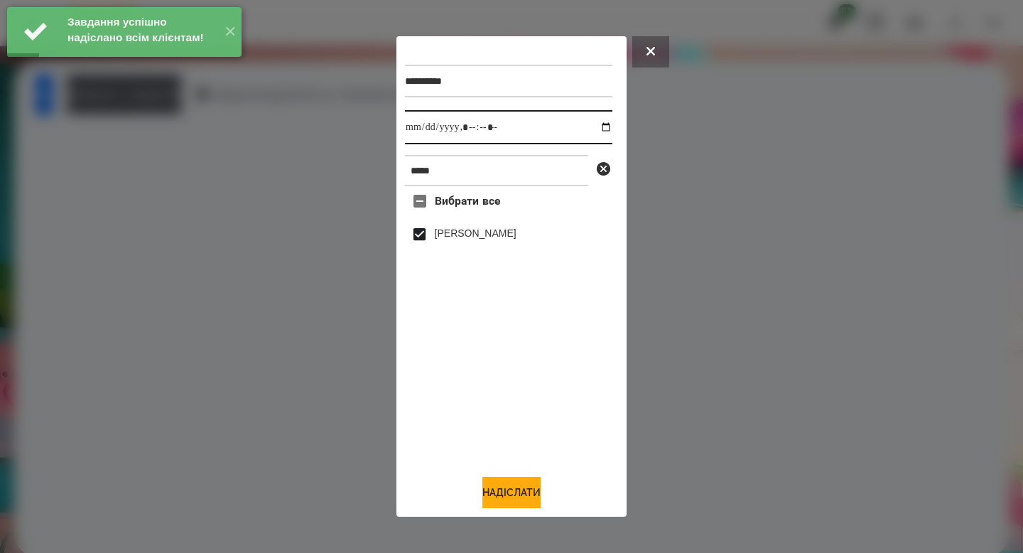
click at [592, 128] on input "datetime-local" at bounding box center [509, 127] width 208 height 34
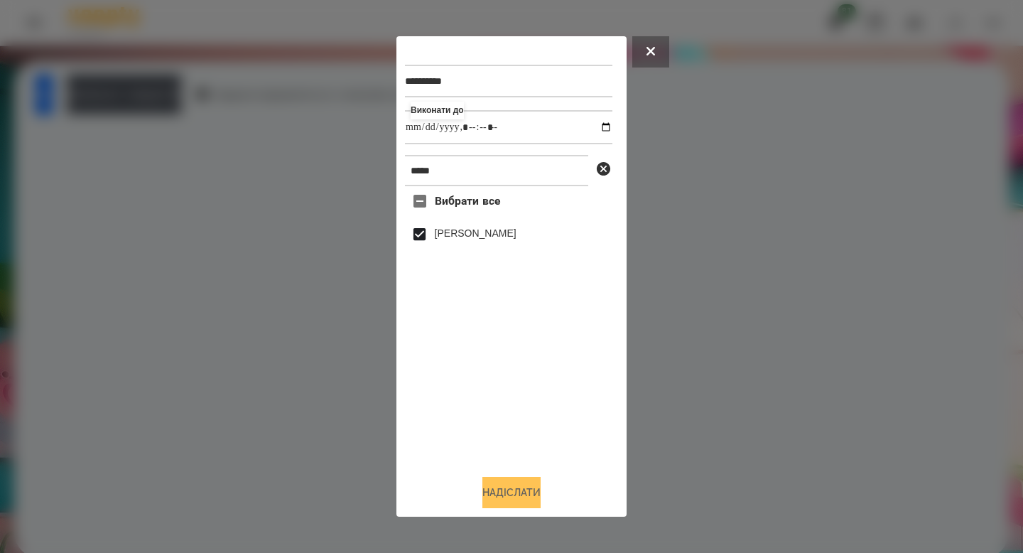
type input "**********"
click at [515, 494] on button "Надіслати" at bounding box center [512, 492] width 58 height 31
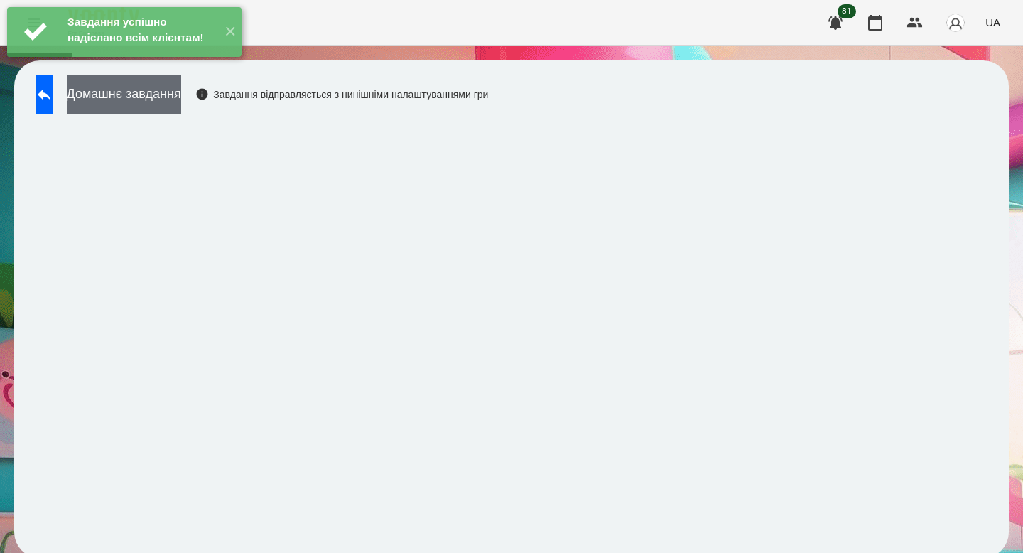
click at [124, 100] on button "Домашнє завдання" at bounding box center [124, 94] width 114 height 39
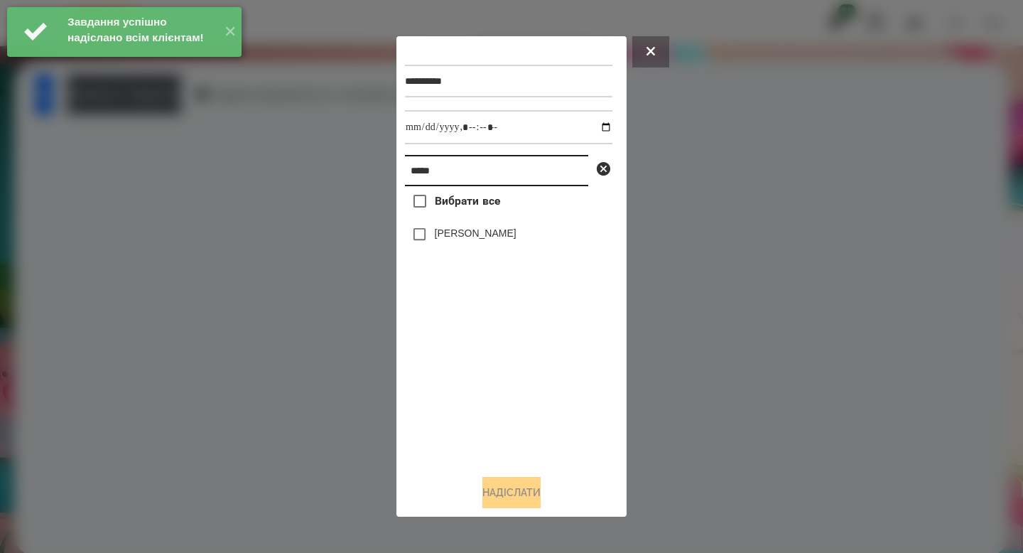
drag, startPoint x: 452, startPoint y: 178, endPoint x: 375, endPoint y: 173, distance: 77.6
click at [375, 173] on div "**********" at bounding box center [511, 276] width 1023 height 553
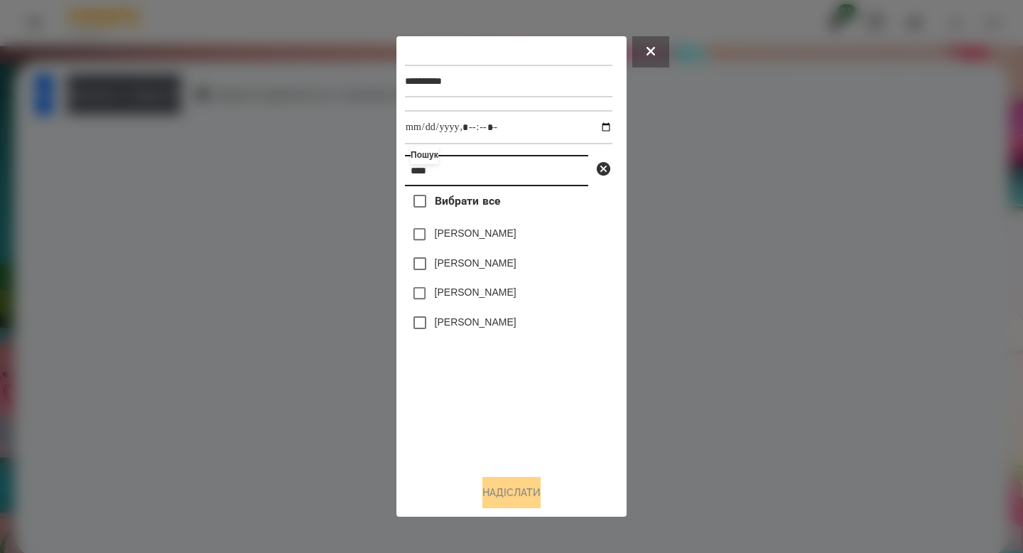
type input "****"
click at [453, 295] on label "[PERSON_NAME]" at bounding box center [476, 292] width 82 height 14
click at [506, 495] on button "Надіслати" at bounding box center [512, 492] width 58 height 31
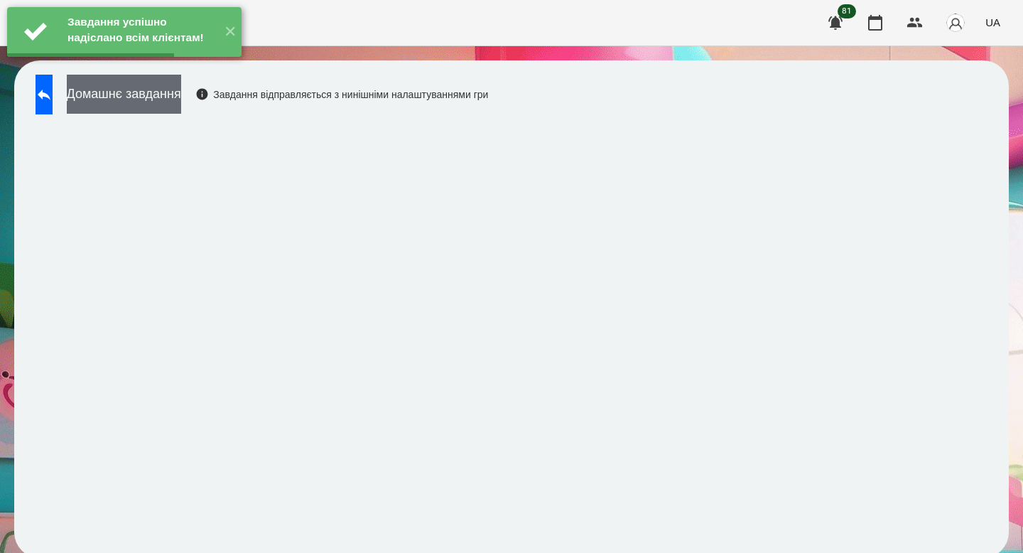
click at [130, 94] on button "Домашнє завдання" at bounding box center [124, 94] width 114 height 39
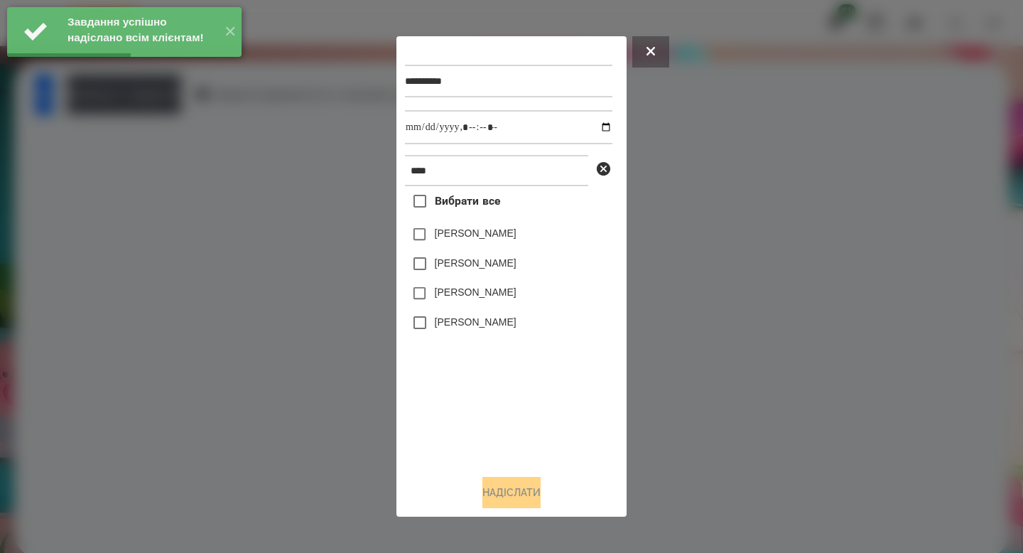
click at [475, 292] on label "[PERSON_NAME]" at bounding box center [476, 292] width 82 height 14
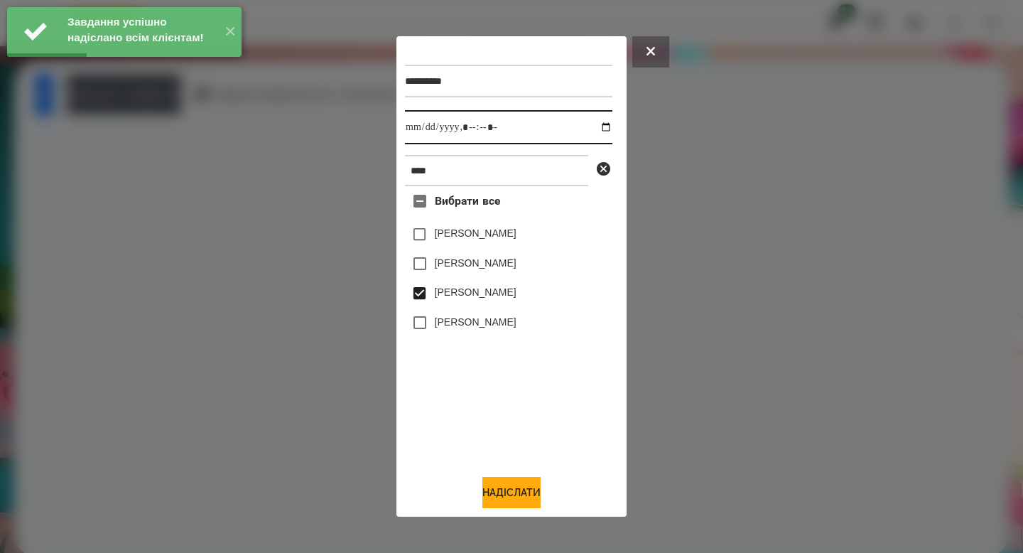
click at [596, 125] on input "datetime-local" at bounding box center [509, 127] width 208 height 34
type input "**********"
click at [515, 485] on button "Надіслати" at bounding box center [512, 492] width 58 height 31
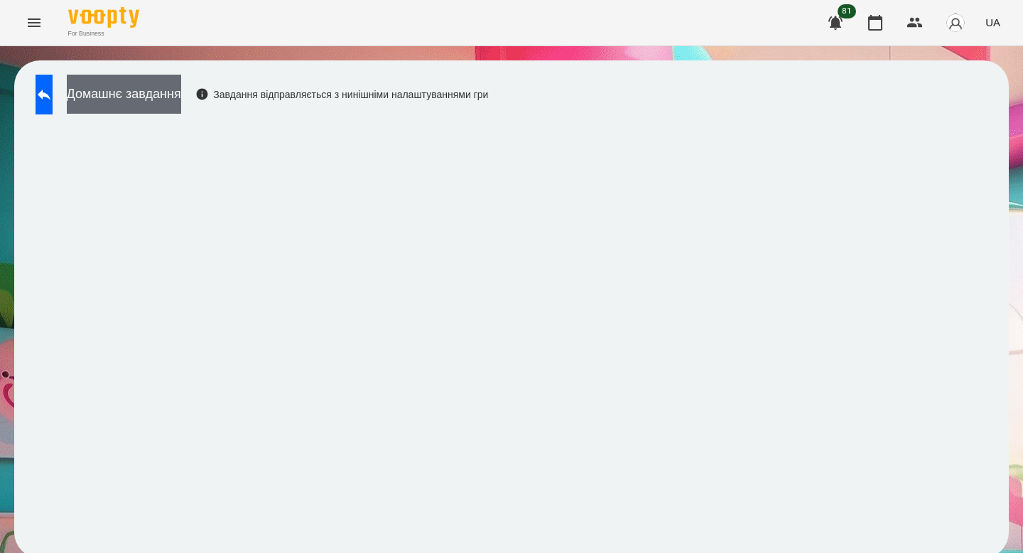
click at [181, 102] on button "Домашнє завдання" at bounding box center [124, 94] width 114 height 39
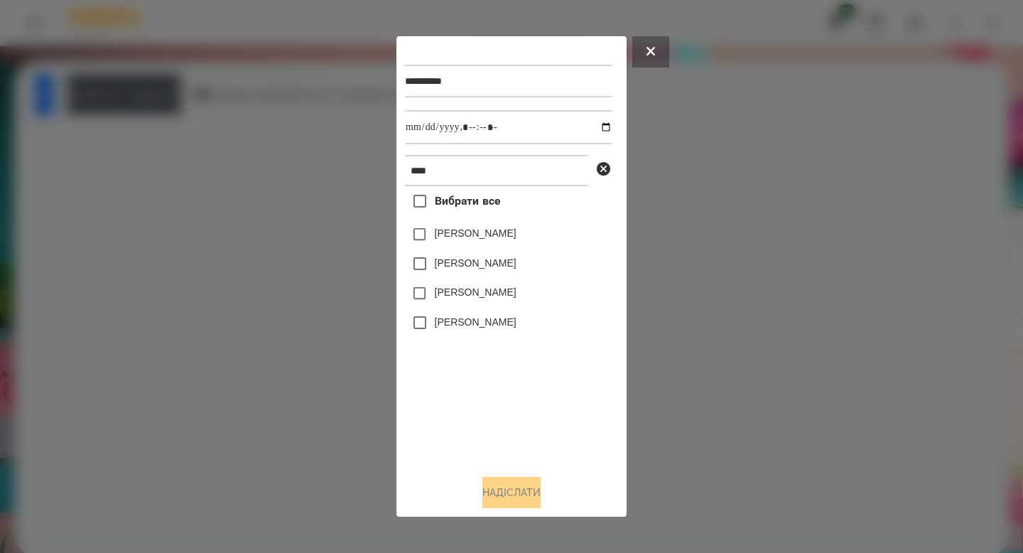
click at [483, 308] on div "[PERSON_NAME]" at bounding box center [509, 294] width 208 height 30
click at [483, 291] on label "[PERSON_NAME]" at bounding box center [476, 292] width 82 height 14
click at [504, 507] on button "Надіслати" at bounding box center [512, 492] width 58 height 31
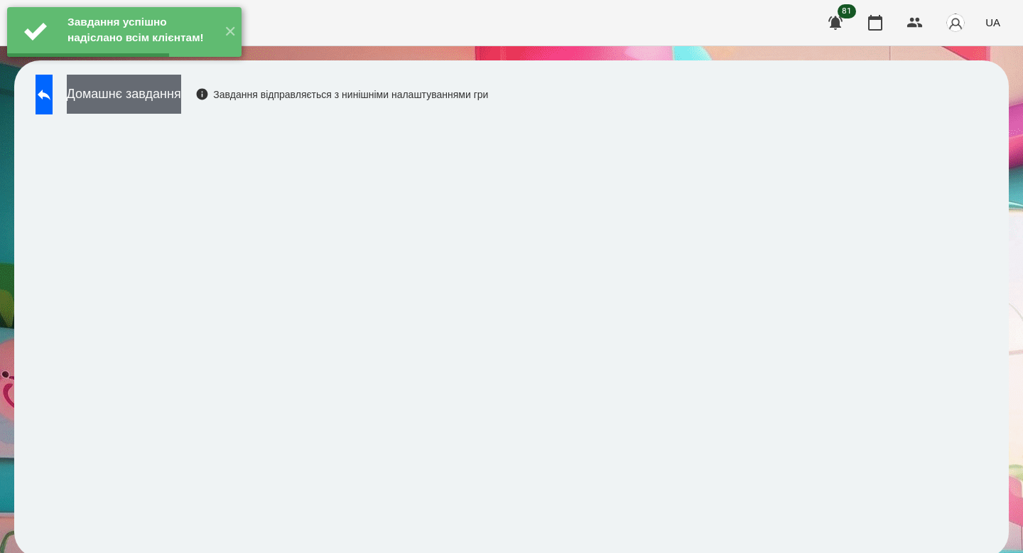
click at [139, 99] on button "Домашнє завдання" at bounding box center [124, 94] width 114 height 39
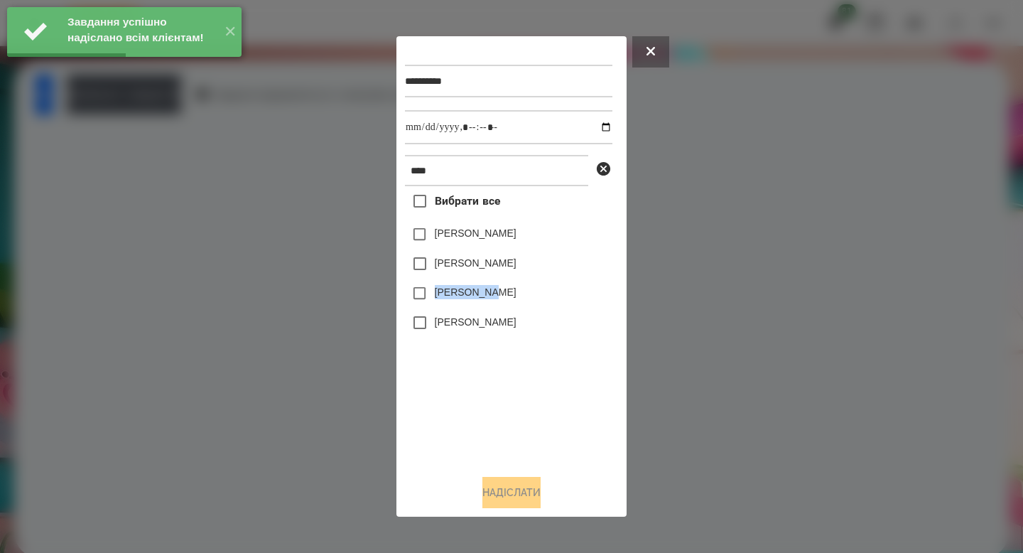
click at [497, 287] on label "[PERSON_NAME]" at bounding box center [476, 292] width 82 height 14
click at [511, 296] on label "[PERSON_NAME]" at bounding box center [476, 292] width 82 height 14
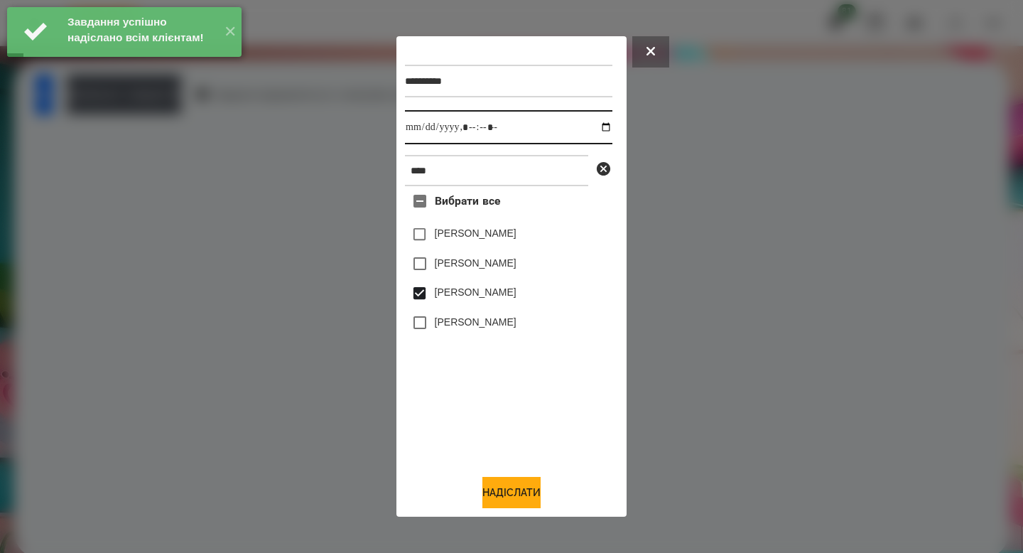
click at [601, 126] on input "datetime-local" at bounding box center [509, 127] width 208 height 34
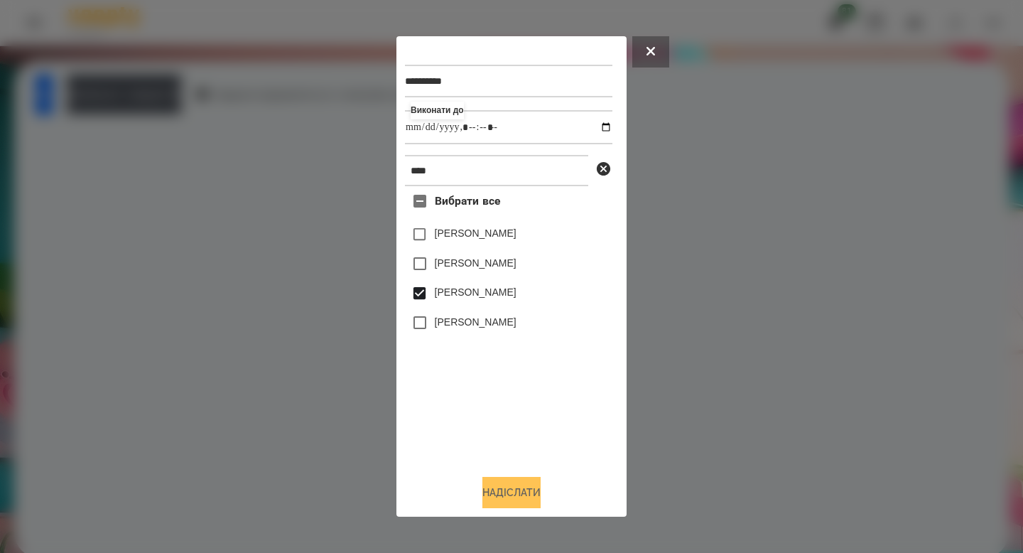
type input "**********"
click at [520, 490] on button "Надіслати" at bounding box center [512, 492] width 58 height 31
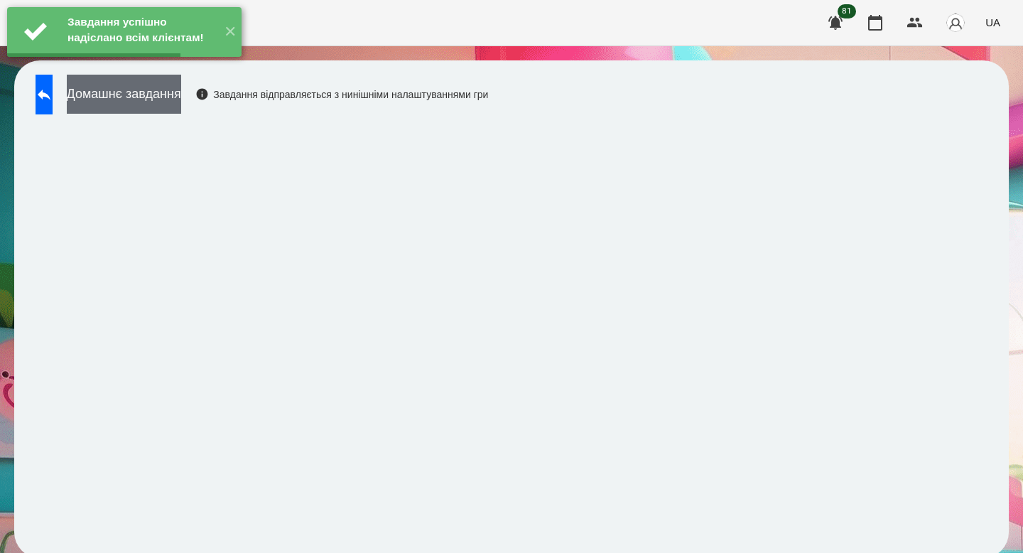
click at [181, 94] on button "Домашнє завдання" at bounding box center [124, 94] width 114 height 39
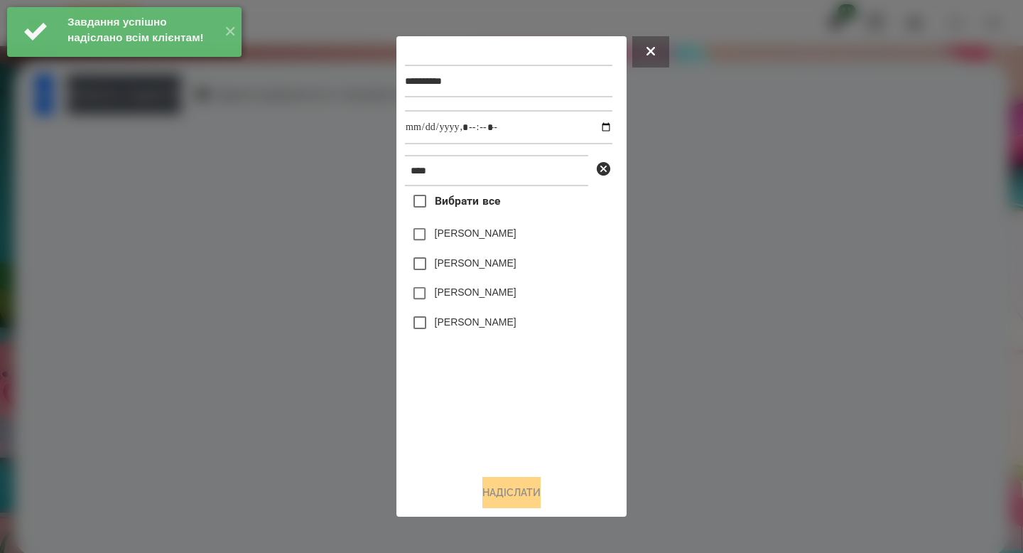
click at [473, 149] on div "**********" at bounding box center [511, 254] width 213 height 418
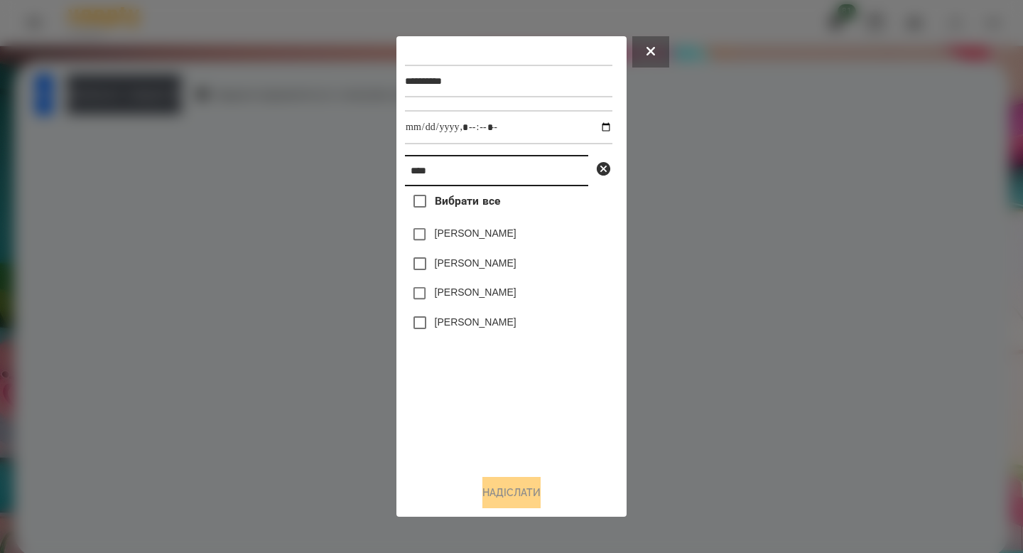
drag, startPoint x: 438, startPoint y: 179, endPoint x: 370, endPoint y: 176, distance: 69.0
click at [370, 176] on div "**********" at bounding box center [511, 276] width 1023 height 553
type input "*****"
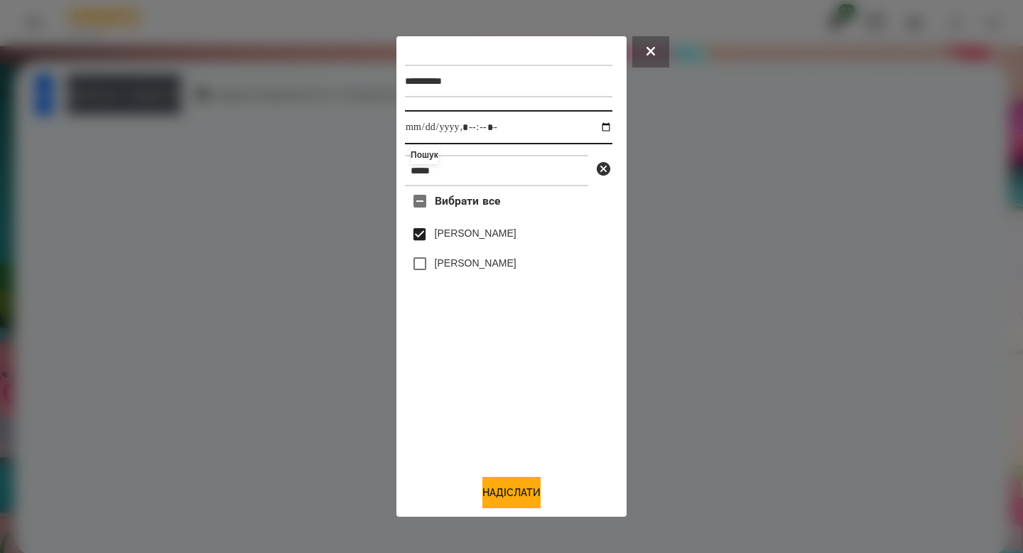
click at [597, 126] on input "datetime-local" at bounding box center [509, 127] width 208 height 34
type input "**********"
click at [520, 490] on button "Надіслати" at bounding box center [512, 492] width 58 height 31
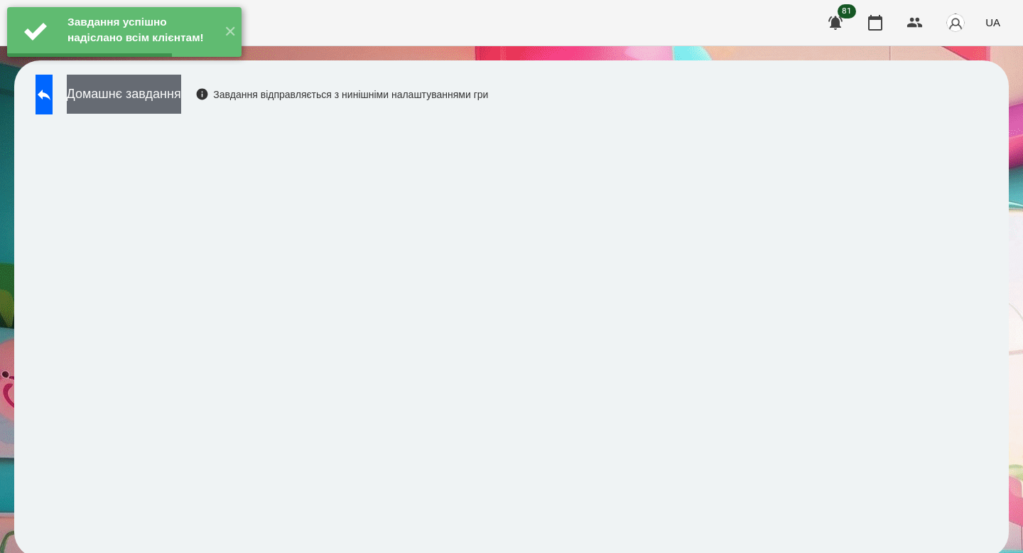
click at [181, 104] on button "Домашнє завдання" at bounding box center [124, 94] width 114 height 39
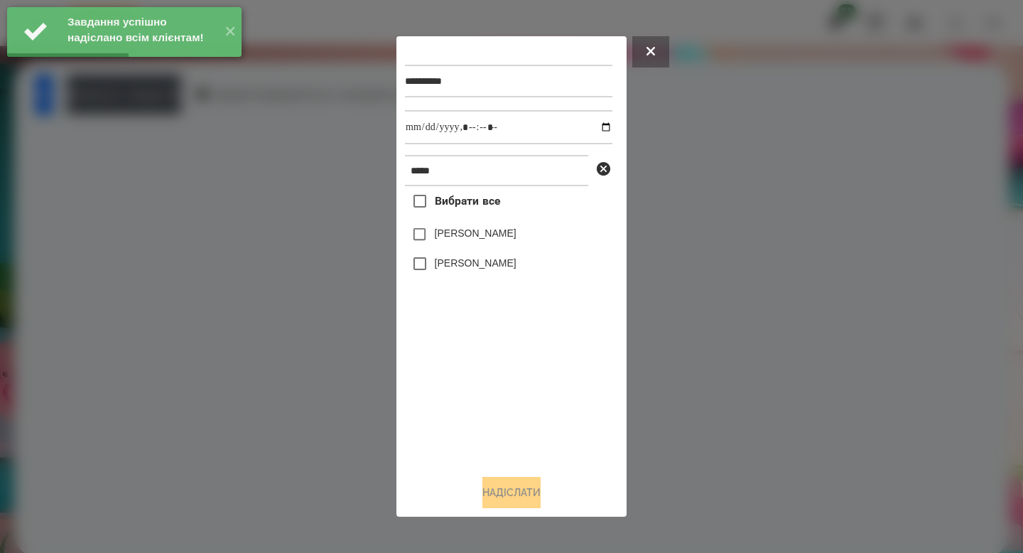
click at [478, 228] on label "[PERSON_NAME]" at bounding box center [476, 233] width 82 height 14
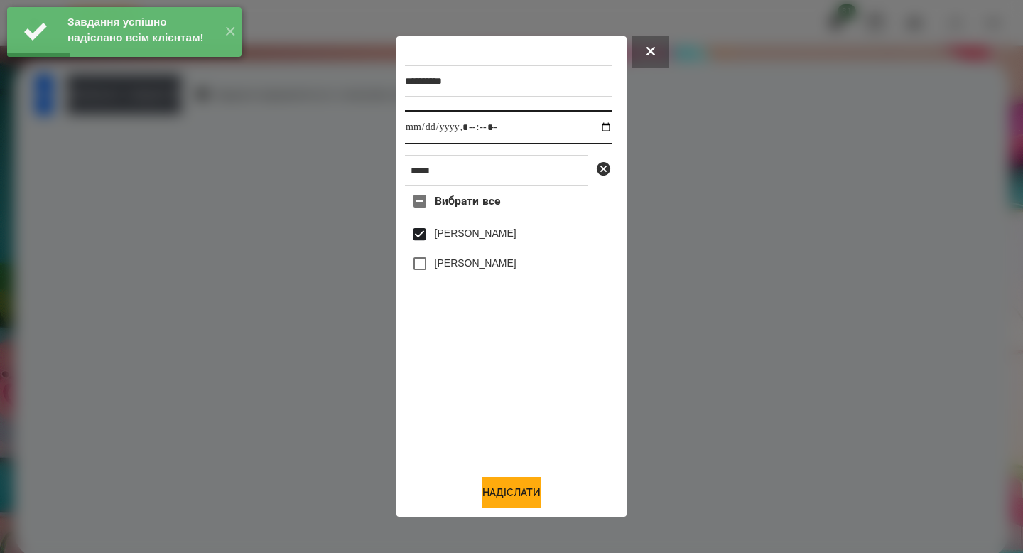
click at [596, 126] on input "datetime-local" at bounding box center [509, 127] width 208 height 34
type input "**********"
click at [510, 495] on button "Надіслати" at bounding box center [512, 492] width 58 height 31
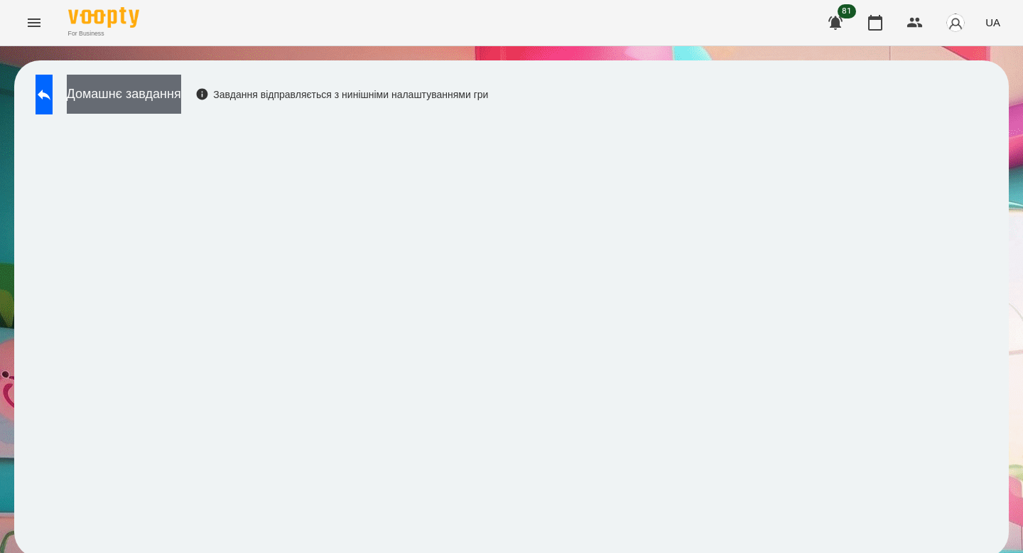
click at [181, 92] on button "Домашнє завдання" at bounding box center [124, 94] width 114 height 39
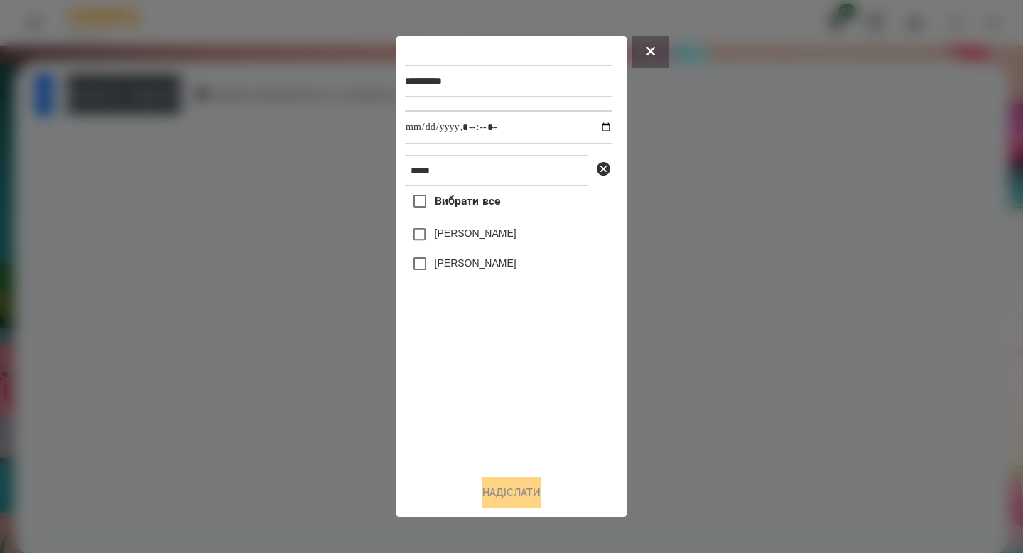
click at [448, 237] on label "[PERSON_NAME]" at bounding box center [476, 233] width 82 height 14
click at [533, 506] on button "Надіслати" at bounding box center [512, 492] width 58 height 31
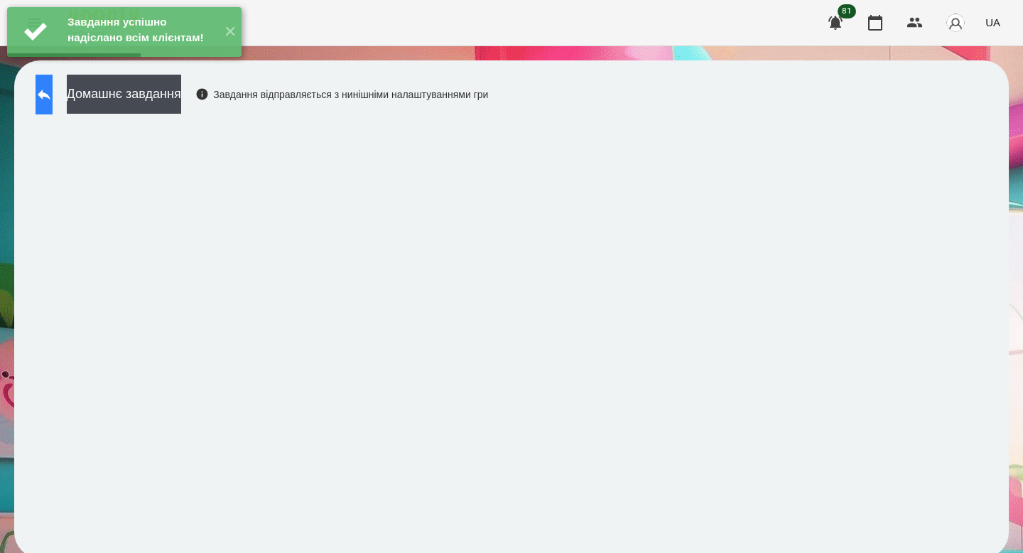
click at [46, 100] on button at bounding box center [44, 95] width 17 height 40
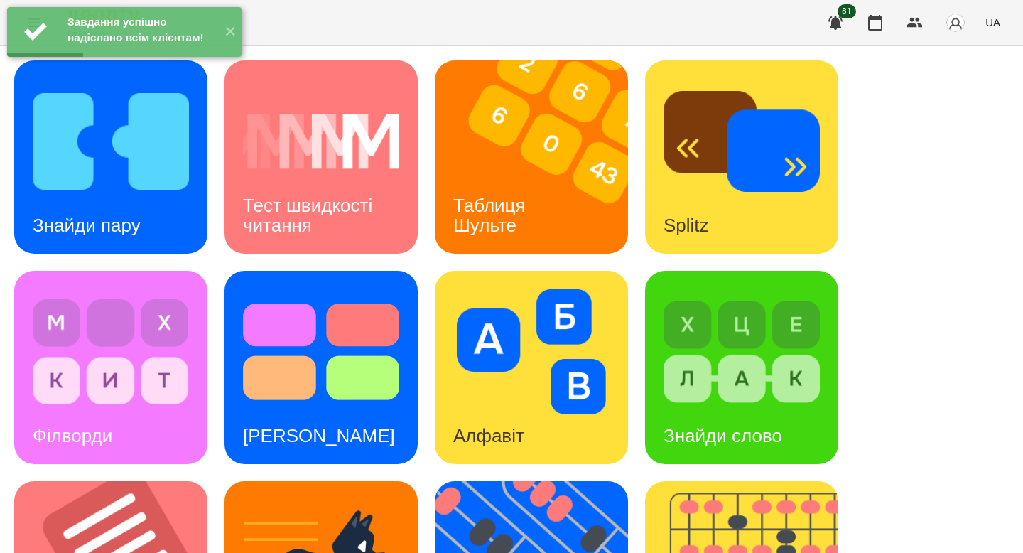
scroll to position [88, 0]
click at [515, 289] on img at bounding box center [531, 351] width 156 height 125
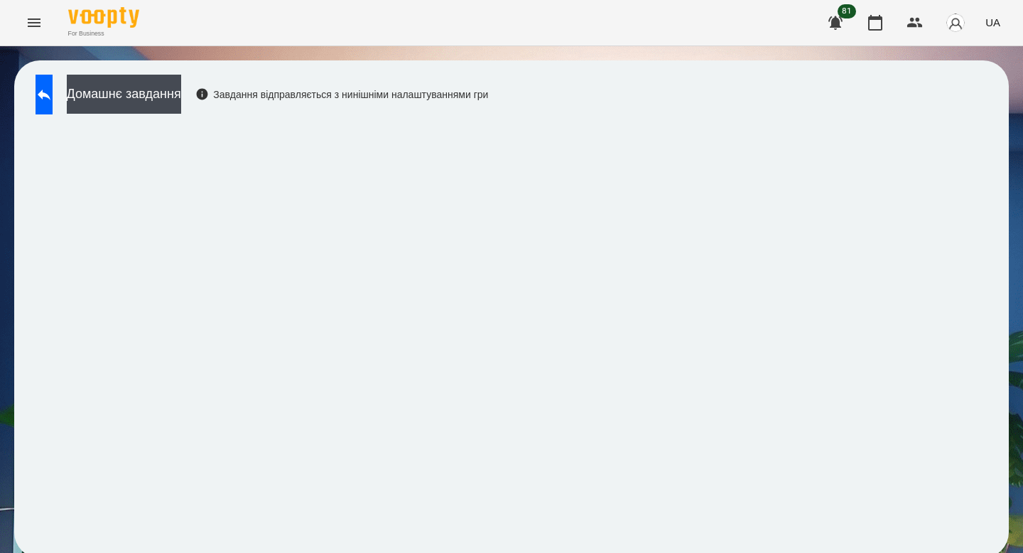
click at [145, 115] on div "Домашнє завдання Завдання відправляється з нинішніми налаштуваннями гри" at bounding box center [258, 98] width 460 height 47
click at [181, 95] on button "Домашнє завдання" at bounding box center [124, 94] width 114 height 39
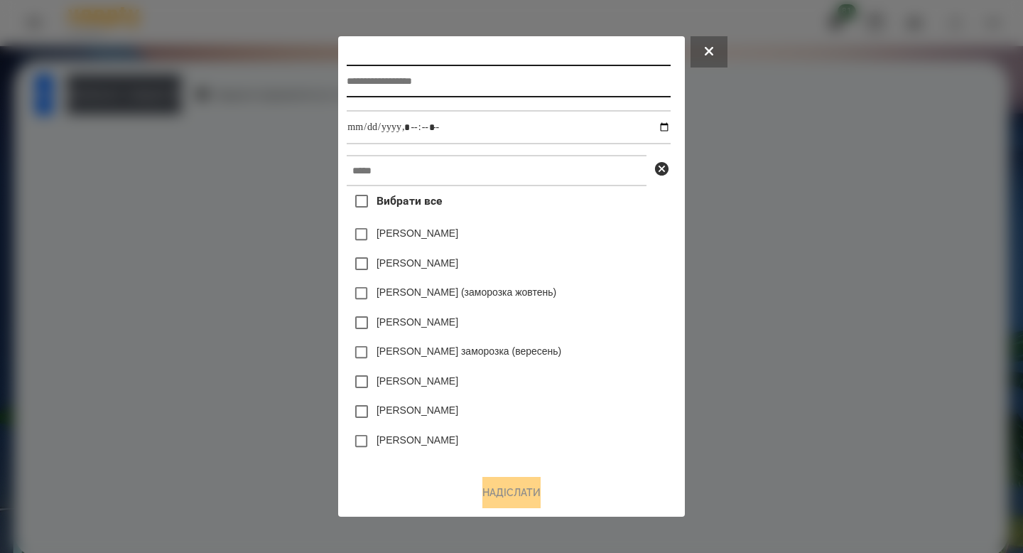
click at [384, 76] on input "text" at bounding box center [508, 81] width 323 height 33
type input "*******"
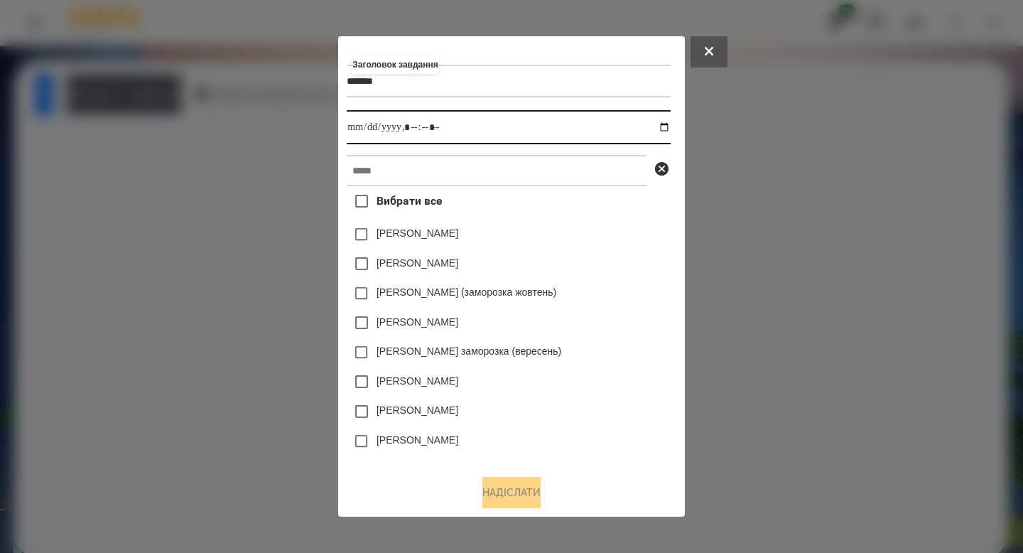
click at [670, 124] on input "datetime-local" at bounding box center [508, 127] width 323 height 34
click at [413, 125] on input "datetime-local" at bounding box center [508, 127] width 323 height 34
click at [413, 124] on input "datetime-local" at bounding box center [508, 127] width 323 height 34
type input "**********"
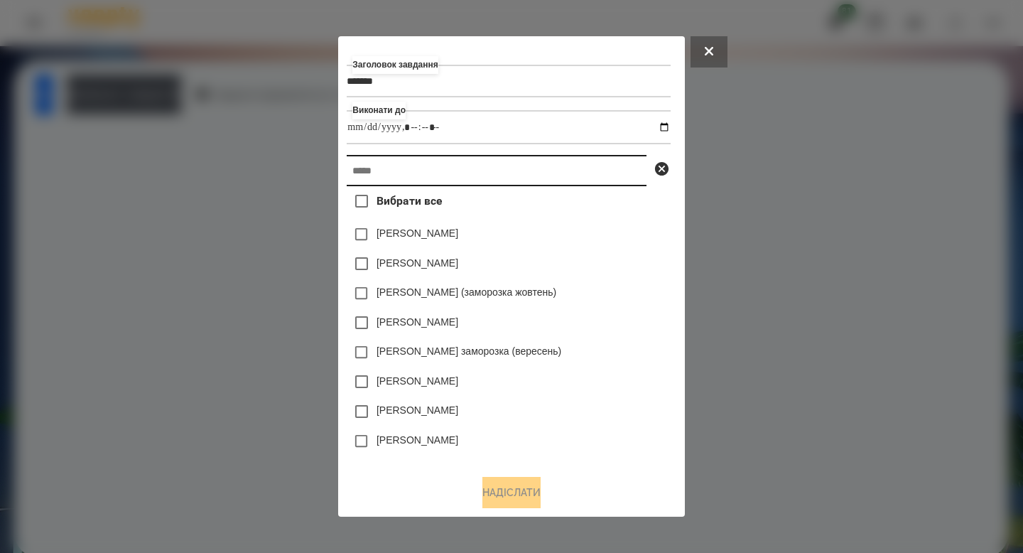
click at [406, 164] on input "text" at bounding box center [497, 170] width 300 height 31
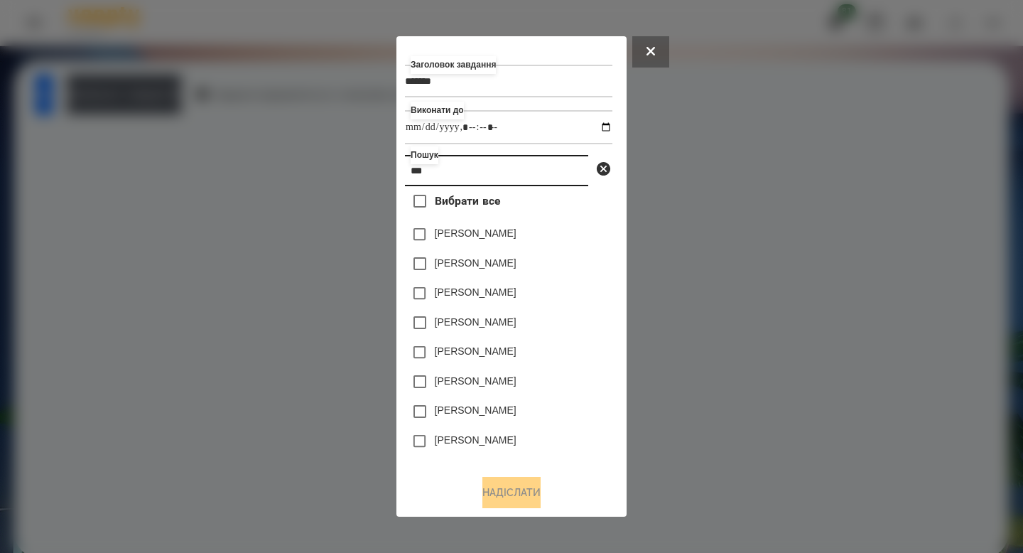
type input "***"
click at [468, 235] on label "[PERSON_NAME]" at bounding box center [476, 233] width 82 height 14
click at [510, 494] on button "Надіслати" at bounding box center [512, 492] width 58 height 31
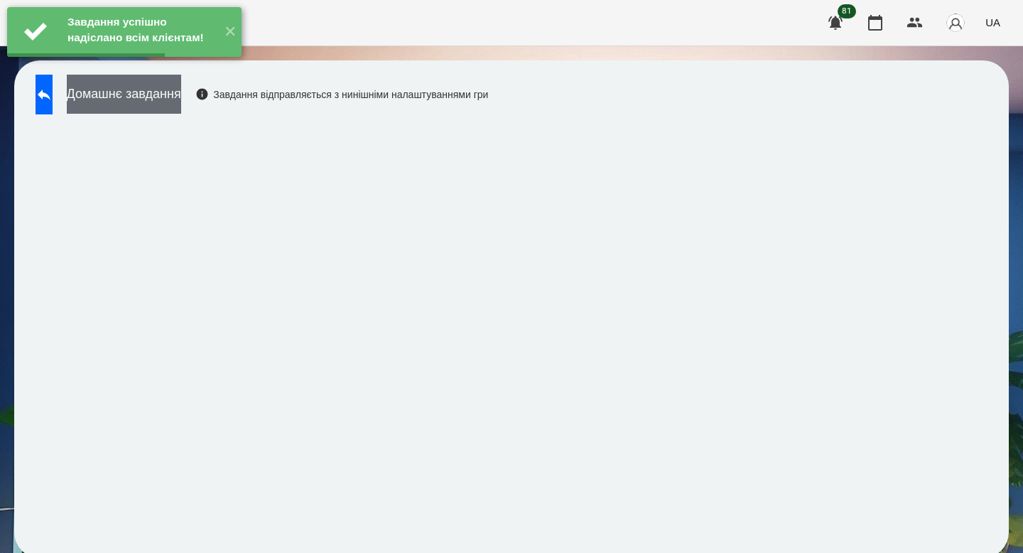
click at [181, 103] on button "Домашнє завдання" at bounding box center [124, 94] width 114 height 39
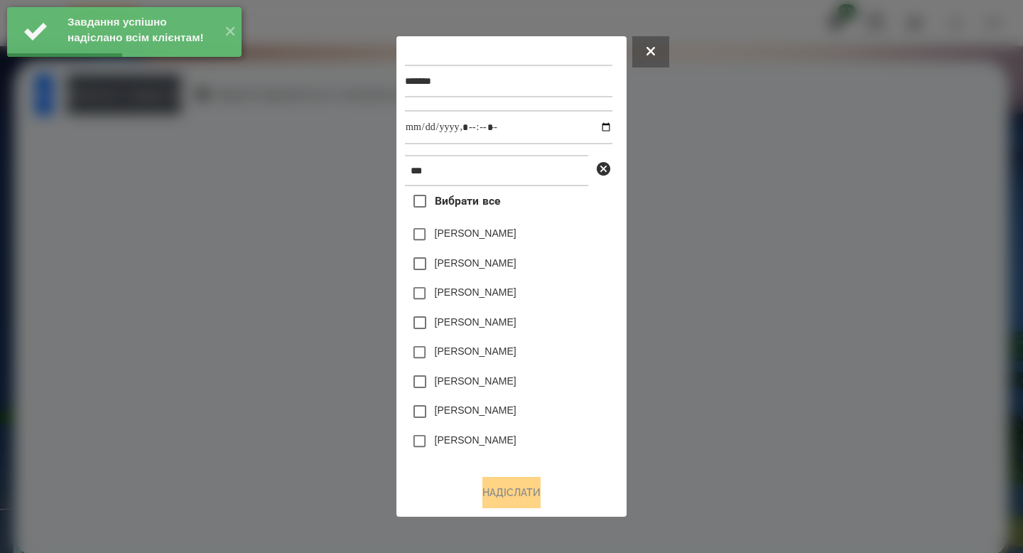
click at [470, 237] on label "[PERSON_NAME]" at bounding box center [476, 233] width 82 height 14
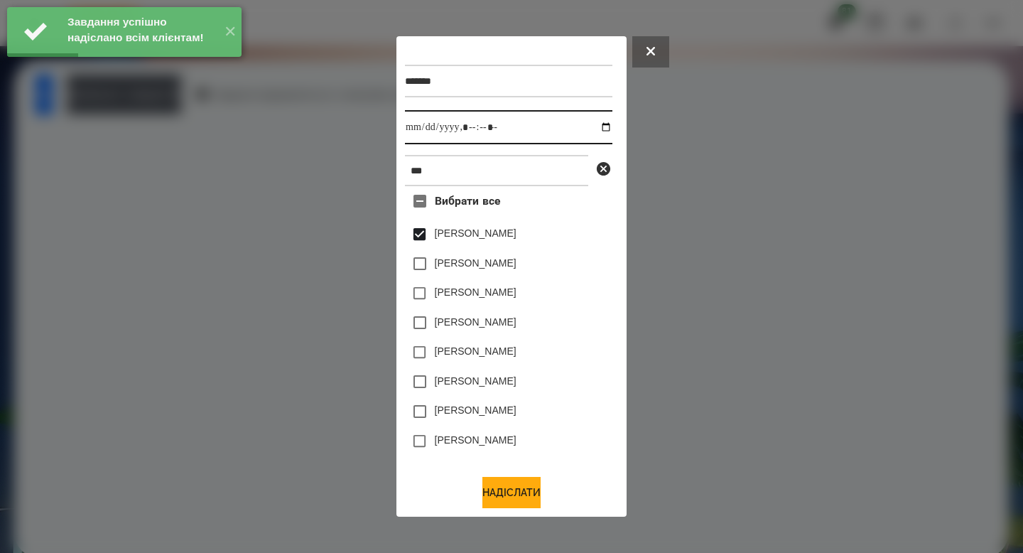
click at [596, 126] on input "datetime-local" at bounding box center [509, 127] width 208 height 34
type input "**********"
click at [517, 495] on button "Надіслати" at bounding box center [512, 492] width 58 height 31
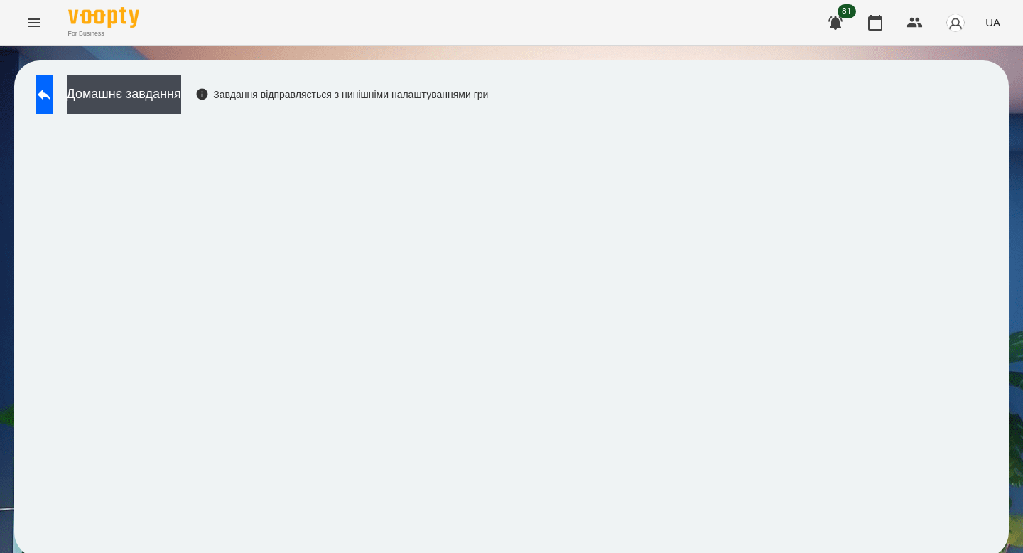
click at [122, 66] on div "Домашнє завдання Завдання відправляється з нинішніми налаштуваннями гри" at bounding box center [511, 308] width 995 height 497
click at [153, 92] on button "Домашнє завдання" at bounding box center [124, 94] width 114 height 39
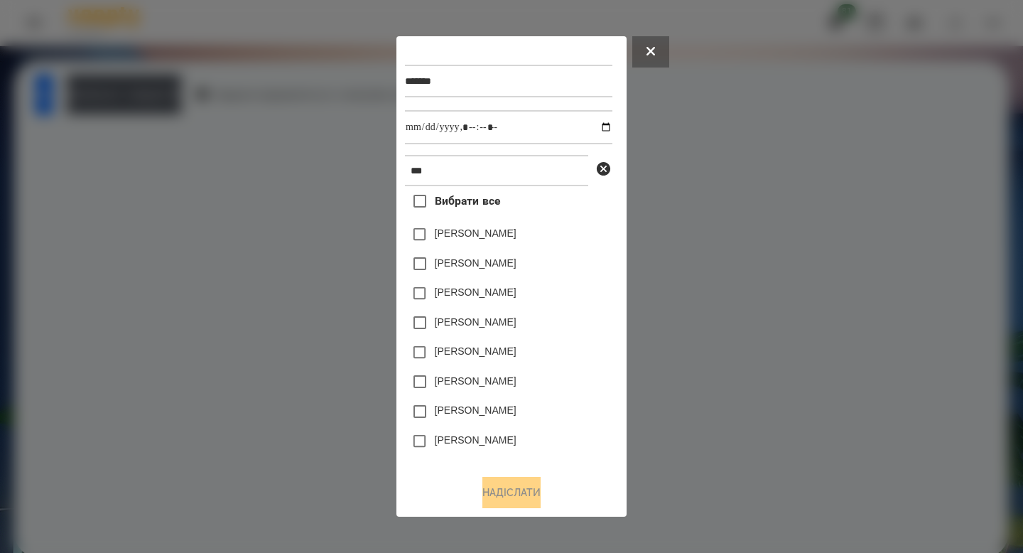
click at [470, 225] on div "[PERSON_NAME]" at bounding box center [509, 235] width 208 height 30
click at [471, 239] on label "[PERSON_NAME]" at bounding box center [476, 233] width 82 height 14
click at [512, 490] on button "Надіслати" at bounding box center [512, 492] width 58 height 31
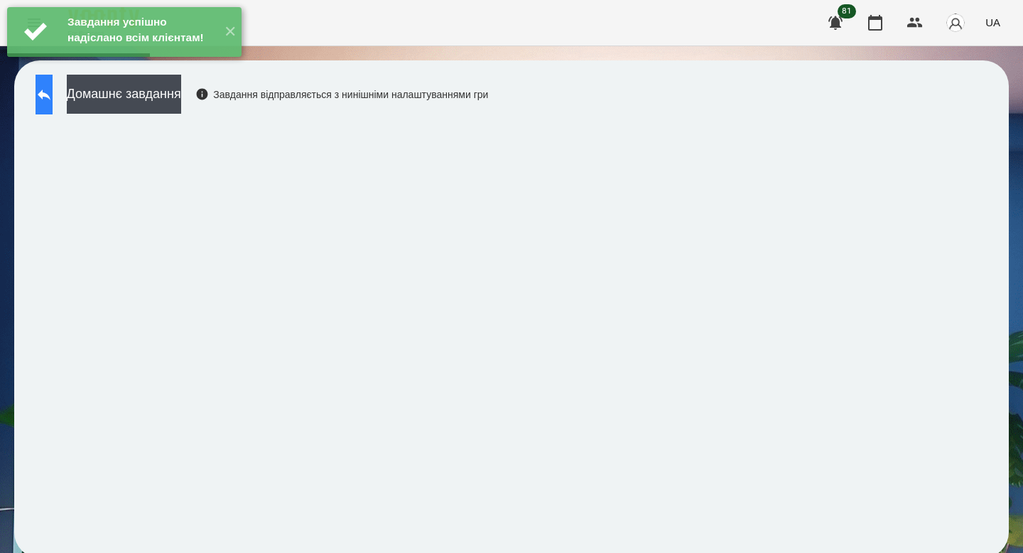
click at [53, 102] on button at bounding box center [44, 95] width 17 height 40
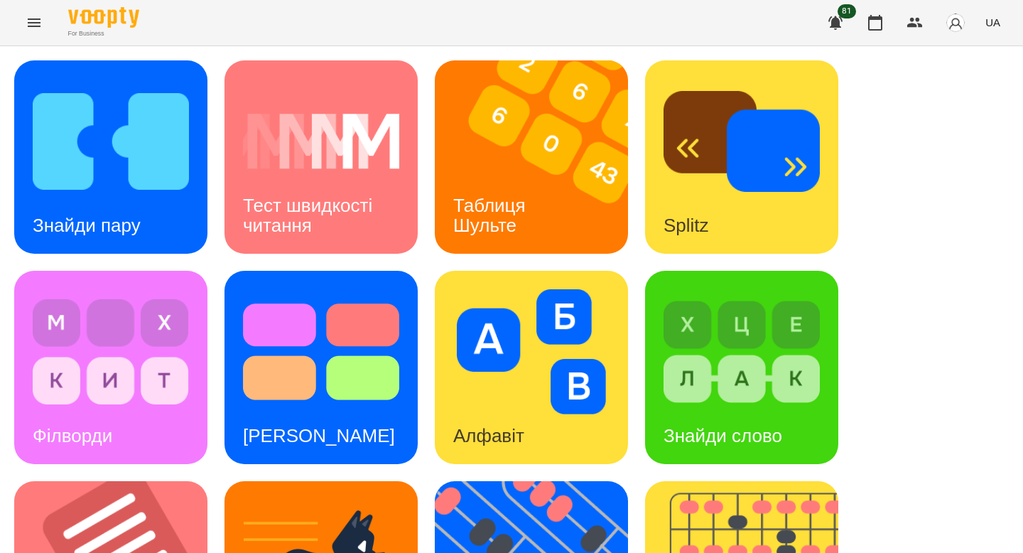
scroll to position [165, 0]
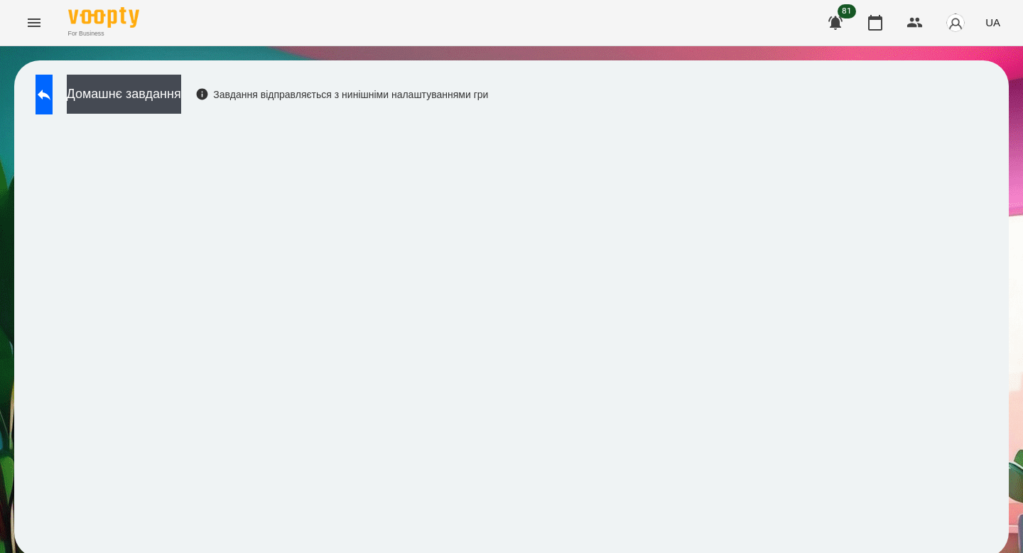
click at [53, 106] on button at bounding box center [44, 95] width 17 height 40
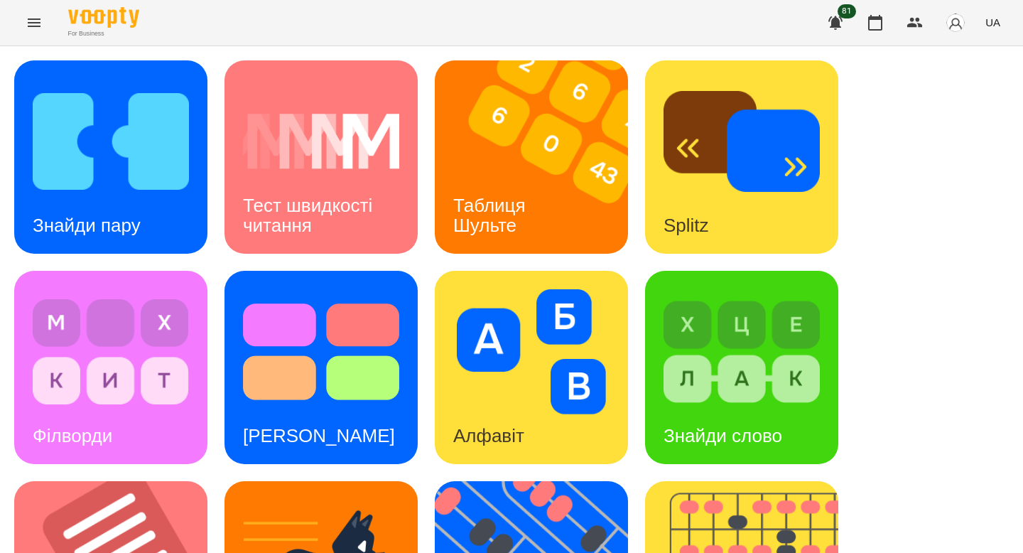
scroll to position [515, 0]
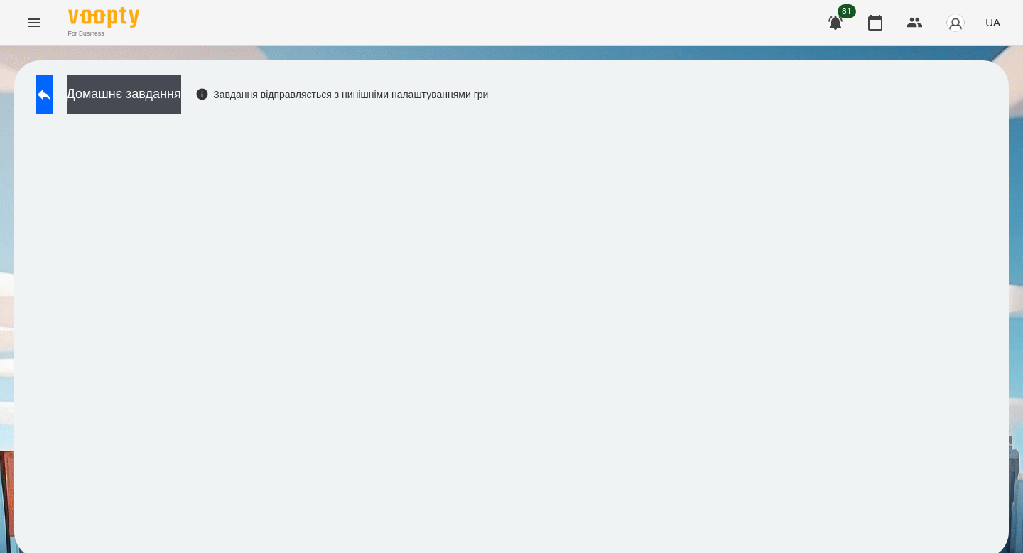
click at [51, 115] on div "Домашнє завдання Завдання відправляється з нинішніми налаштуваннями гри" at bounding box center [258, 98] width 460 height 47
click at [48, 91] on button at bounding box center [44, 95] width 17 height 40
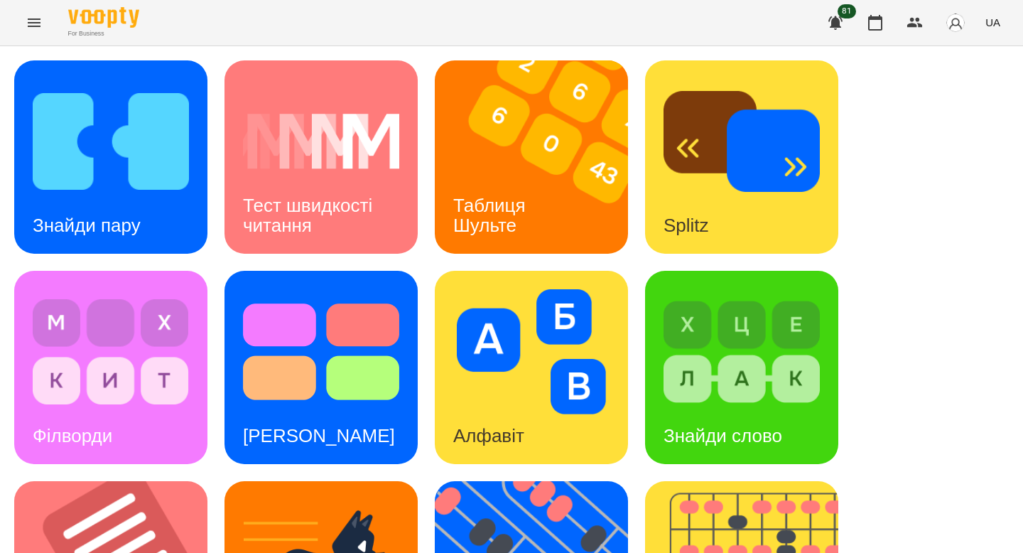
scroll to position [340, 0]
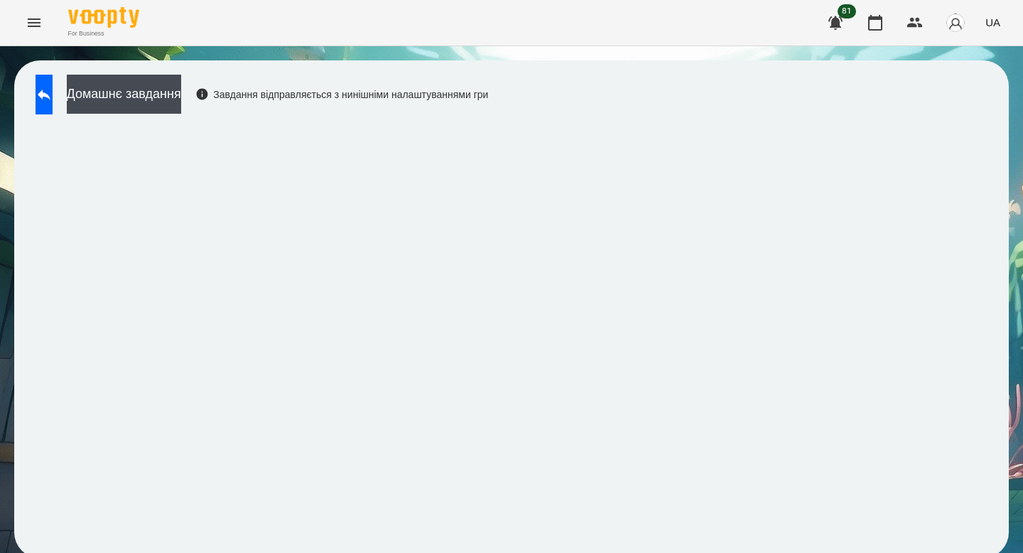
click at [206, 117] on div "Домашнє завдання Завдання відправляється з нинішніми налаштуваннями гри" at bounding box center [258, 98] width 460 height 47
click at [181, 99] on button "Домашнє завдання" at bounding box center [124, 94] width 114 height 39
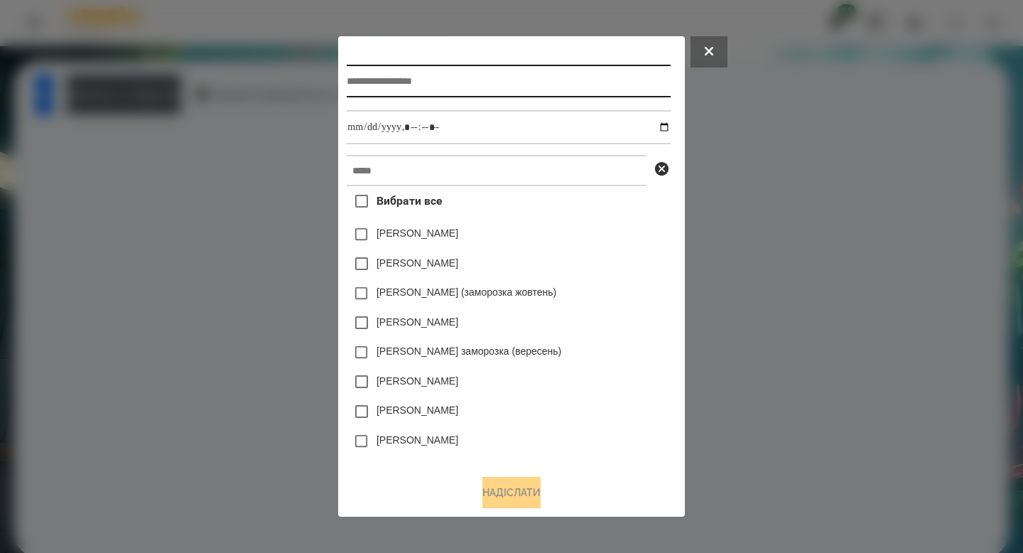
click at [409, 92] on input "text" at bounding box center [508, 81] width 323 height 33
type input "*****"
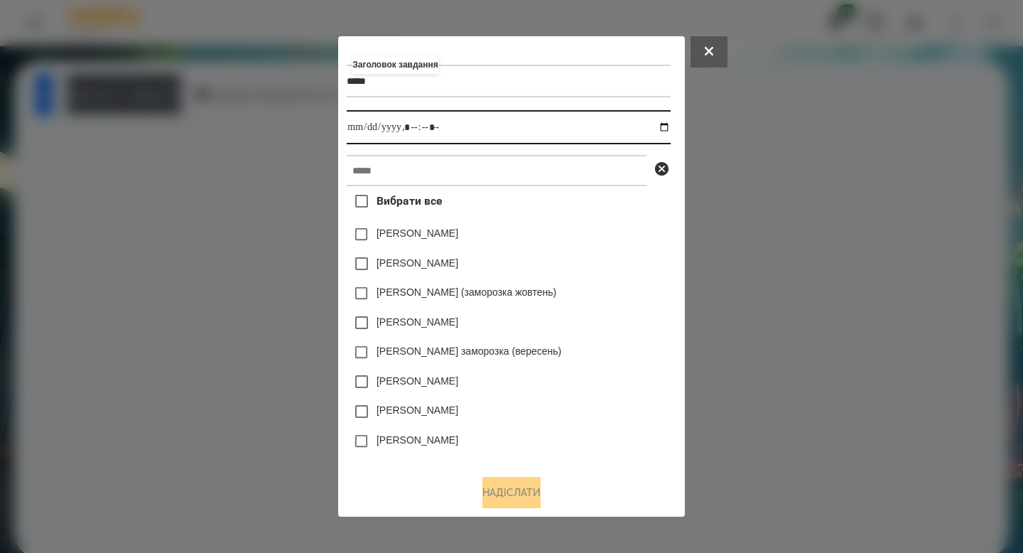
click at [661, 123] on input "datetime-local" at bounding box center [508, 127] width 323 height 34
click at [666, 126] on input "datetime-local" at bounding box center [508, 127] width 323 height 34
click at [414, 133] on input "datetime-local" at bounding box center [508, 127] width 323 height 34
click at [413, 118] on input "datetime-local" at bounding box center [508, 127] width 323 height 34
click at [409, 124] on input "datetime-local" at bounding box center [508, 127] width 323 height 34
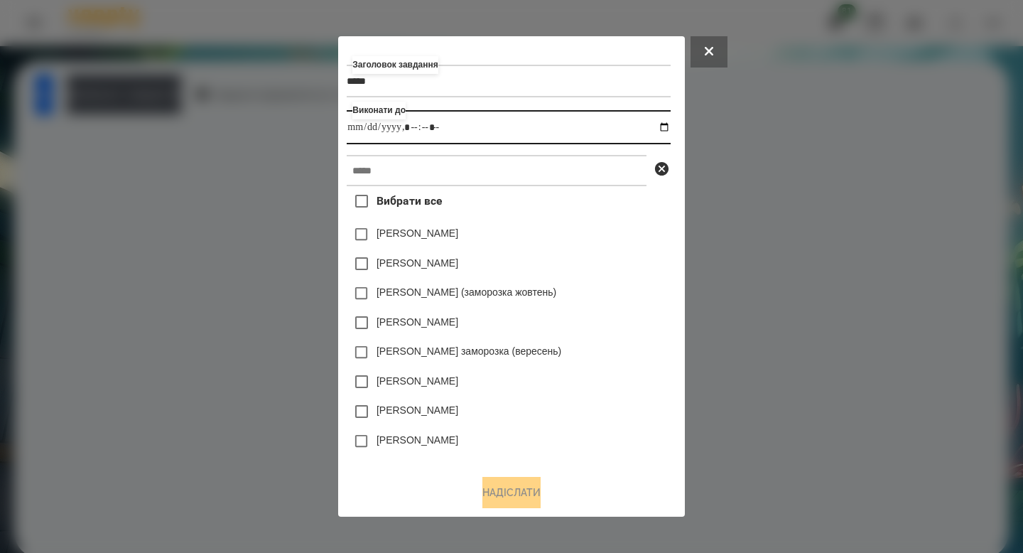
type input "**********"
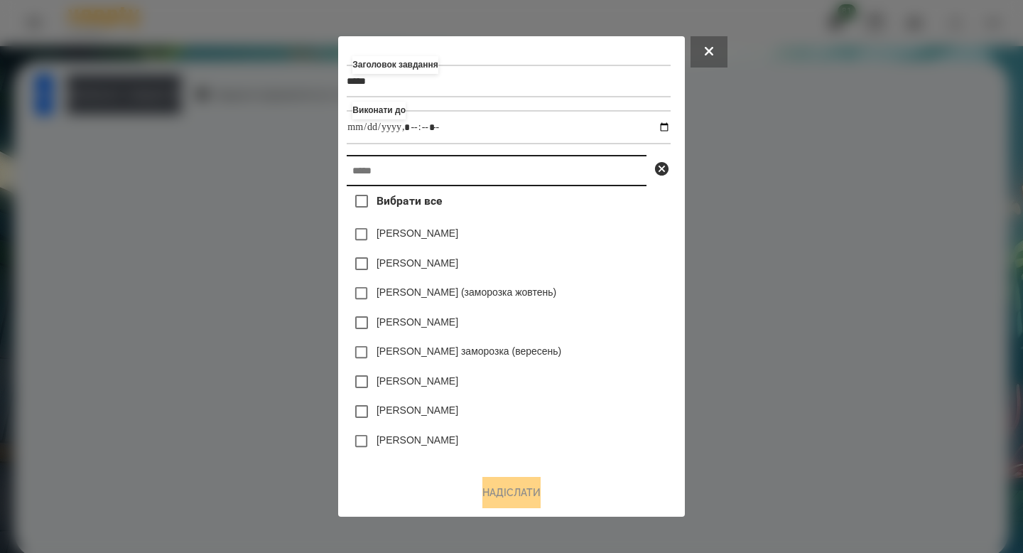
click at [404, 158] on input "text" at bounding box center [497, 170] width 300 height 31
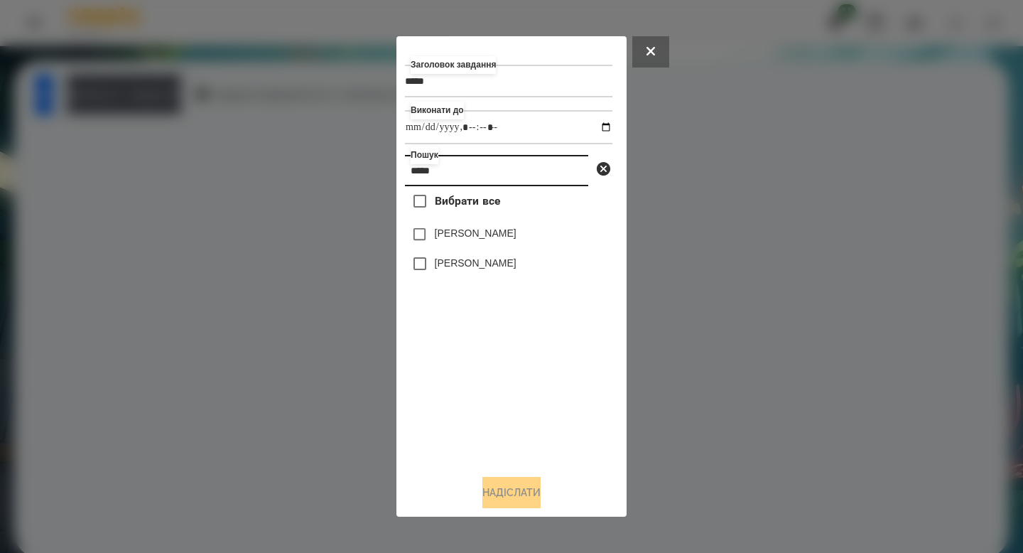
type input "*****"
click at [451, 240] on label "[PERSON_NAME]" at bounding box center [476, 233] width 82 height 14
click at [505, 490] on button "Надіслати" at bounding box center [512, 492] width 58 height 31
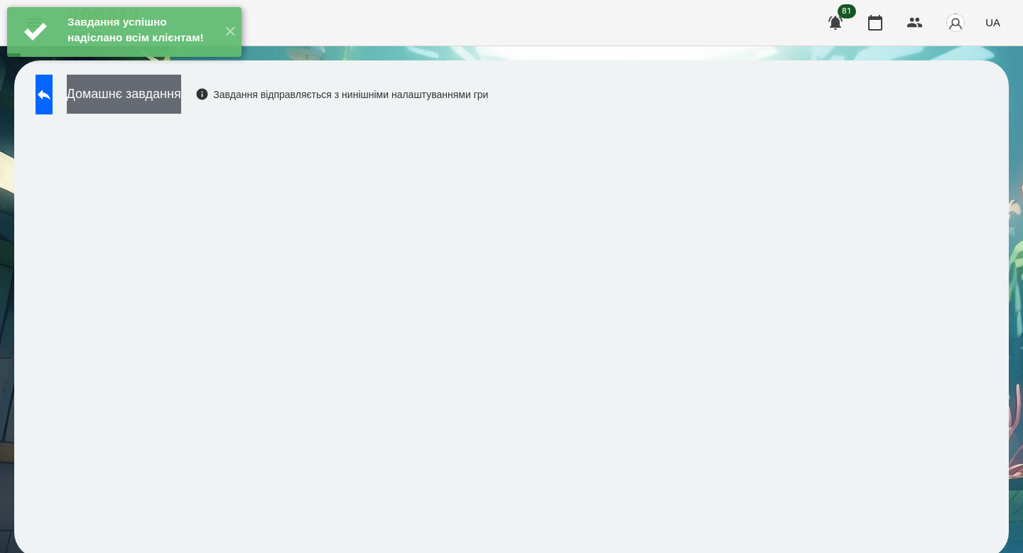
click at [181, 104] on button "Домашнє завдання" at bounding box center [124, 94] width 114 height 39
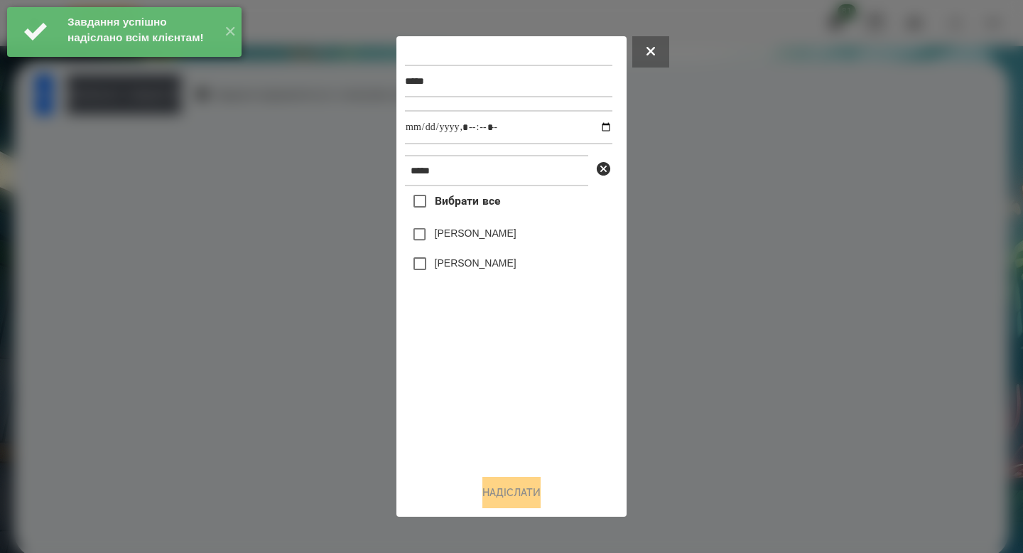
click at [493, 239] on label "[PERSON_NAME]" at bounding box center [476, 233] width 82 height 14
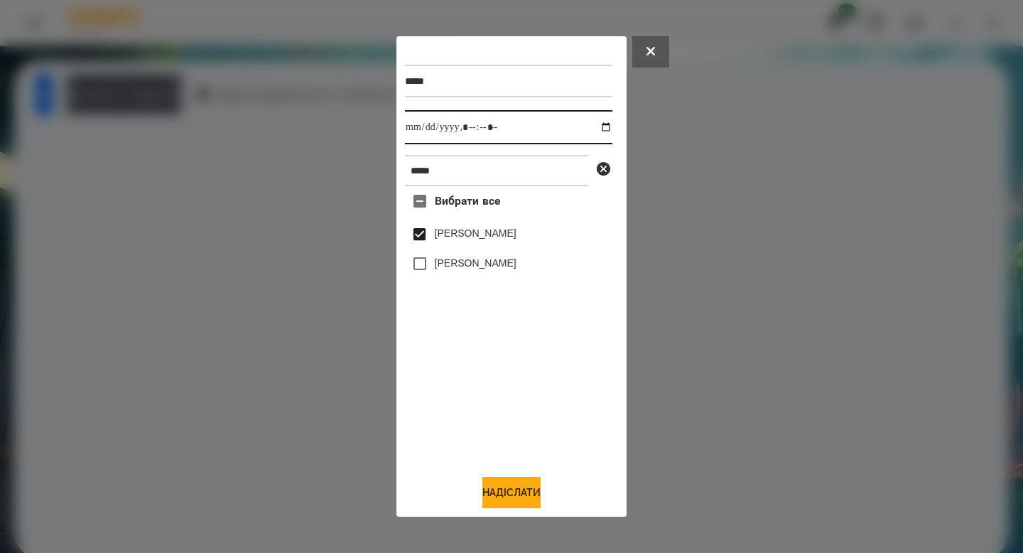
click at [596, 129] on input "datetime-local" at bounding box center [509, 127] width 208 height 34
type input "**********"
click at [511, 496] on button "Надіслати" at bounding box center [512, 492] width 58 height 31
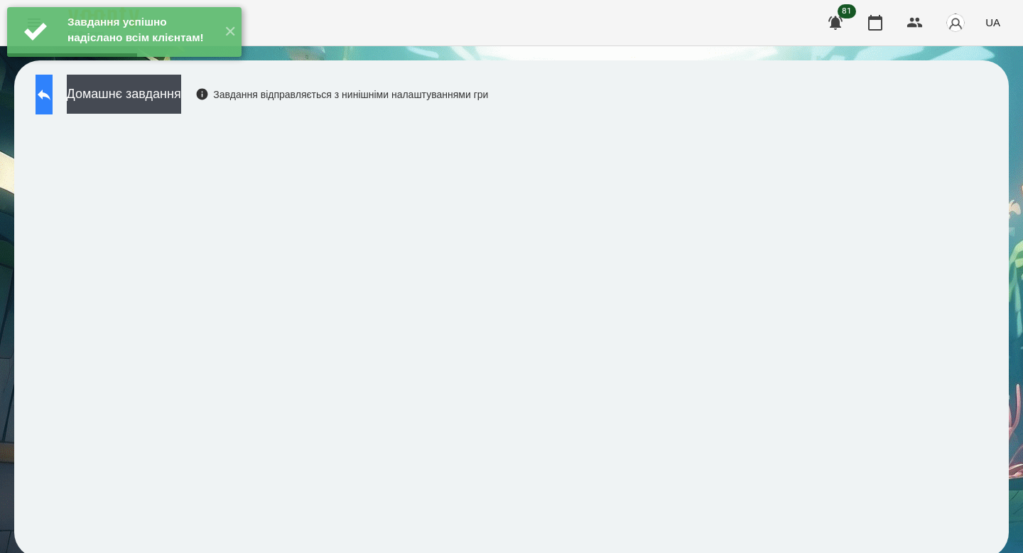
click at [50, 95] on icon at bounding box center [44, 95] width 13 height 11
